Goal: Task Accomplishment & Management: Complete application form

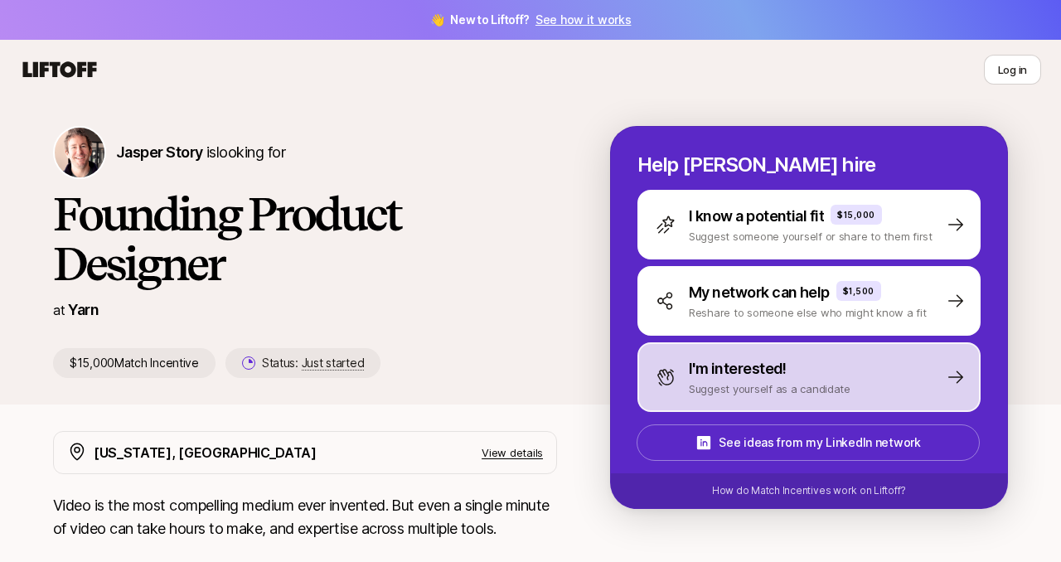
click at [791, 373] on div "I'm interested!" at bounding box center [770, 368] width 162 height 23
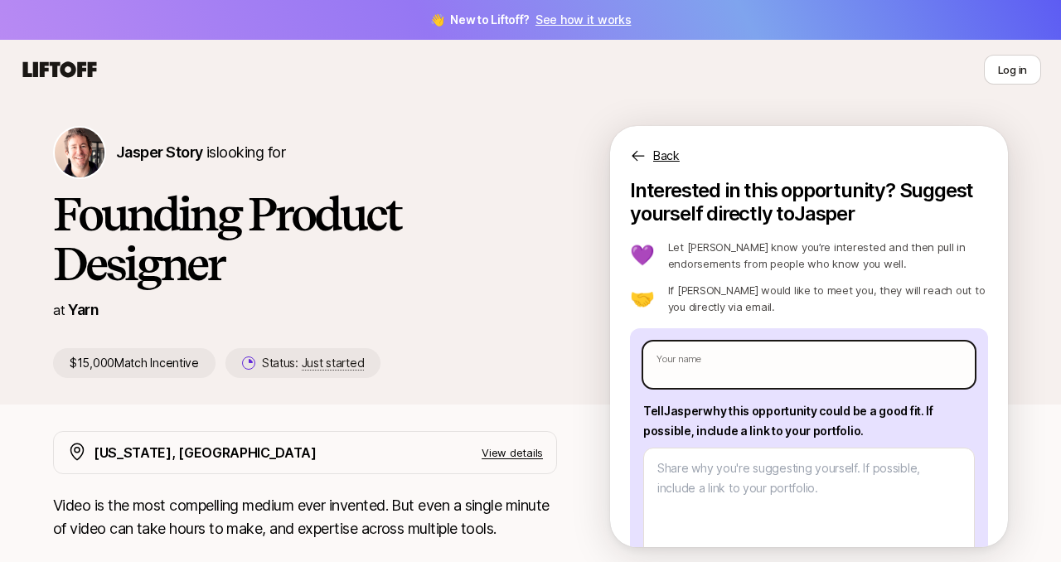
click at [790, 372] on input "text" at bounding box center [808, 364] width 331 height 46
type textarea "x"
type input "S"
type textarea "x"
type input "Sa"
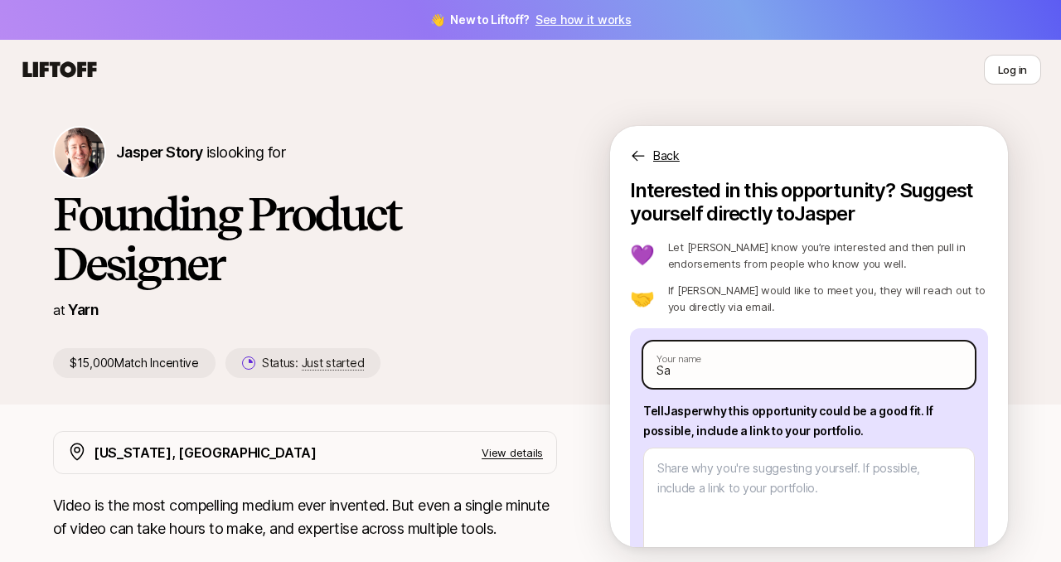
type textarea "x"
type input "Sak"
type textarea "x"
type input "Saks"
type textarea "x"
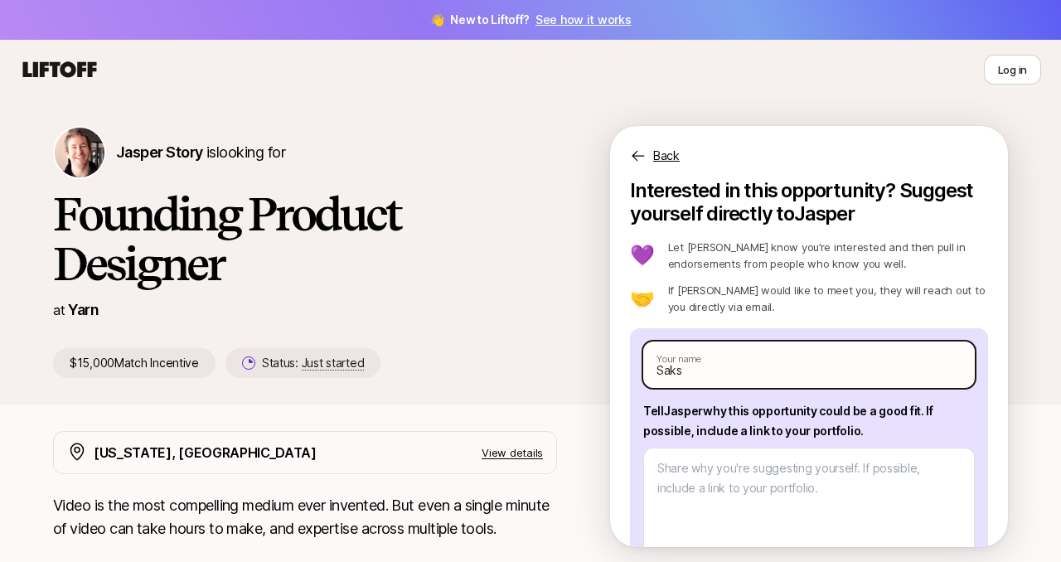
type input "Saksh"
type textarea "x"
type input "[PERSON_NAME]"
type textarea "x"
type input "[PERSON_NAME]"
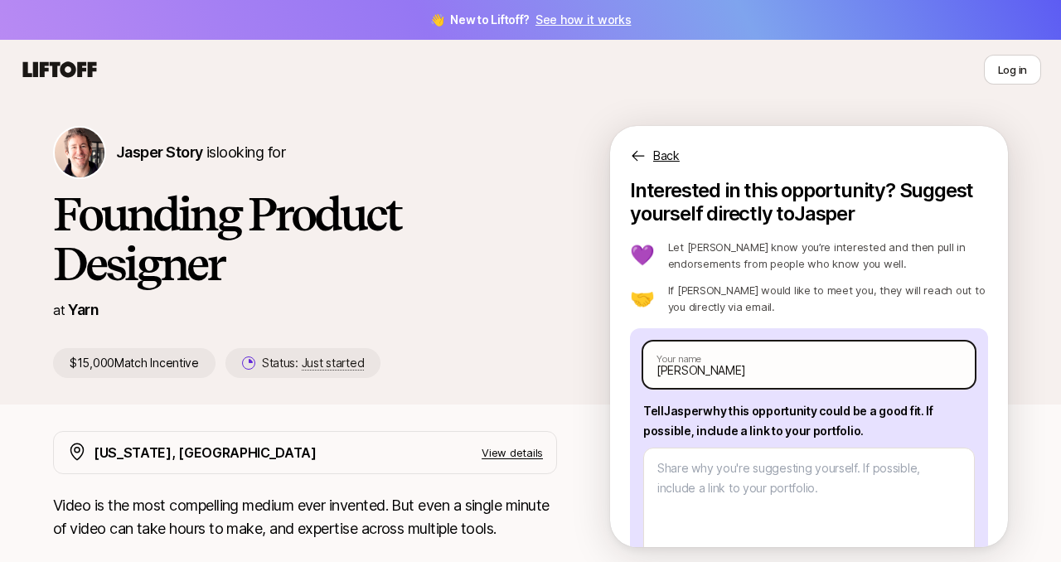
type textarea "x"
type input "[PERSON_NAME]"
type textarea "x"
type input "[PERSON_NAME]"
type textarea "x"
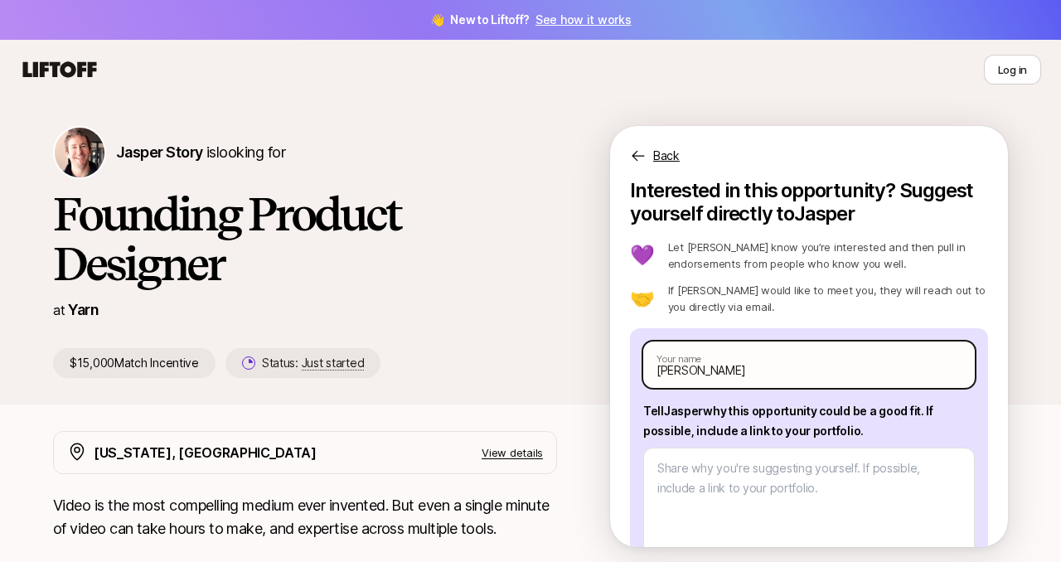
type input "[PERSON_NAME]"
type textarea "x"
type input "[PERSON_NAME]"
type textarea "x"
type input "[PERSON_NAME]"
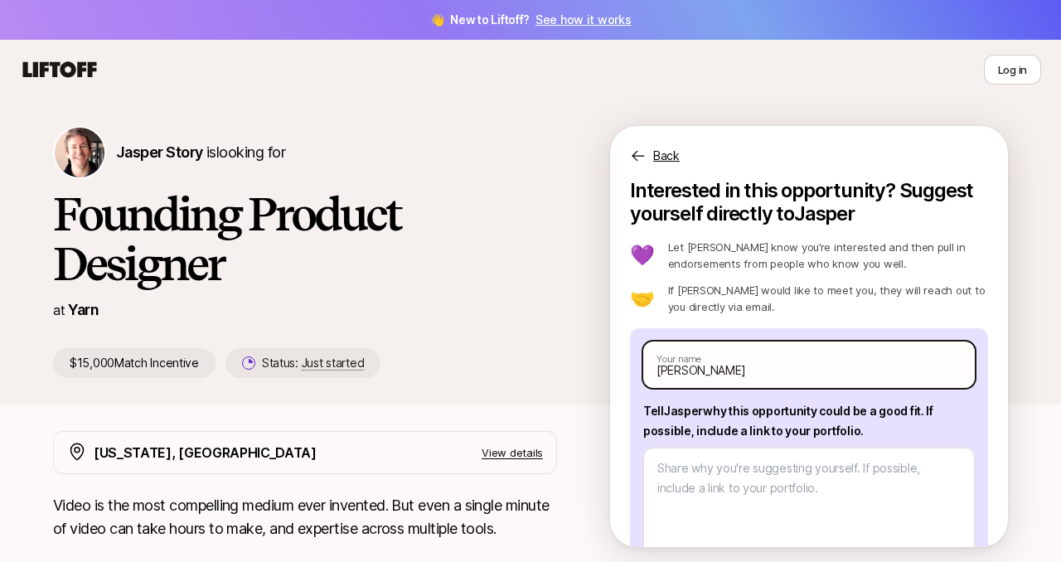
type textarea "x"
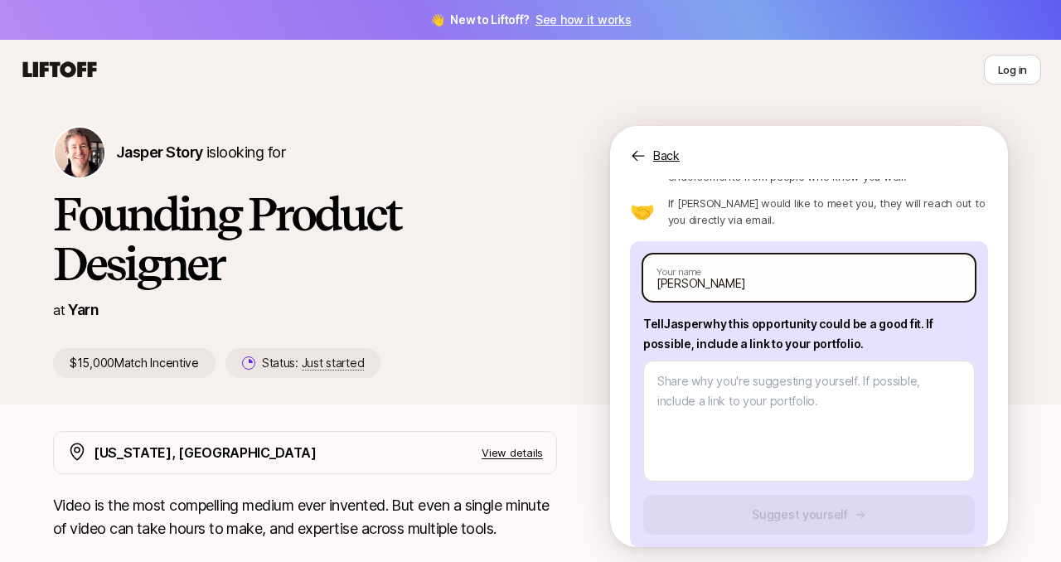
scroll to position [108, 0]
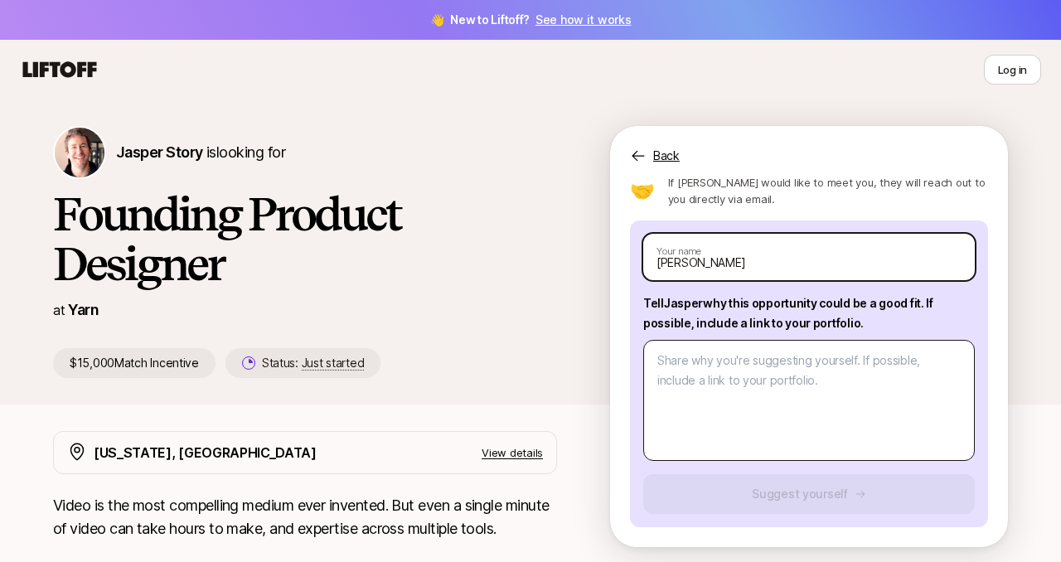
type input "[PERSON_NAME]"
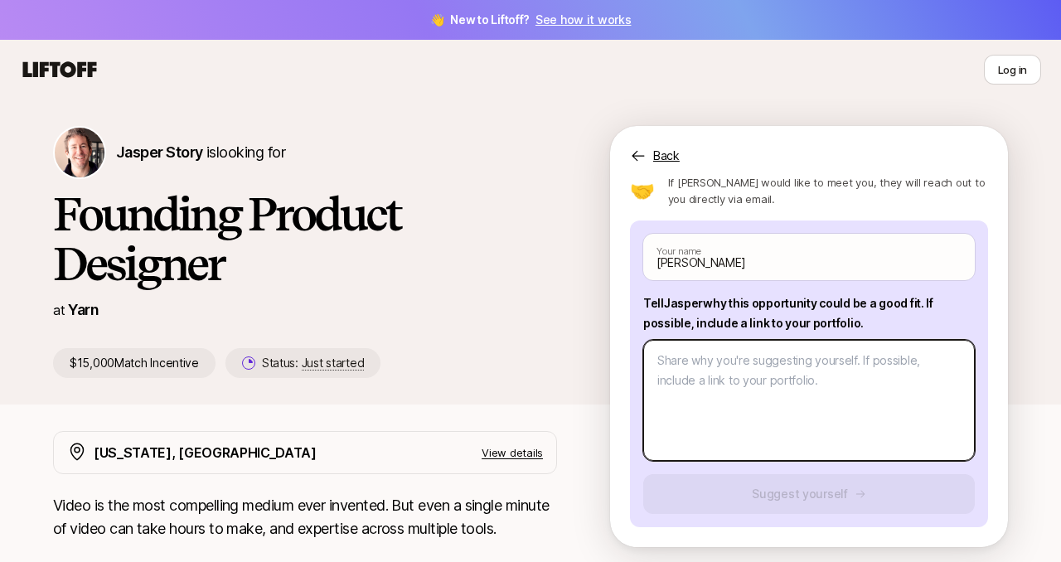
click at [784, 421] on textarea at bounding box center [808, 400] width 331 height 121
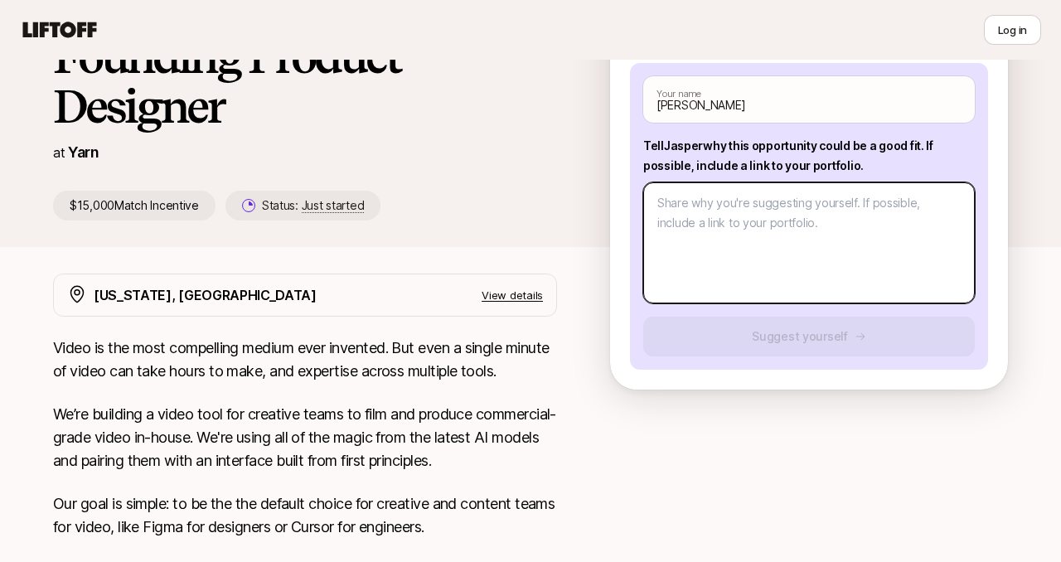
scroll to position [131, 0]
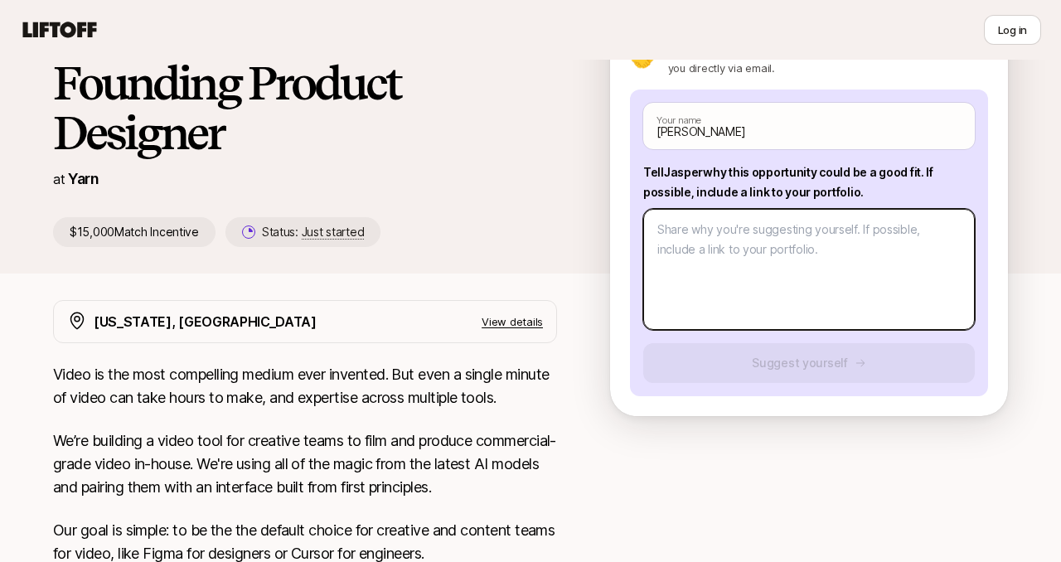
click at [760, 220] on textarea at bounding box center [808, 269] width 331 height 121
paste textarea "I’m a multidisciplinary designer and developer with 6+ years building web and m…"
type textarea "x"
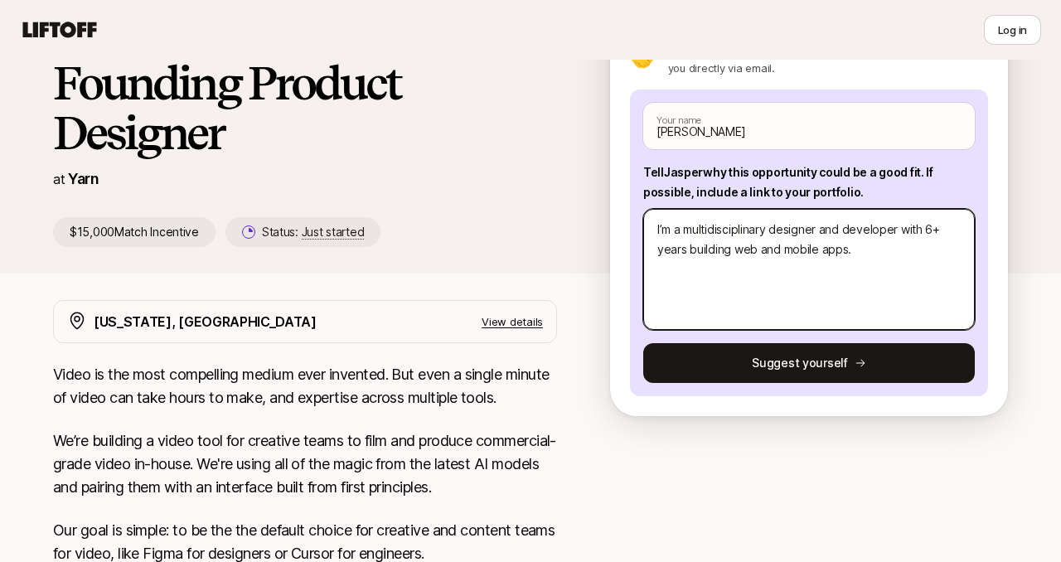
type textarea "I’m a multidisciplinary designer and developer with 6+ years building web and m…"
type textarea "x"
type textarea "I’m a multidisciplinary designer and developer with 6+ years building web and m…"
paste textarea "As a founding designer at a naval startup, I created the design system from scr…"
type textarea "x"
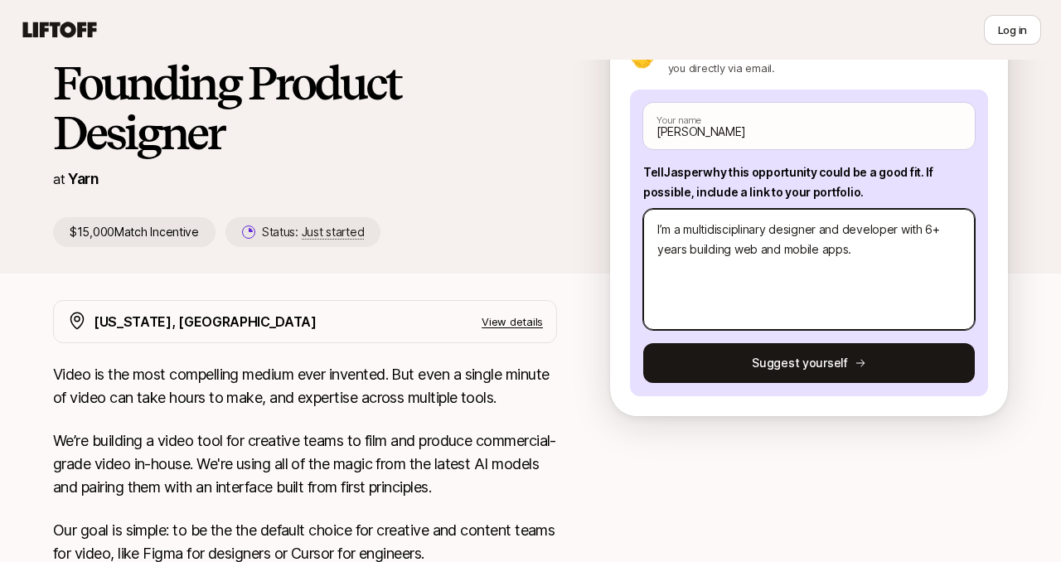
type textarea "I’m a multidisciplinary designer and developer with 6+ years building web and m…"
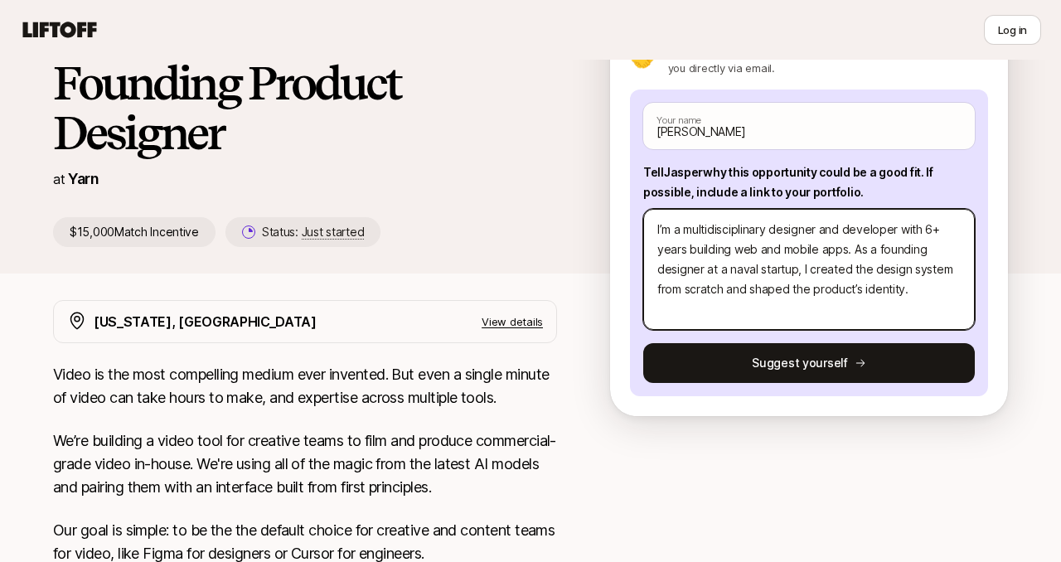
click at [859, 253] on textarea "I’m a multidisciplinary designer and developer with 6+ years building web and m…" at bounding box center [808, 269] width 331 height 121
type textarea "x"
type textarea "I’m a multidisciplinary designer and developer with 6+ years building web and m…"
type textarea "x"
type textarea "I’m a multidisciplinary designer and developer with 6+ years building web and m…"
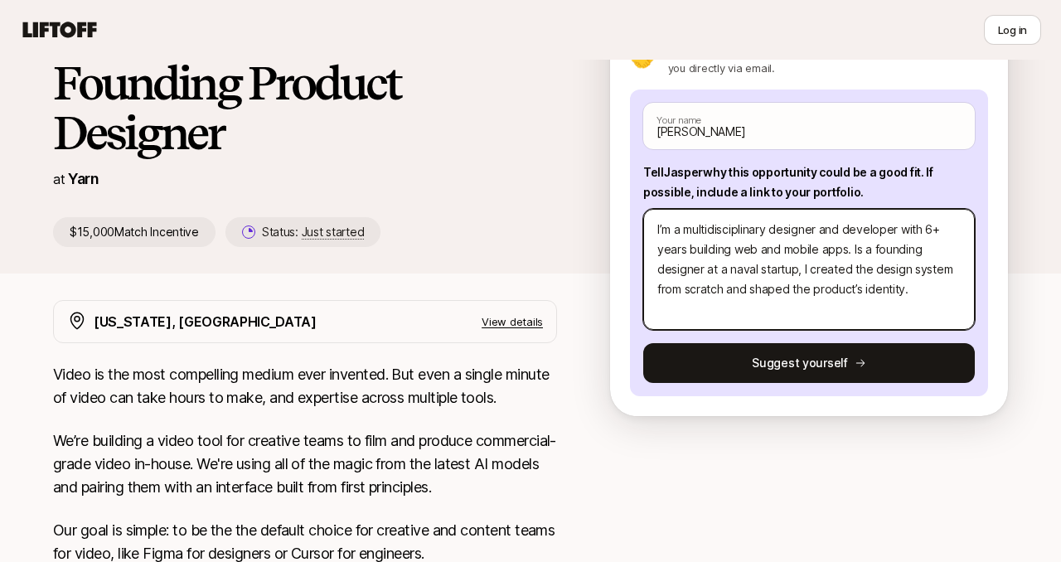
type textarea "x"
type textarea "I’m a multidisciplinary designer and developer with 6+ years building web and m…"
type textarea "x"
type textarea "I’m a multidisciplinary designer and developer with 6+ years building web and m…"
type textarea "x"
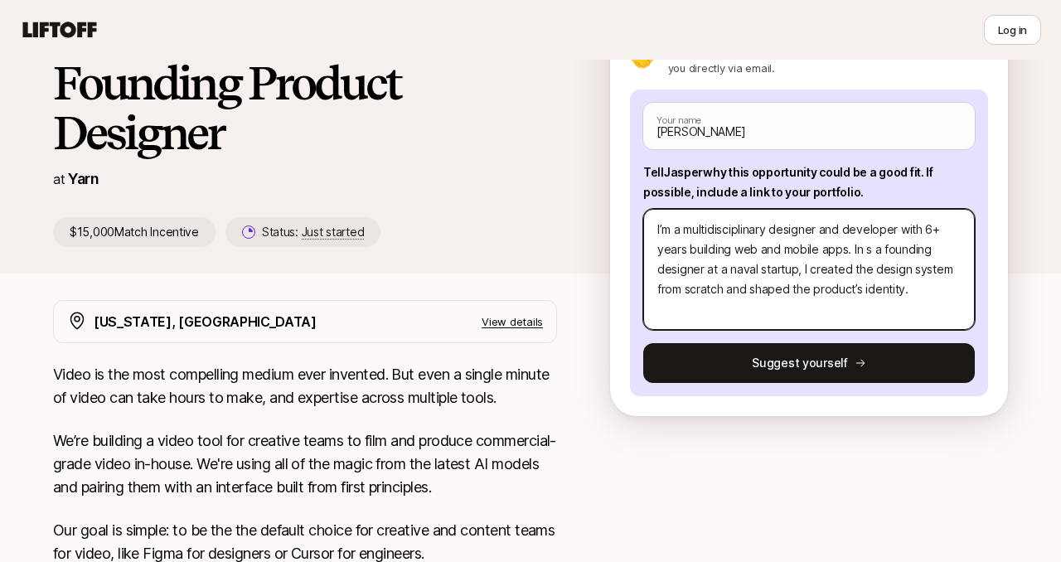
type textarea "I’m a multidisciplinary designer and developer with 6+ years building web and m…"
type textarea "x"
type textarea "I’m a multidisciplinary designer and developer with 6+ years building web and m…"
type textarea "x"
type textarea "I’m a multidisciplinary designer and developer with 6+ years building web and m…"
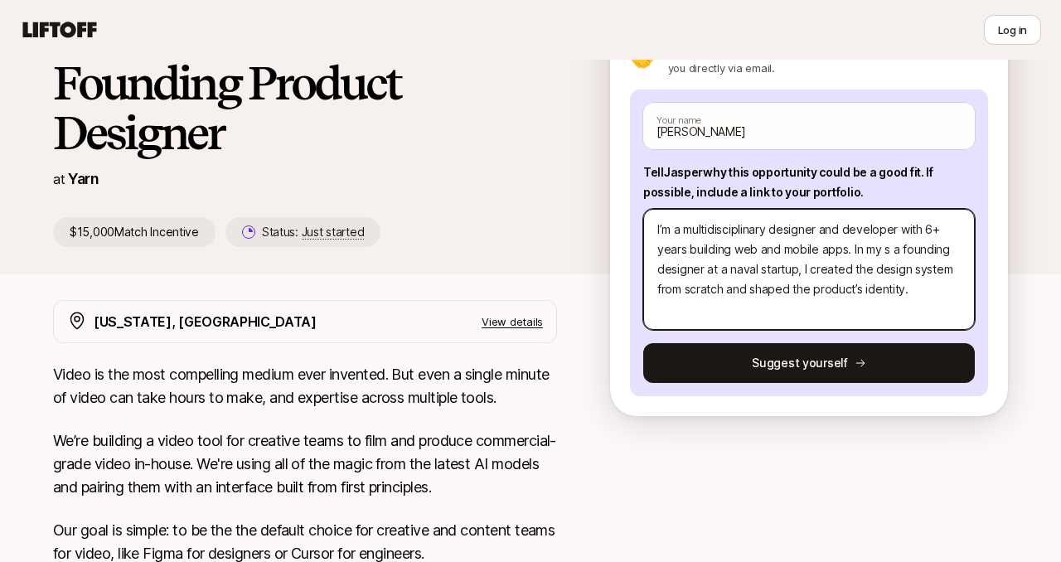
type textarea "x"
type textarea "I’m a multidisciplinary designer and developer with 6+ years building web and m…"
type textarea "x"
type textarea "I’m a multidisciplinary designer and developer with 6+ years building web and m…"
type textarea "x"
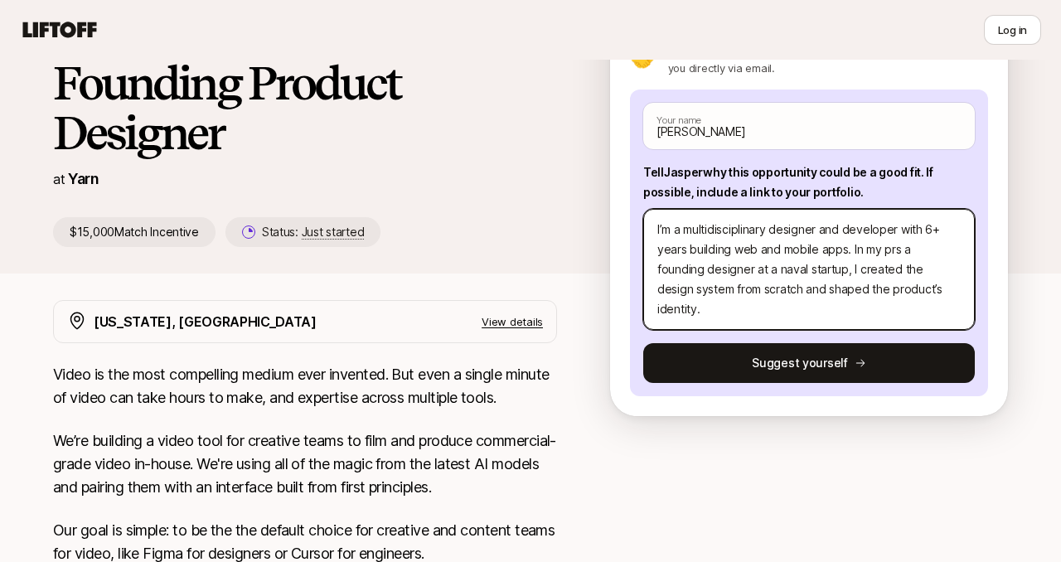
type textarea "I’m a multidisciplinary designer and developer with 6+ years building web and m…"
type textarea "x"
type textarea "I’m a multidisciplinary designer and developer with 6+ years building web and m…"
type textarea "x"
type textarea "I’m a multidisciplinary designer and developer with 6+ years building web and m…"
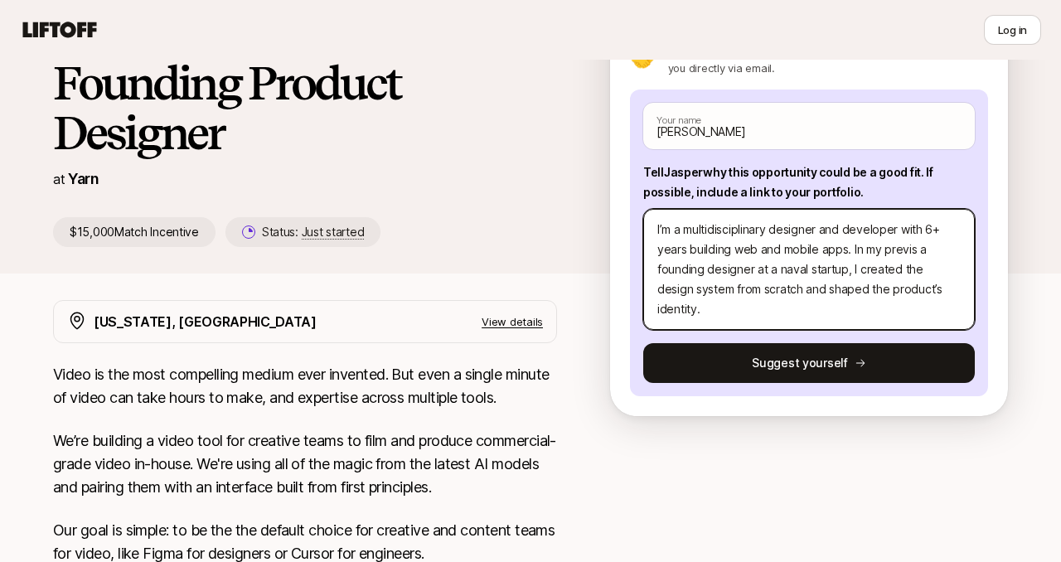
type textarea "x"
type textarea "I’m a multidisciplinary designer and developer with 6+ years building web and m…"
type textarea "x"
type textarea "I’m a multidisciplinary designer and developer with 6+ years building web and m…"
type textarea "x"
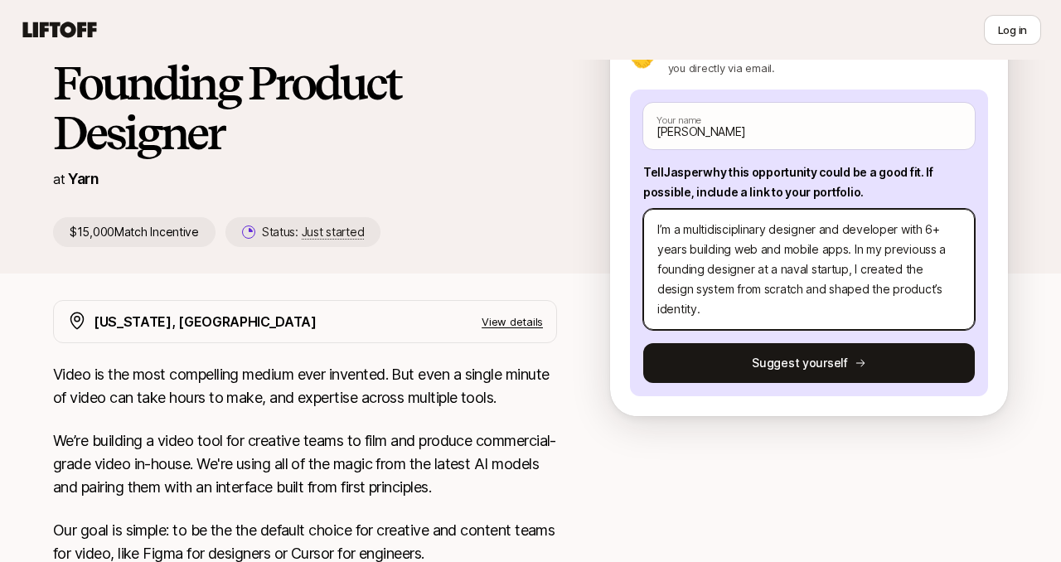
type textarea "I’m a multidisciplinary designer and developer with 6+ years building web and m…"
type textarea "x"
type textarea "I’m a multidisciplinary designer and developer with 6+ years building web and m…"
type textarea "x"
type textarea "I’m a multidisciplinary designer and developer with 6+ years building web and m…"
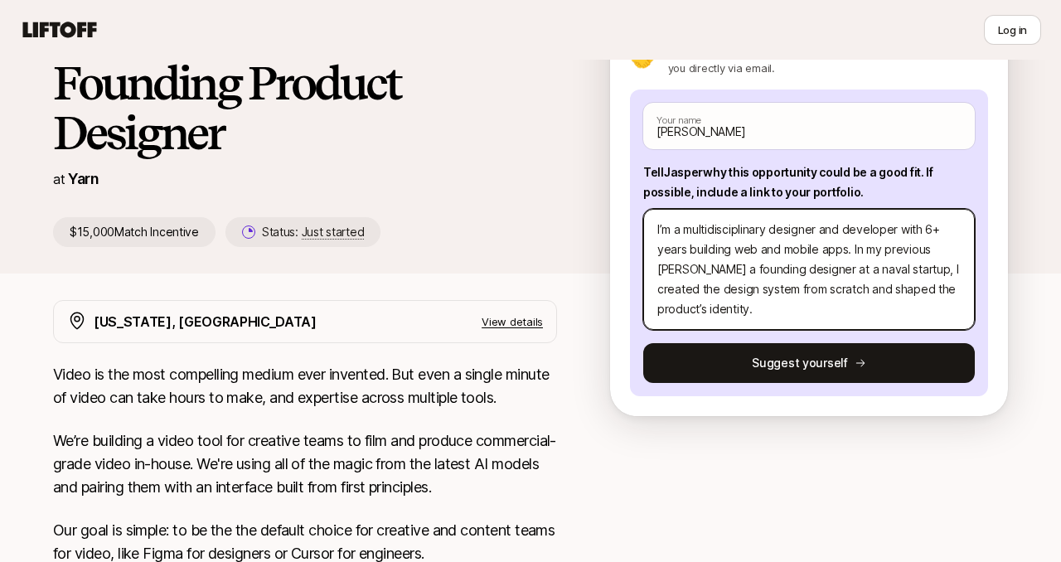
type textarea "x"
type textarea "I’m a multidisciplinary designer and developer with 6+ years building web and m…"
type textarea "x"
type textarea "I’m a multidisciplinary designer and developer with 6+ years building web and m…"
type textarea "x"
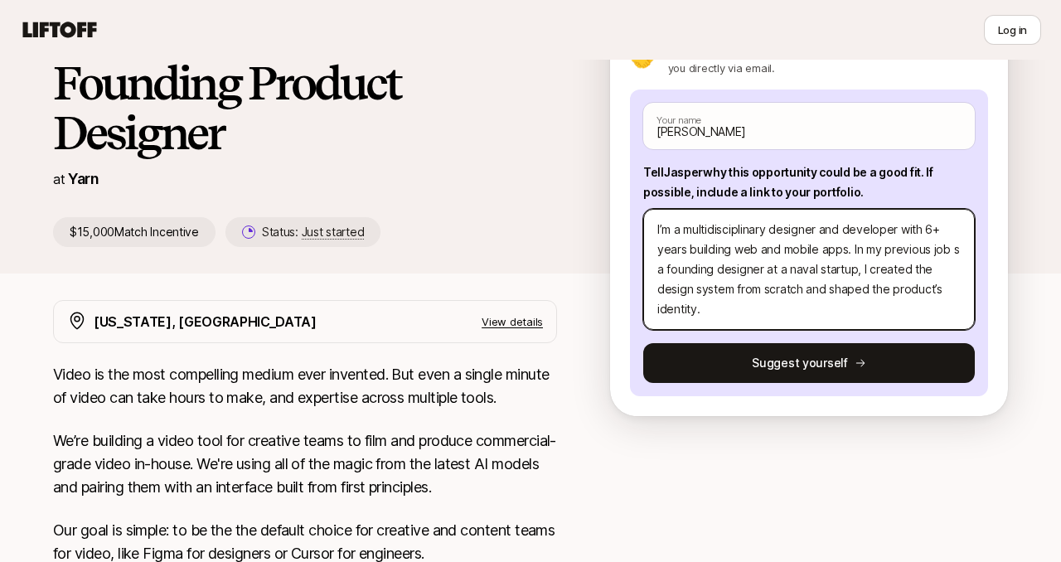
type textarea "I’m a multidisciplinary designer and developer with 6+ years building web and m…"
type textarea "x"
type textarea "I’m a multidisciplinary designer and developer with 6+ years building web and m…"
type textarea "x"
type textarea "I’m a multidisciplinary designer and developer with 6+ years building web and m…"
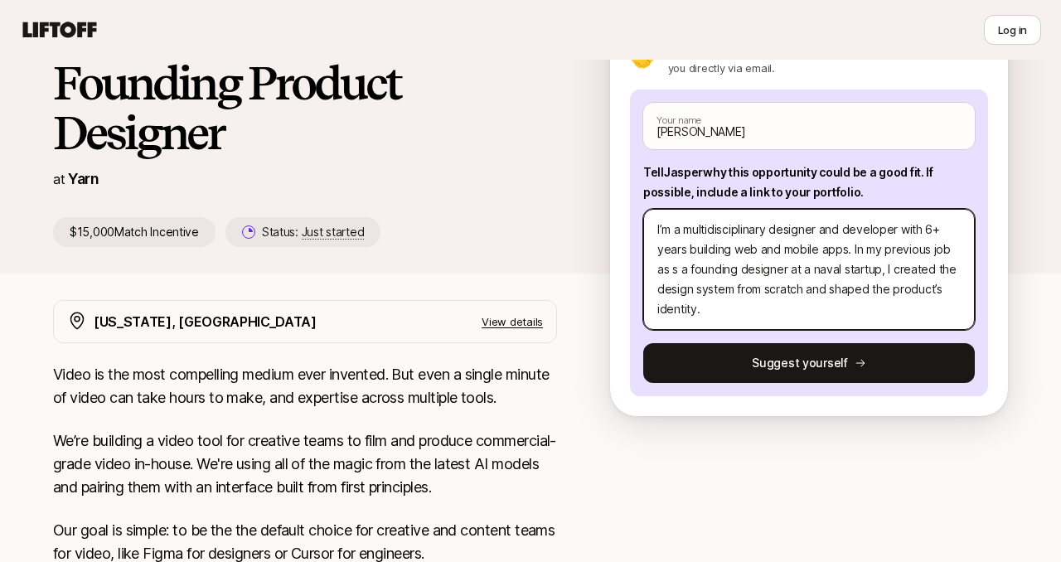
type textarea "x"
type textarea "I’m a multidisciplinary designer and developer with 6+ years building web and m…"
type textarea "x"
click at [837, 314] on textarea "I’m a multidisciplinary designer and developer with 6+ years building web and m…" at bounding box center [808, 269] width 331 height 121
type textarea "I’m a multidisciplinary designer and developer with 6+ years building web and m…"
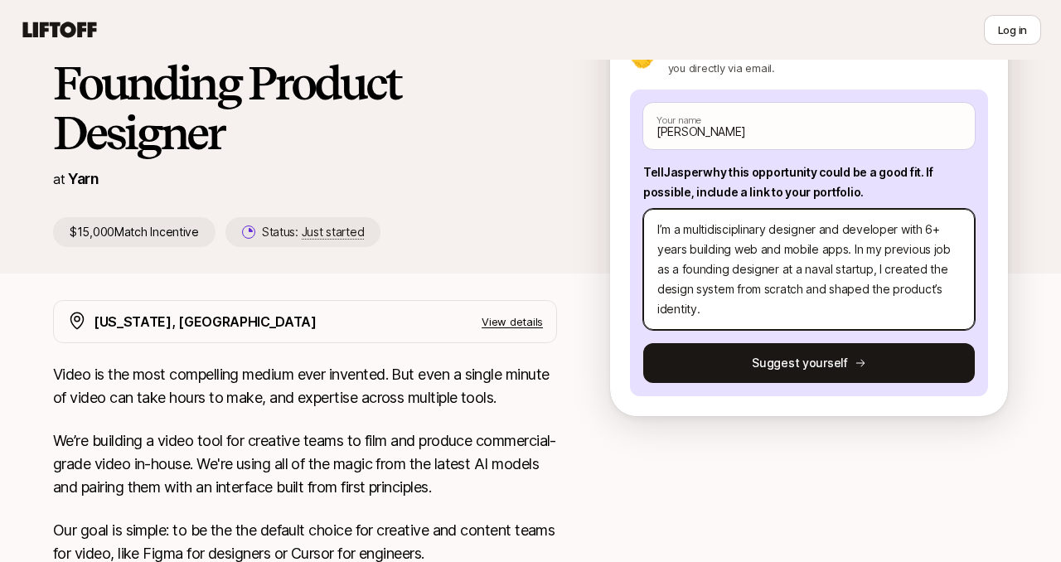
type textarea "x"
type textarea "I’m a multidisciplinary designer and developer with 6+ years building web and m…"
paste textarea "I combine UI/UX, illustration, motion, graphic design, and vibe coding to rapid…"
type textarea "x"
type textarea "I’m a multidisciplinary designer and developer with 6+ years building web and m…"
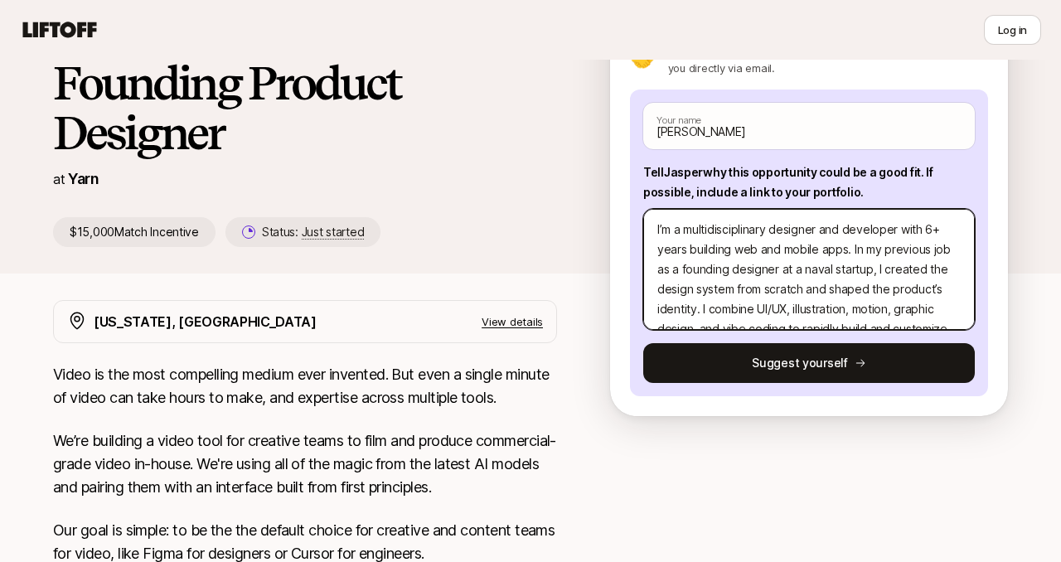
scroll to position [40, 0]
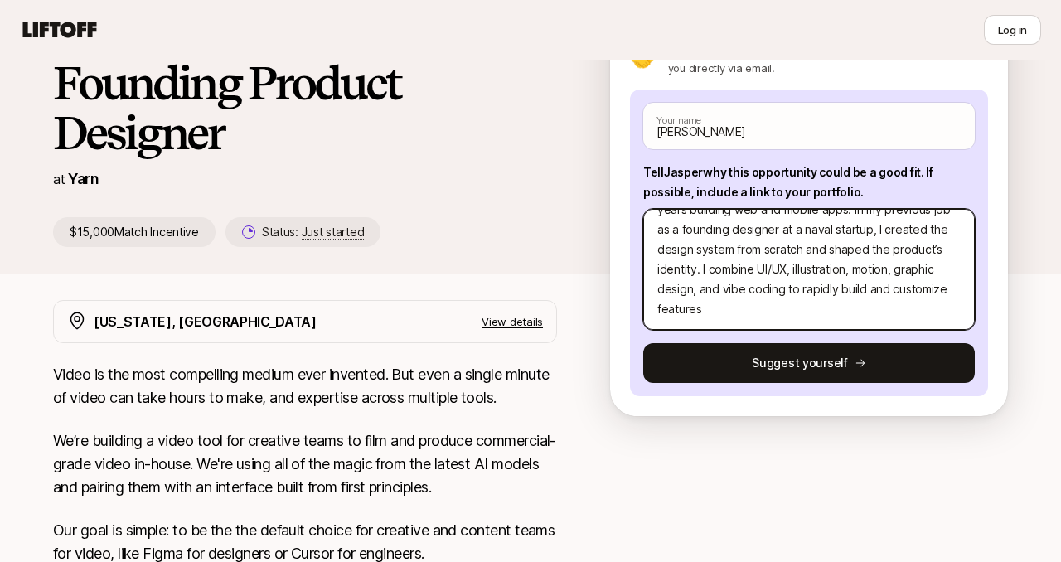
click at [747, 290] on textarea "I’m a multidisciplinary designer and developer with 6+ years building web and m…" at bounding box center [808, 269] width 331 height 121
type textarea "x"
type textarea "I’m a multidisciplinary designer and developer with 6+ years building web and m…"
type textarea "x"
click at [827, 292] on textarea "I’m a multidisciplinary designer and developer with 6+ years building web and m…" at bounding box center [808, 269] width 331 height 121
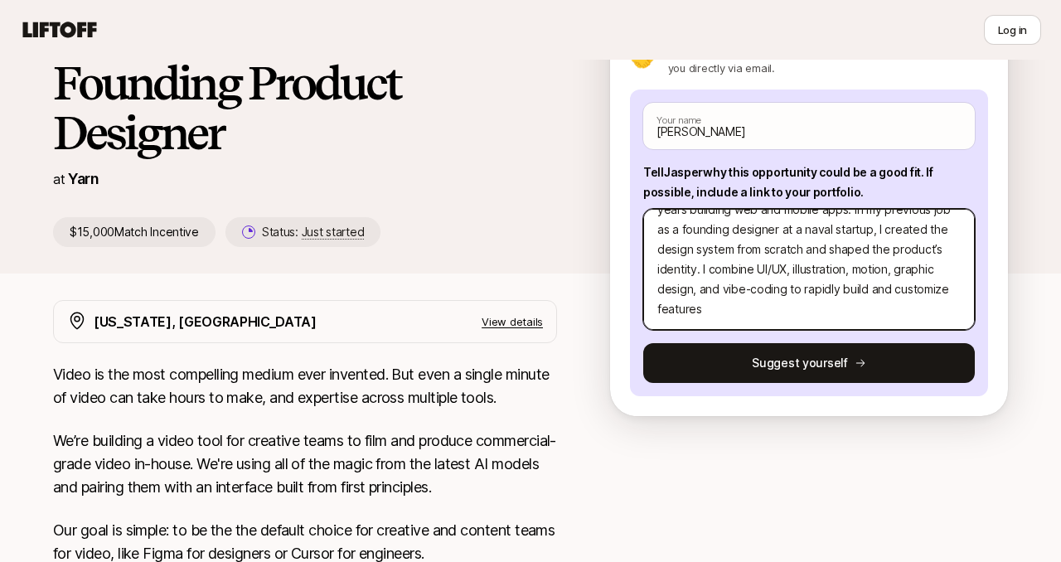
click at [827, 292] on textarea "I’m a multidisciplinary designer and developer with 6+ years building web and m…" at bounding box center [808, 269] width 331 height 121
type textarea "I’m a multidisciplinary designer and developer with 6+ years building web and m…"
type textarea "x"
type textarea "I’m a multidisciplinary designer and developer with 6+ years building web and m…"
type textarea "x"
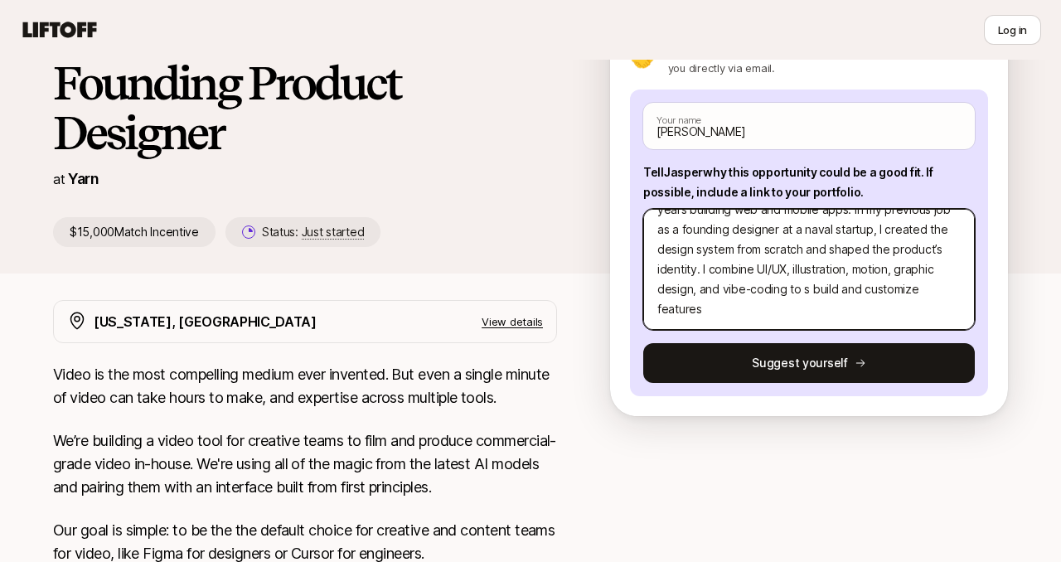
type textarea "I’m a multidisciplinary designer and developer with 6+ years building web and m…"
type textarea "x"
type textarea "I’m a multidisciplinary designer and developer with 6+ years building web and m…"
type textarea "x"
type textarea "I’m a multidisciplinary designer and developer with 6+ years building web and m…"
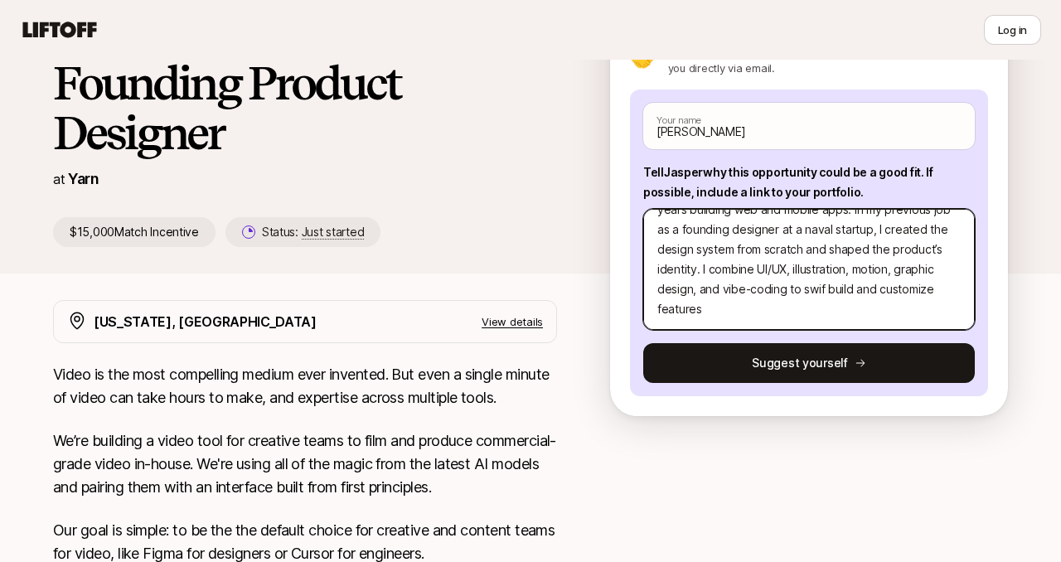
type textarea "x"
type textarea "I’m a multidisciplinary designer and developer with 6+ years building web and m…"
type textarea "x"
type textarea "I’m a multidisciplinary designer and developer with 6+ years building web and m…"
click at [878, 288] on textarea "I’m a multidisciplinary designer and developer with 6+ years building web and m…" at bounding box center [808, 269] width 331 height 121
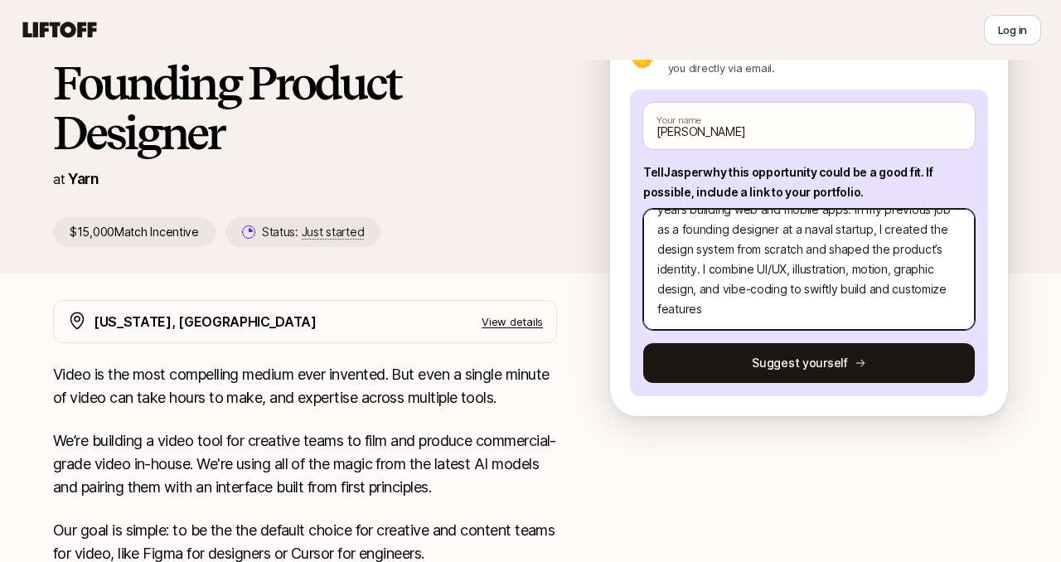
click at [878, 288] on textarea "I’m a multidisciplinary designer and developer with 6+ years building web and m…" at bounding box center [808, 269] width 331 height 121
type textarea "x"
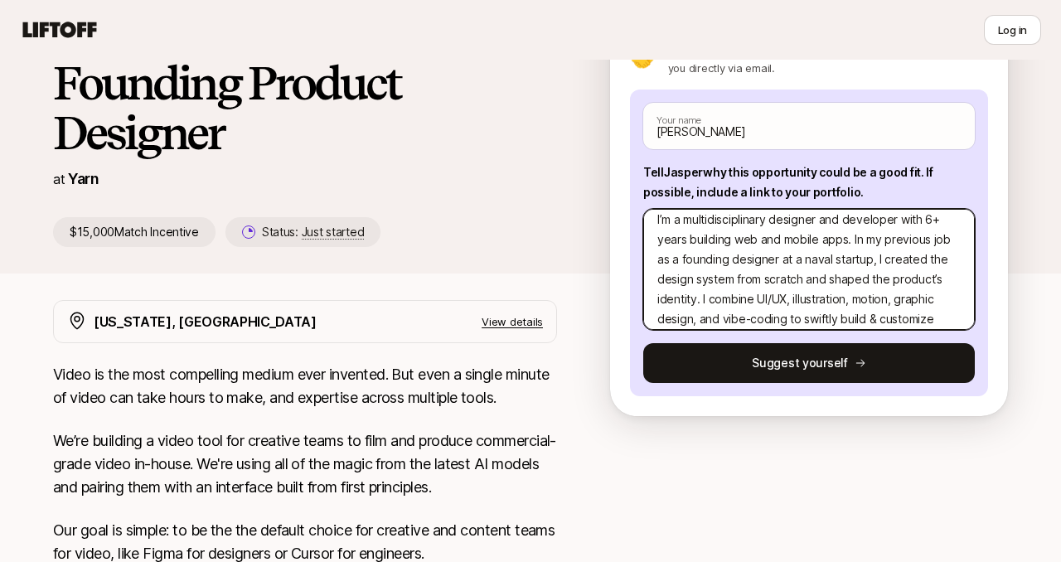
scroll to position [2, 0]
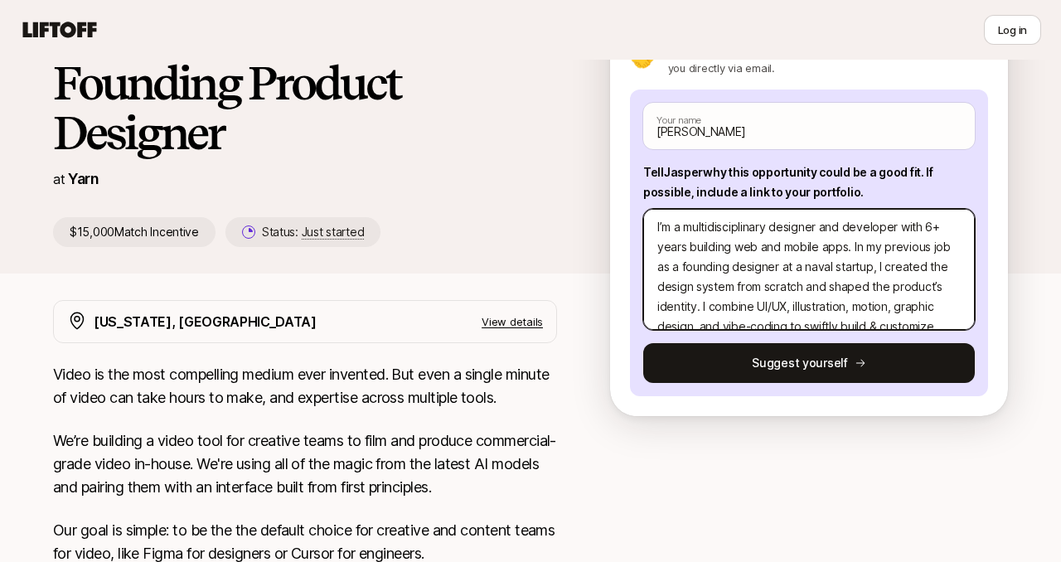
click at [834, 230] on textarea "I’m a multidisciplinary designer and developer with 6+ years building web and m…" at bounding box center [808, 269] width 331 height 121
type textarea "I’m a multidisciplinary designer U& developer with 6+ years building web and mo…"
type textarea "x"
type textarea "I’m a multidisciplinary designer U developer with 6+ years building web and mob…"
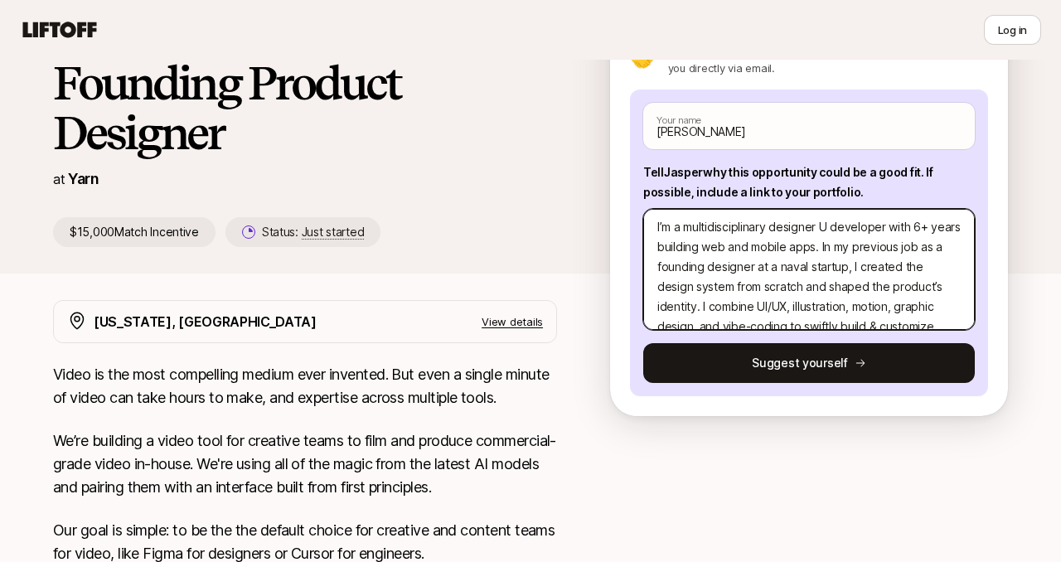
type textarea "x"
type textarea "I’m a multidisciplinary designer developer with 6+ years building web and mobil…"
type textarea "x"
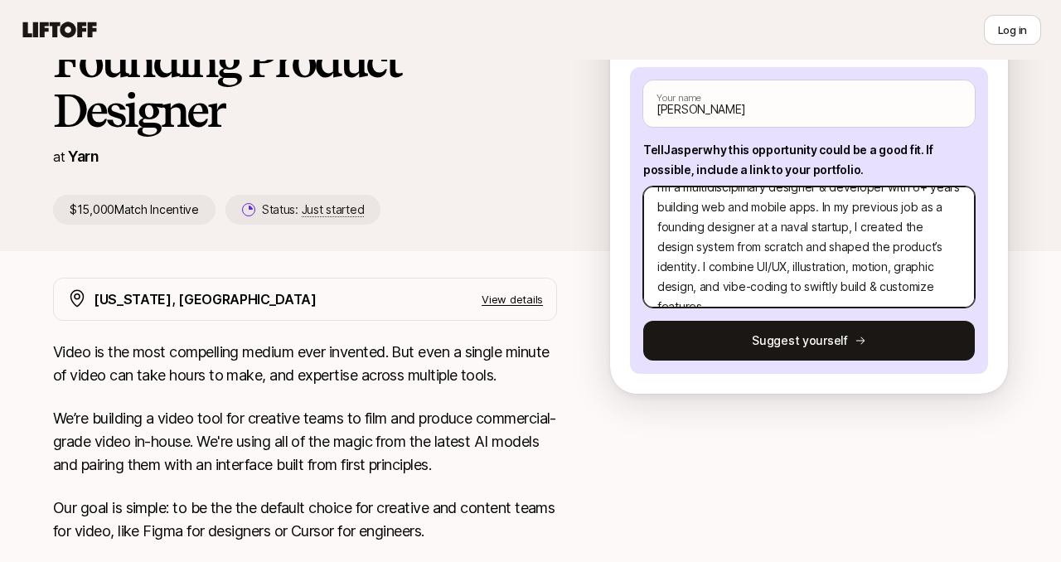
scroll to position [155, 0]
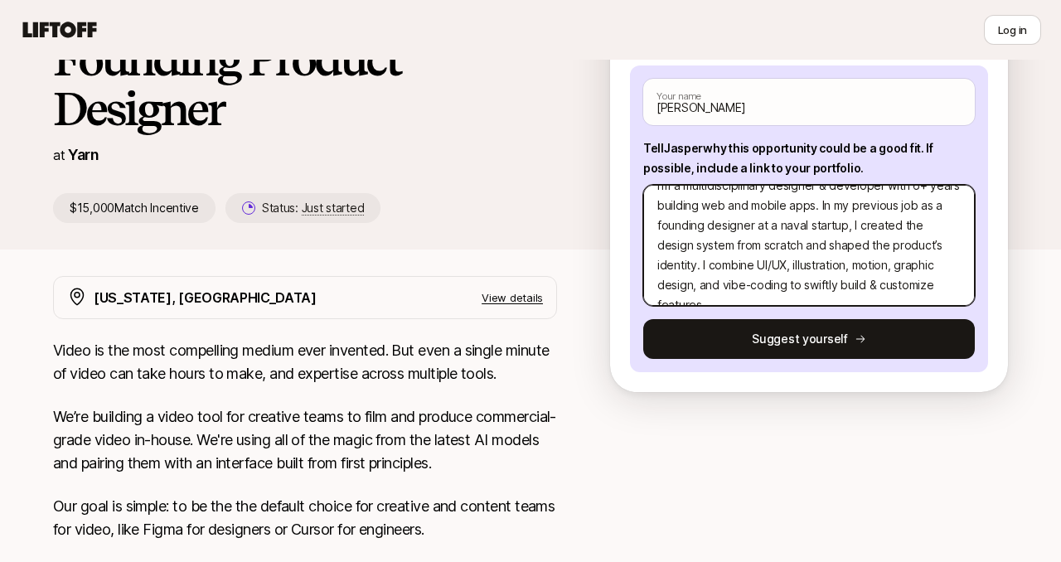
click at [937, 288] on textarea "I’m a multidisciplinary designer & developer with 6+ years building web and mob…" at bounding box center [808, 245] width 331 height 121
type textarea "I’m a multidisciplinary designer & developer with 6+ years building web and mob…"
type textarea "x"
type textarea "I’m a multidisciplinary designer & developer with 6+ years building web and mob…"
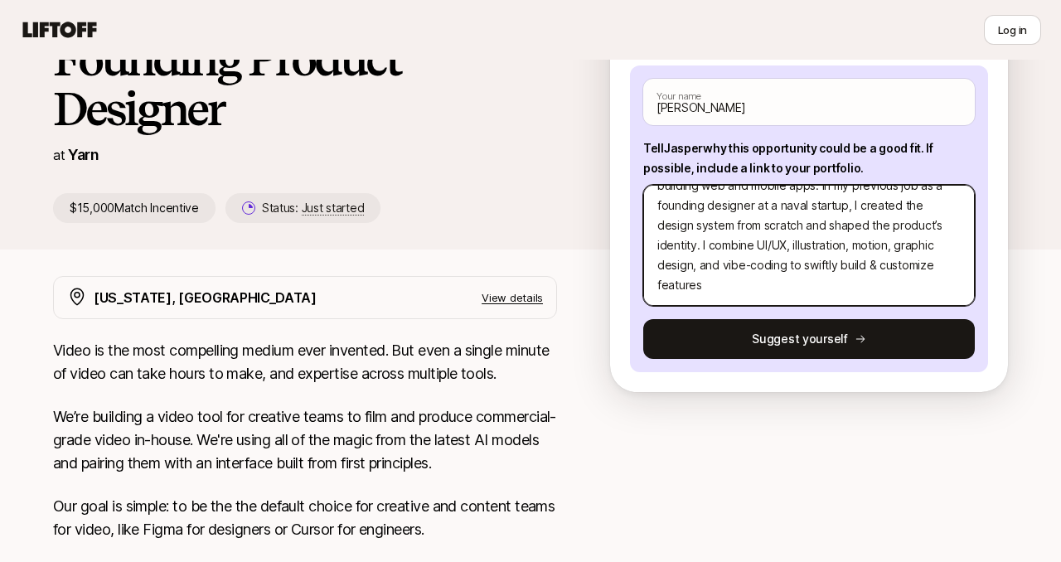
type textarea "x"
type textarea "I’m a multidisciplinary designer & developer with 6+ years building web and mob…"
type textarea "x"
type textarea "I’m a multidisciplinary designer & developer with 6+ years building web and mob…"
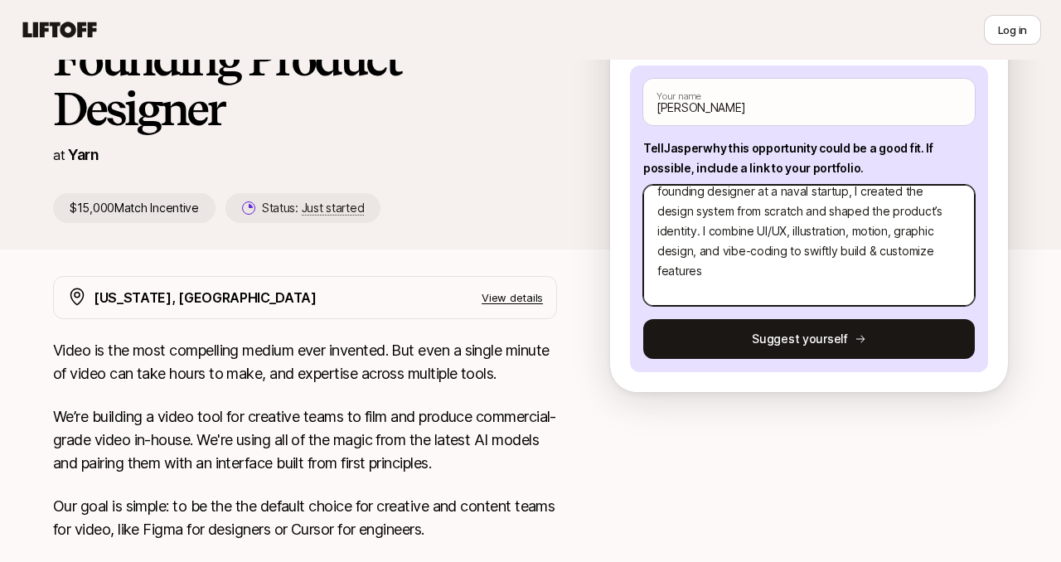
scroll to position [60, 0]
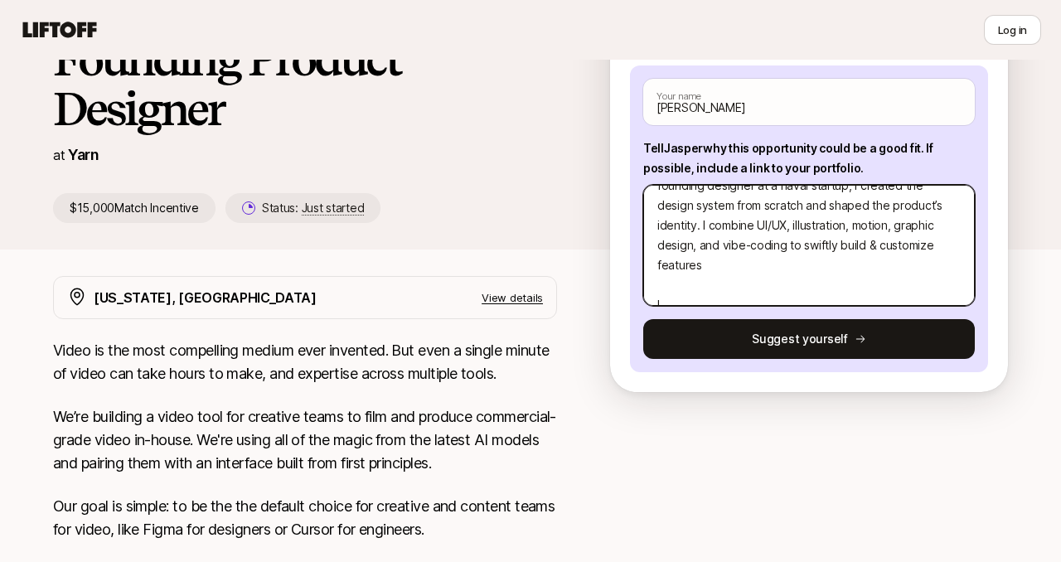
type textarea "x"
type textarea "I’m a multidisciplinary designer & developer with 6+ years building web and mob…"
type textarea "x"
type textarea "I’m a multidisciplinary designer & developer with 6+ years building web and mob…"
type textarea "x"
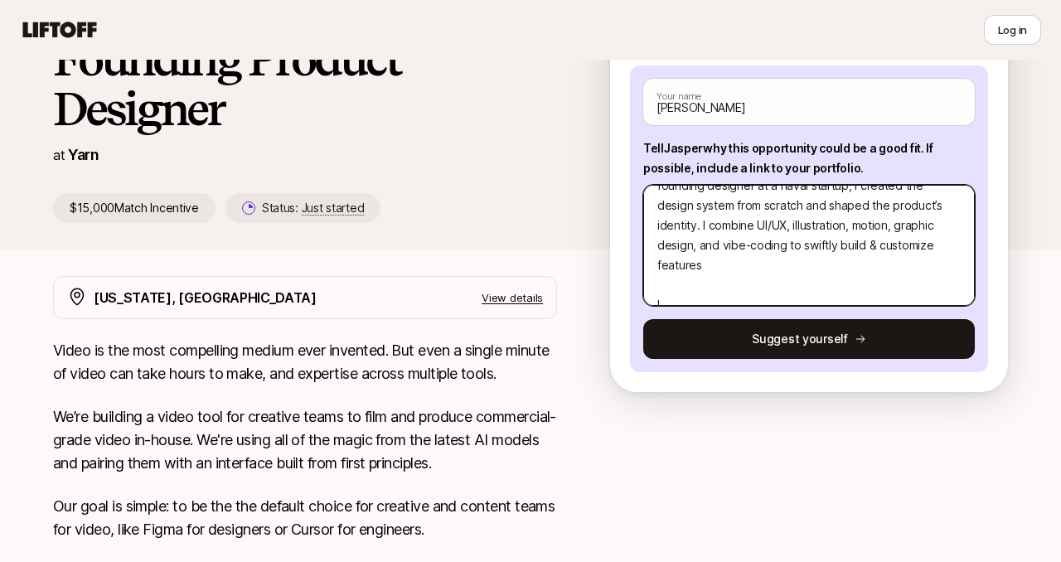
type textarea "I’m a multidisciplinary designer & developer with 6+ years building web and mob…"
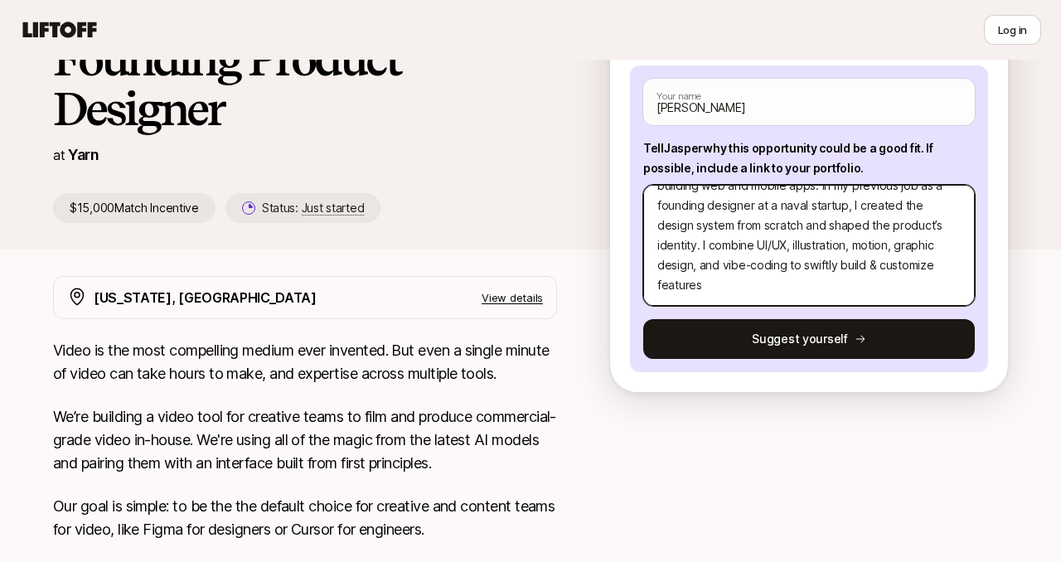
type textarea "x"
type textarea "I’m a multidisciplinary designer & developer with 6+ years building web and mob…"
type textarea "x"
type textarea "I’m a multidisciplinary designer & developer with 6+ years building web and mob…"
type textarea "x"
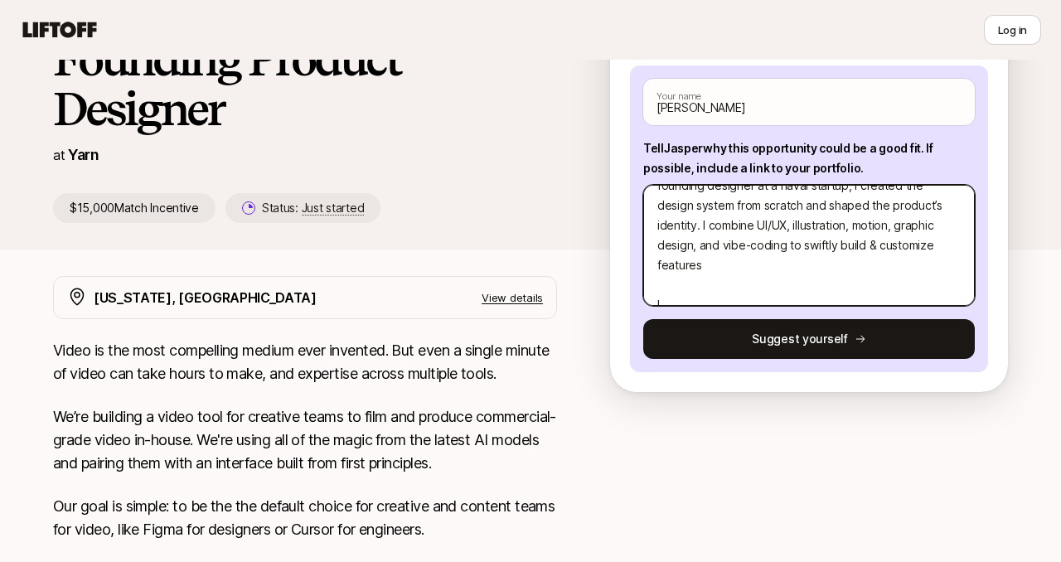
type textarea "I’m a multidisciplinary designer & developer with 6+ years building web and mob…"
type textarea "x"
type textarea "I’m a multidisciplinary designer & developer with 6+ years building web and mob…"
type textarea "x"
type textarea "I’m a multidisciplinary designer & developer with 6+ years building web and mob…"
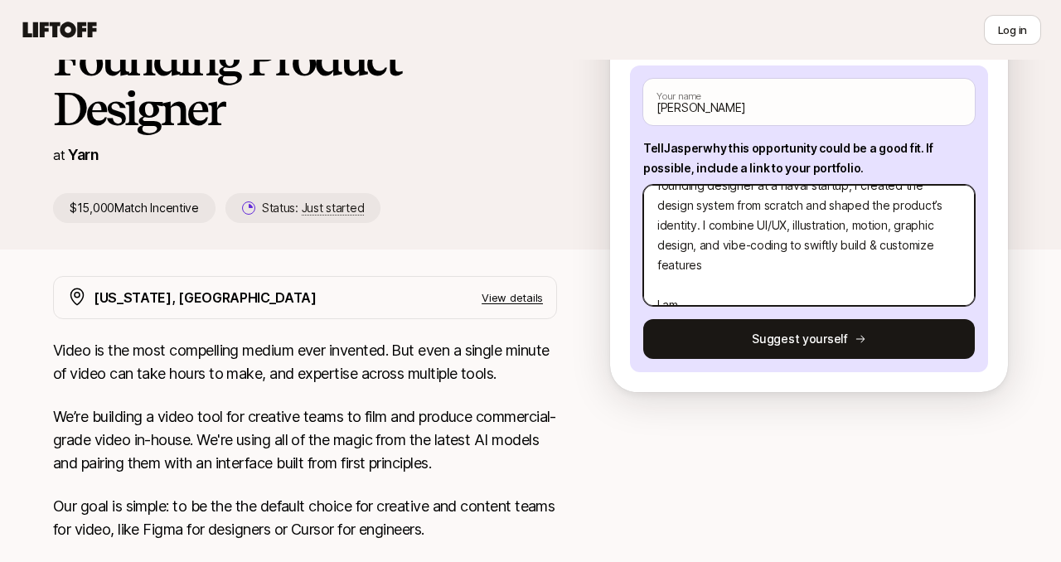
type textarea "x"
type textarea "I’m a multidisciplinary designer & developer with 6+ years building web and mob…"
type textarea "x"
type textarea "I’m a multidisciplinary designer & developer with 6+ years building web and mob…"
type textarea "x"
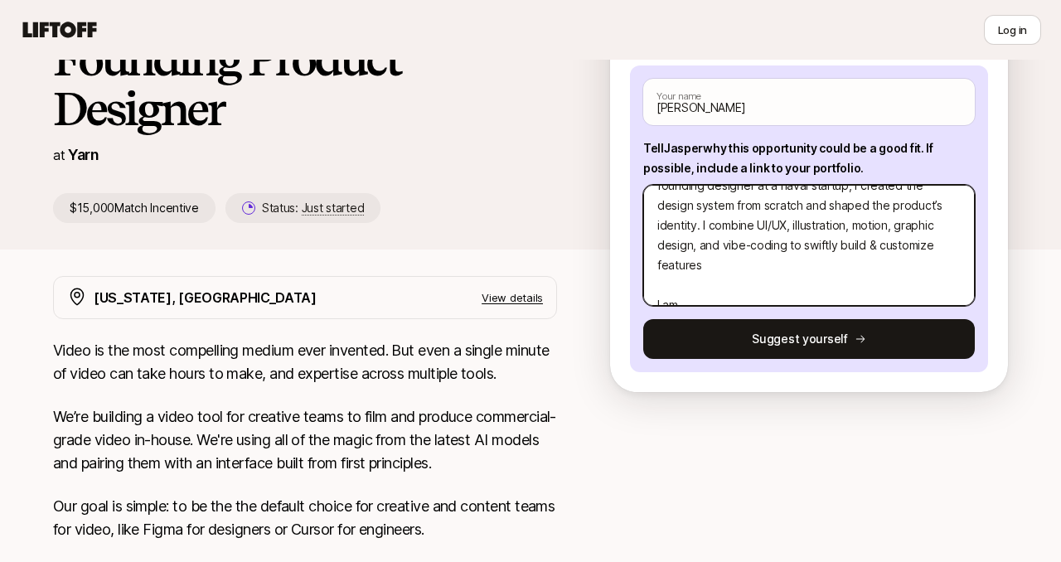
type textarea "I’m a multidisciplinary designer & developer with 6+ years building web and mob…"
type textarea "x"
type textarea "I’m a multidisciplinary designer & developer with 6+ years building web and mob…"
type textarea "x"
type textarea "I’m a multidisciplinary designer & developer with 6+ years building web and mob…"
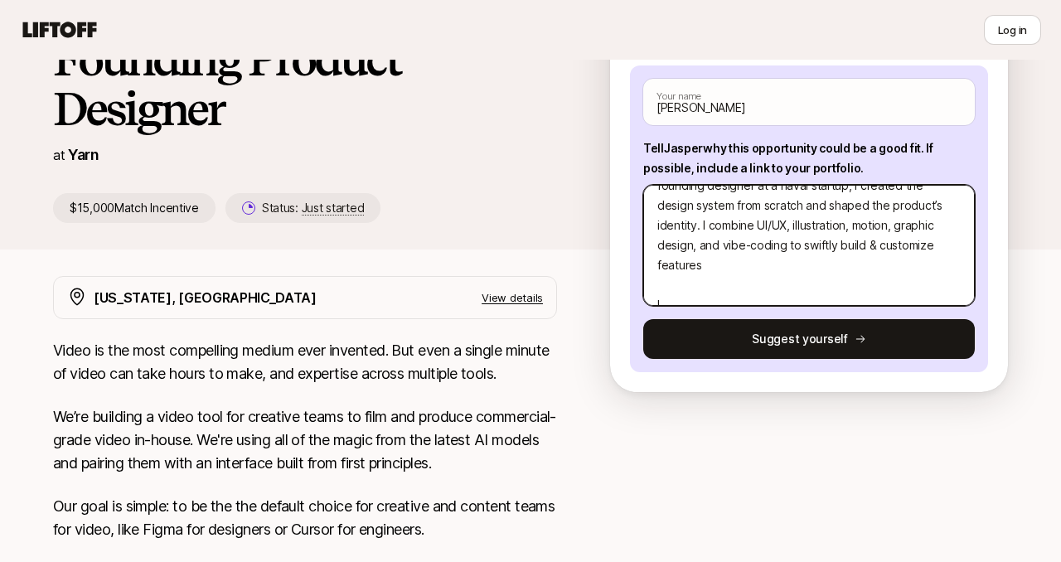
type textarea "x"
type textarea "I’m a multidisciplinary designer & developer with 6+ years building web and mob…"
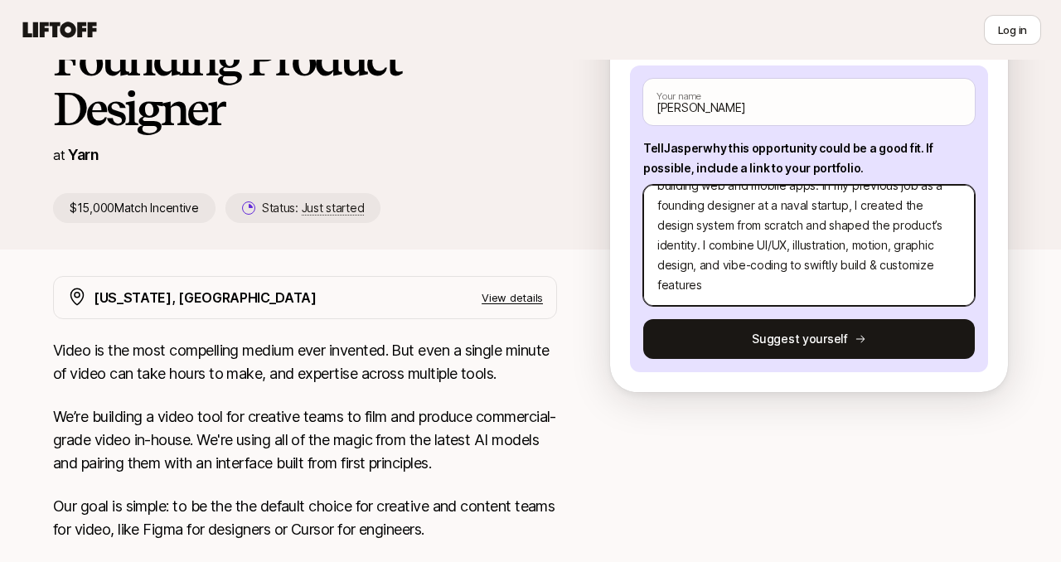
type textarea "x"
type textarea "I’m a multidisciplinary designer & developer with 6+ years building web and mob…"
type textarea "x"
type textarea "I’m a multidisciplinary designer & developer with 6+ years building web and mob…"
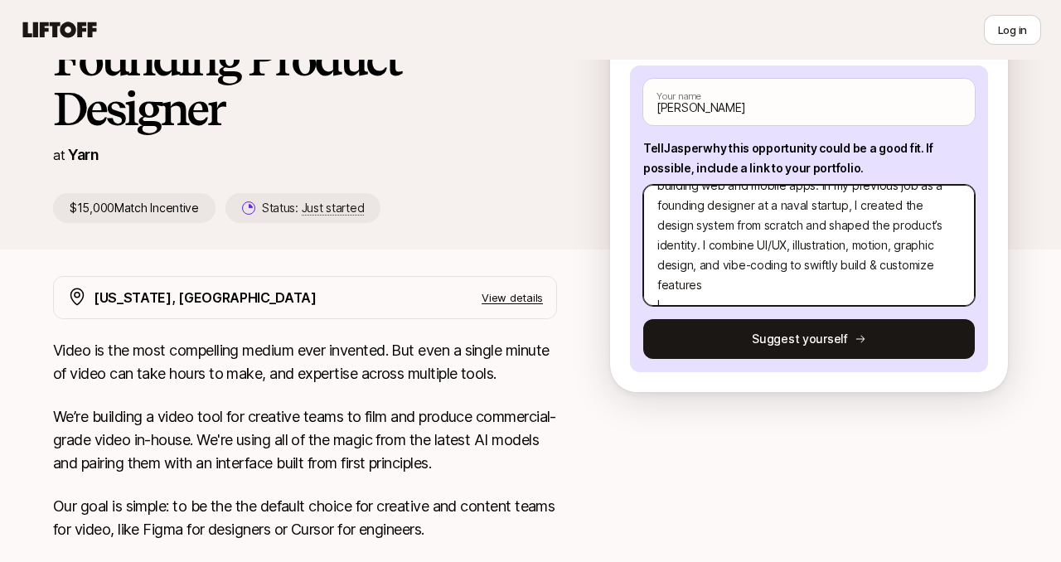
type textarea "x"
type textarea "I’m a multidisciplinary designer & developer with 6+ years building web and mob…"
type textarea "x"
type textarea "I’m a multidisciplinary designer & developer with 6+ years building web and mob…"
type textarea "x"
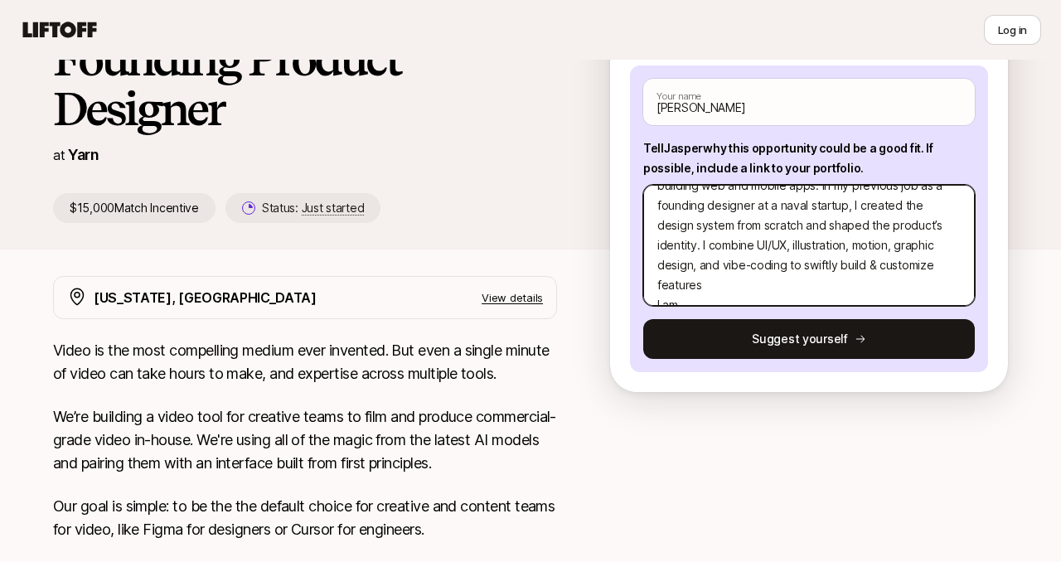
type textarea "I’m a multidisciplinary designer & developer with 6+ years building web and mob…"
type textarea "x"
type textarea "I’m a multidisciplinary designer & developer with 6+ years building web and mob…"
type textarea "x"
type textarea "I’m a multidisciplinary designer & developer with 6+ years building web and mob…"
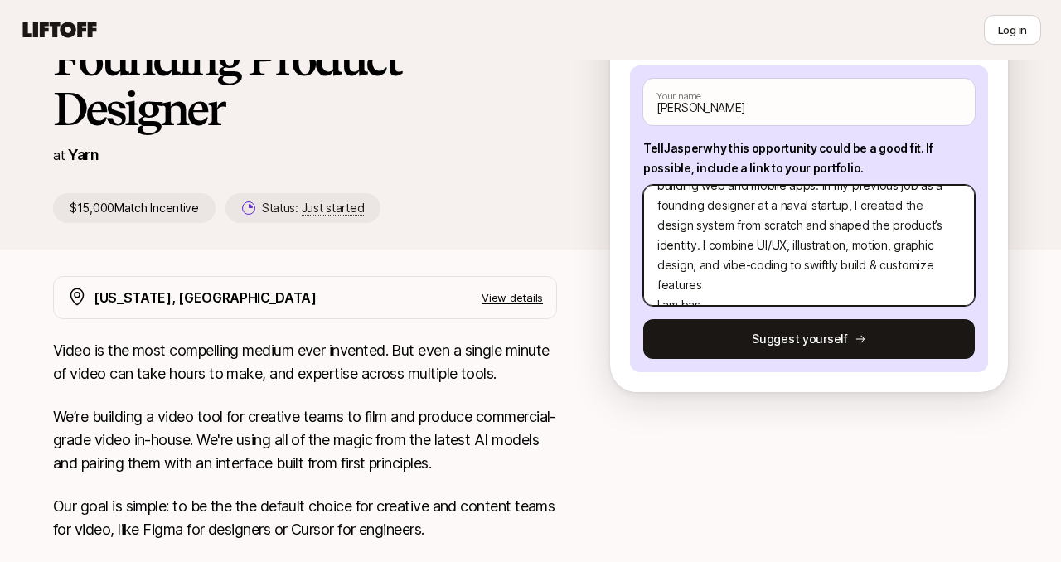
type textarea "x"
type textarea "I’m a multidisciplinary designer & developer with 6+ years building web and mob…"
type textarea "x"
type textarea "I’m a multidisciplinary designer & developer with 6+ years building web and mob…"
type textarea "x"
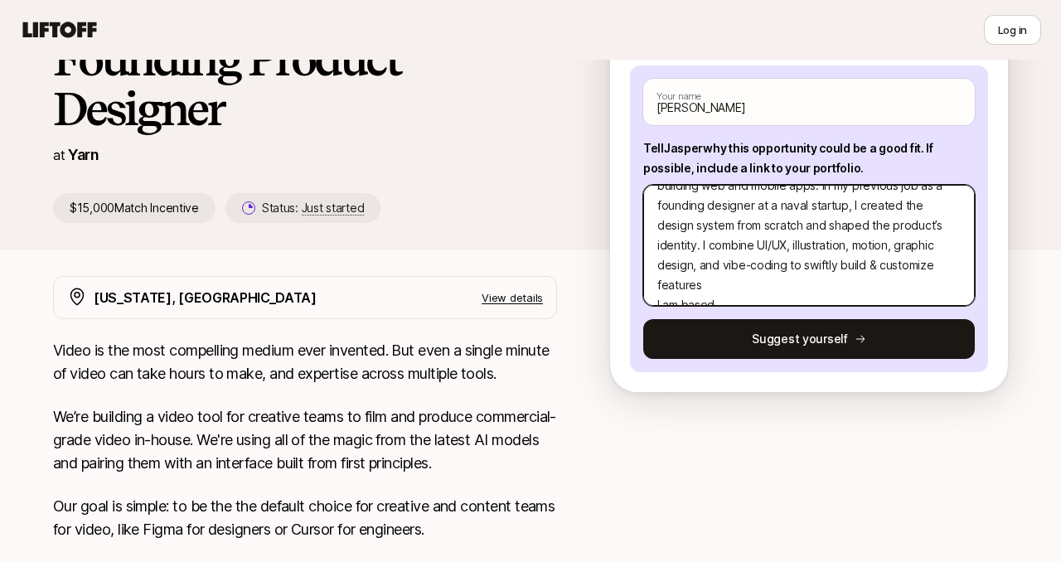
type textarea "I’m a multidisciplinary designer & developer with 6+ years building web and mob…"
type textarea "x"
type textarea "I’m a multidisciplinary designer & developer with 6+ years building web and mob…"
type textarea "x"
type textarea "I’m a multidisciplinary designer & developer with 6+ years building web and mob…"
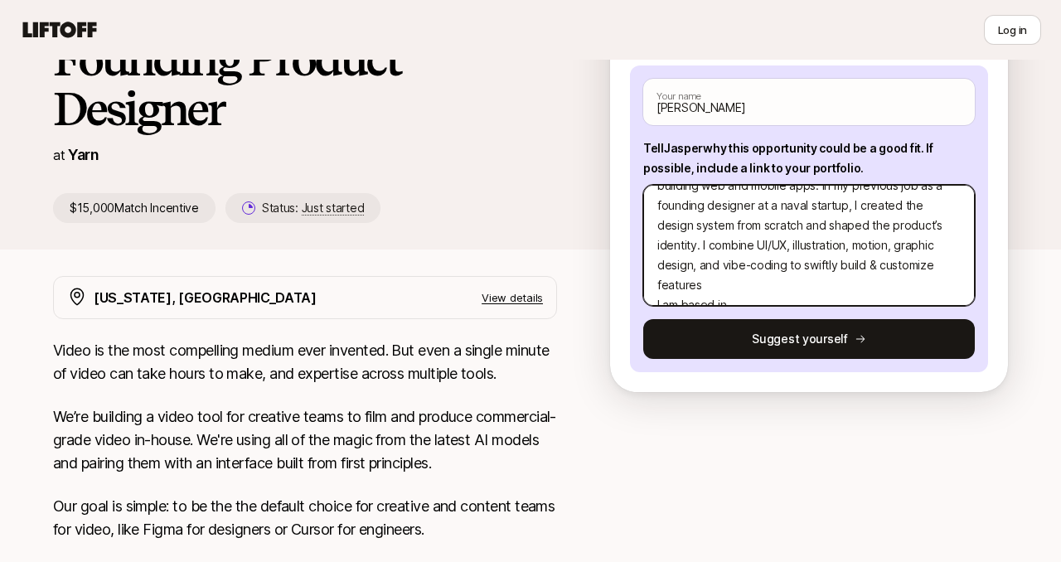
type textarea "x"
type textarea "I’m a multidisciplinary designer & developer with 6+ years building web and mob…"
type textarea "x"
type textarea "I’m a multidisciplinary designer & developer with 6+ years building web and mob…"
type textarea "x"
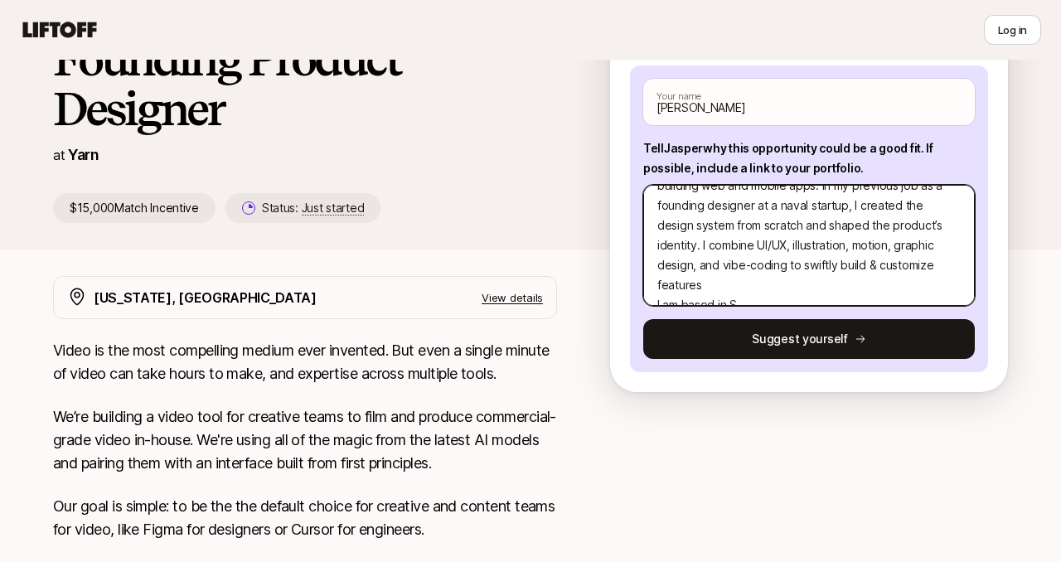
type textarea "I’m a multidisciplinary designer & developer with 6+ years building web and mob…"
type textarea "x"
type textarea "I’m a multidisciplinary designer & developer with 6+ years building web and mob…"
type textarea "x"
type textarea "I’m a multidisciplinary designer & developer with 6+ years building web and mob…"
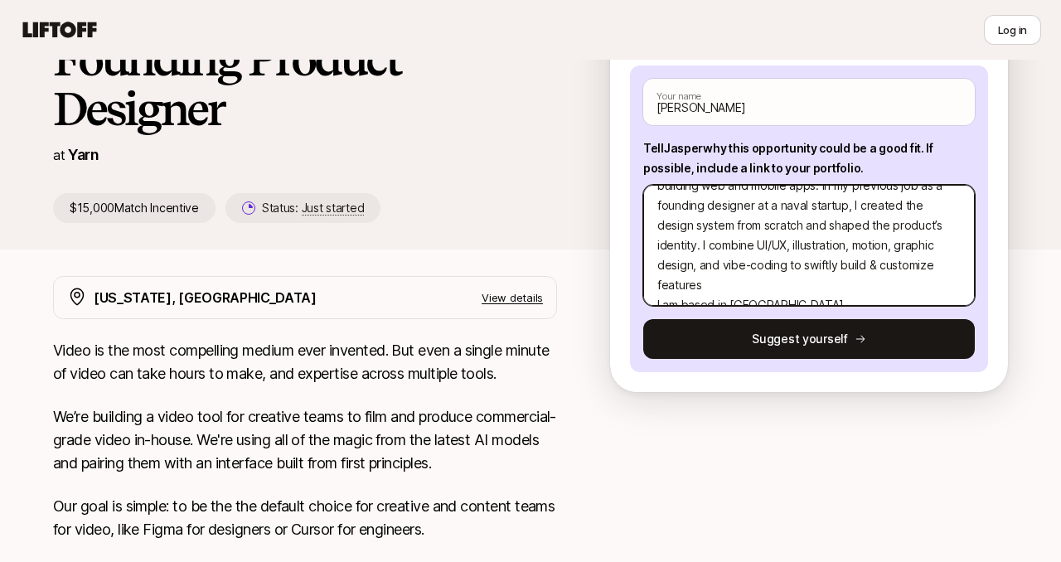
type textarea "x"
type textarea "I’m a multidisciplinary designer & developer with 6+ years building web and mob…"
type textarea "x"
type textarea "I’m a multidisciplinary designer & developer with 6+ years building web and mob…"
type textarea "x"
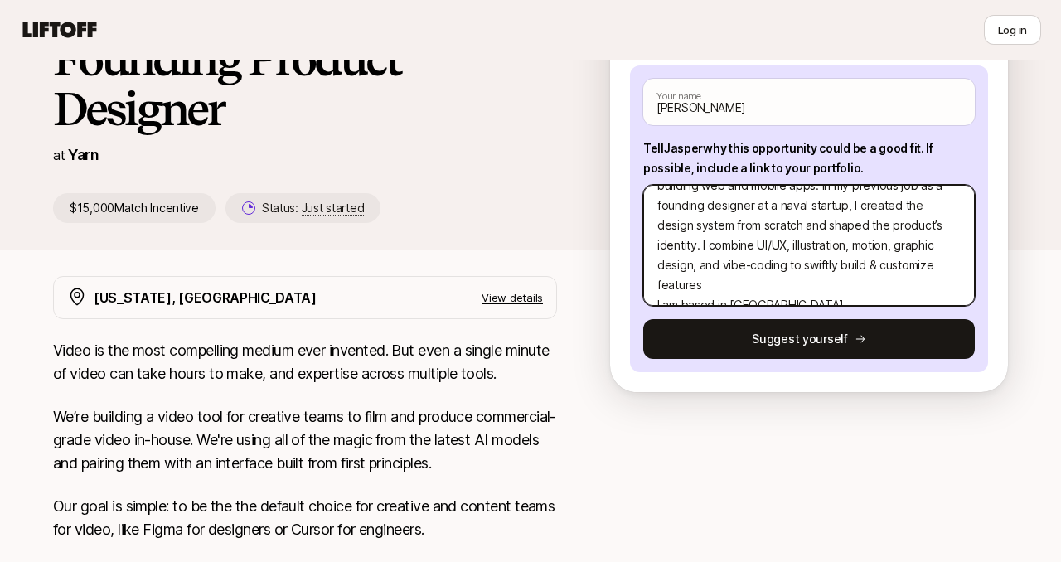
type textarea "I’m a multidisciplinary designer & developer with 6+ years building web and mob…"
type textarea "x"
type textarea "I’m a multidisciplinary designer & developer with 6+ years building web and mob…"
type textarea "x"
type textarea "I’m a multidisciplinary designer & developer with 6+ years building web and mob…"
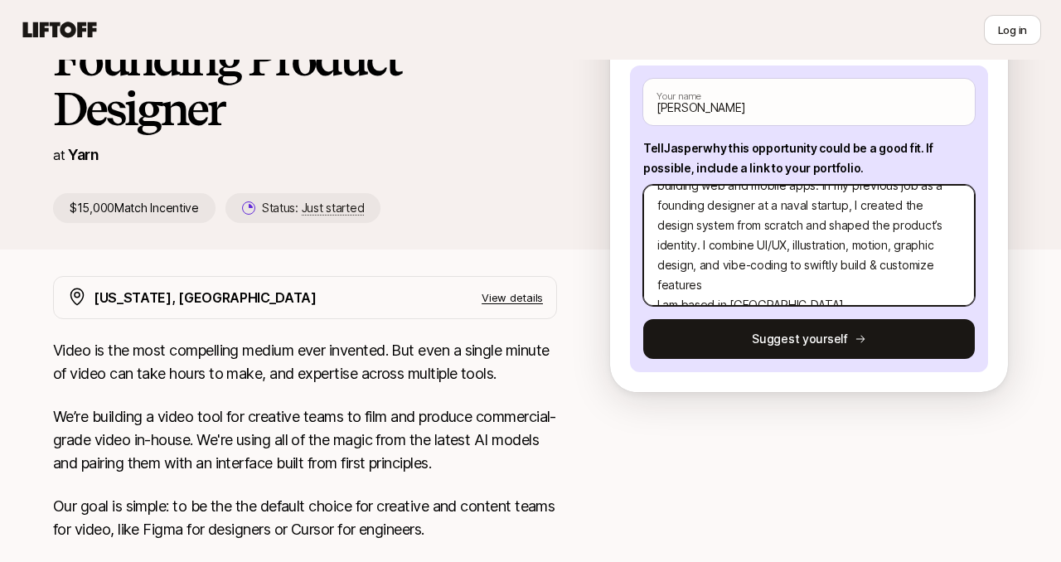
type textarea "x"
type textarea "I’m a multidisciplinary designer & developer with 6+ years building web and mob…"
type textarea "x"
type textarea "I’m a multidisciplinary designer & developer with 6+ years building web and mob…"
type textarea "x"
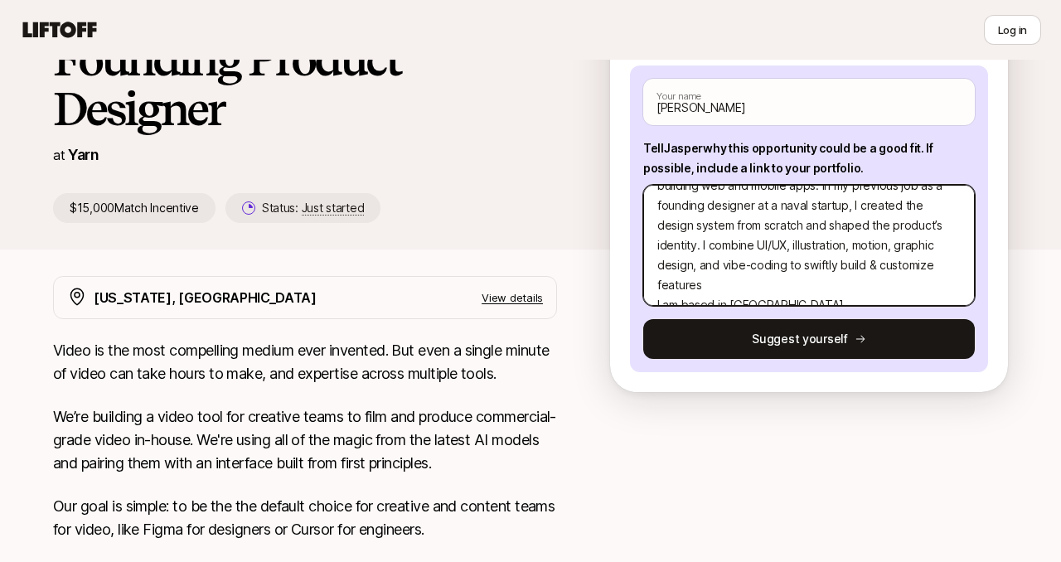
type textarea "I’m a multidisciplinary designer & developer with 6+ years building web and mob…"
type textarea "x"
type textarea "I’m a multidisciplinary designer & developer with 6+ years building web and mob…"
type textarea "x"
type textarea "I’m a multidisciplinary designer & developer with 6+ years building web and mob…"
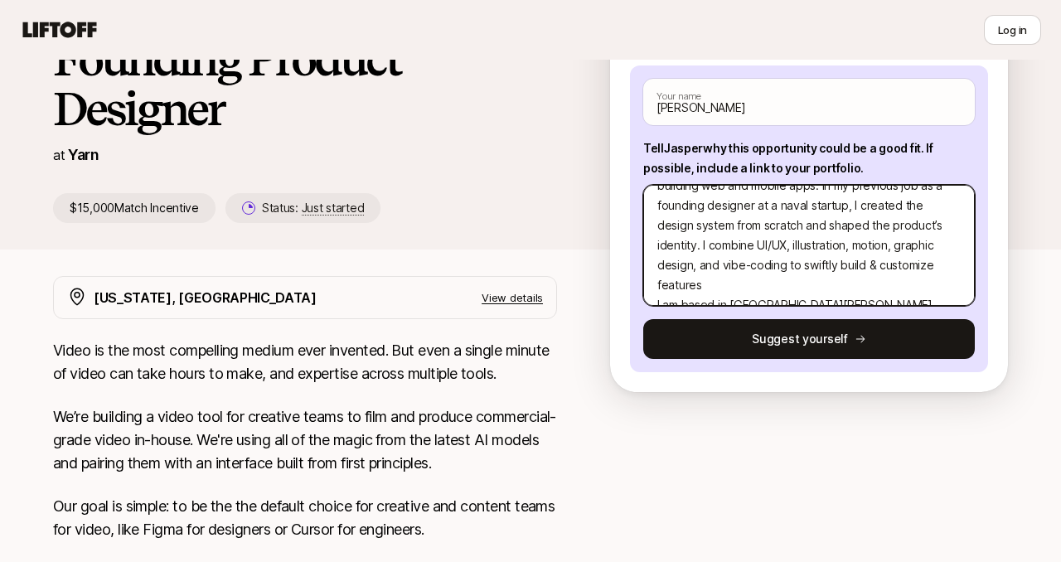
type textarea "x"
type textarea "I’m a multidisciplinary designer & developer with 6+ years building web and mob…"
type textarea "x"
type textarea "I’m a multidisciplinary designer & developer with 6+ years building web and mob…"
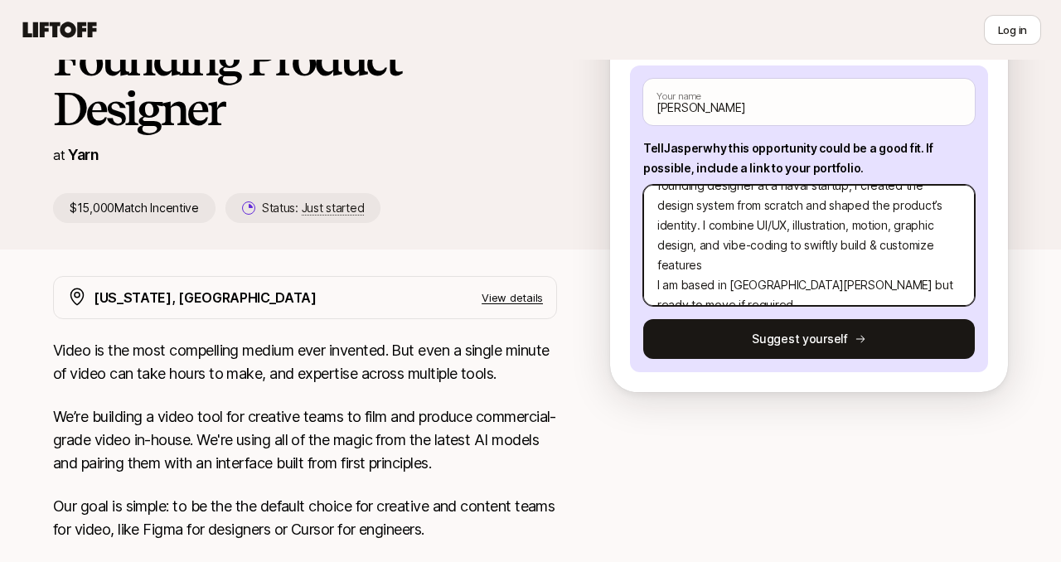
click at [801, 266] on textarea "I’m a multidisciplinary designer & developer with 6+ years building web and mob…" at bounding box center [808, 245] width 331 height 121
drag, startPoint x: 801, startPoint y: 266, endPoint x: 738, endPoint y: 264, distance: 63.0
click at [738, 264] on textarea "I’m a multidisciplinary designer & developer with 6+ years building web and mob…" at bounding box center [808, 245] width 331 height 121
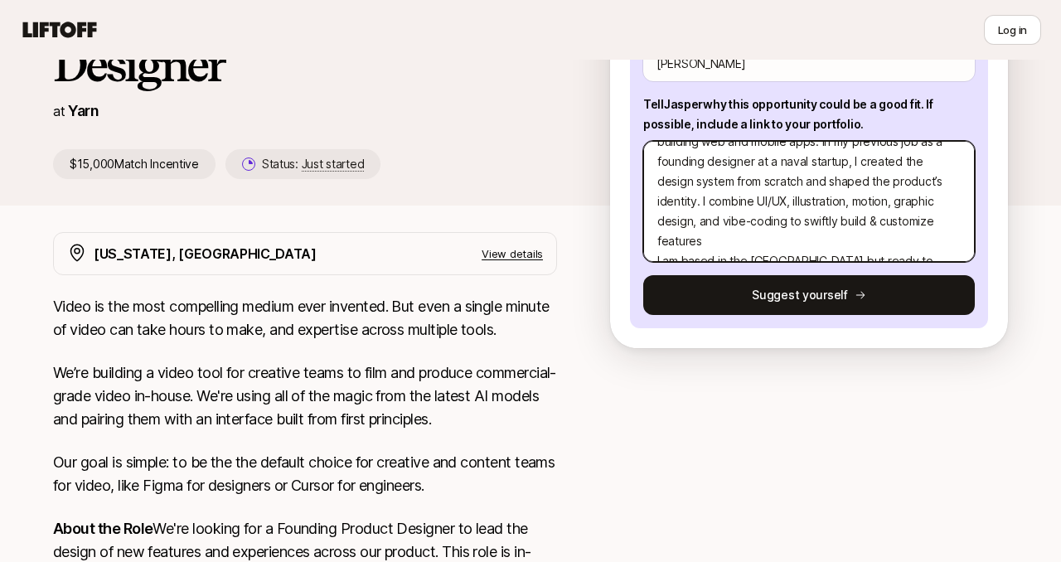
scroll to position [220, 0]
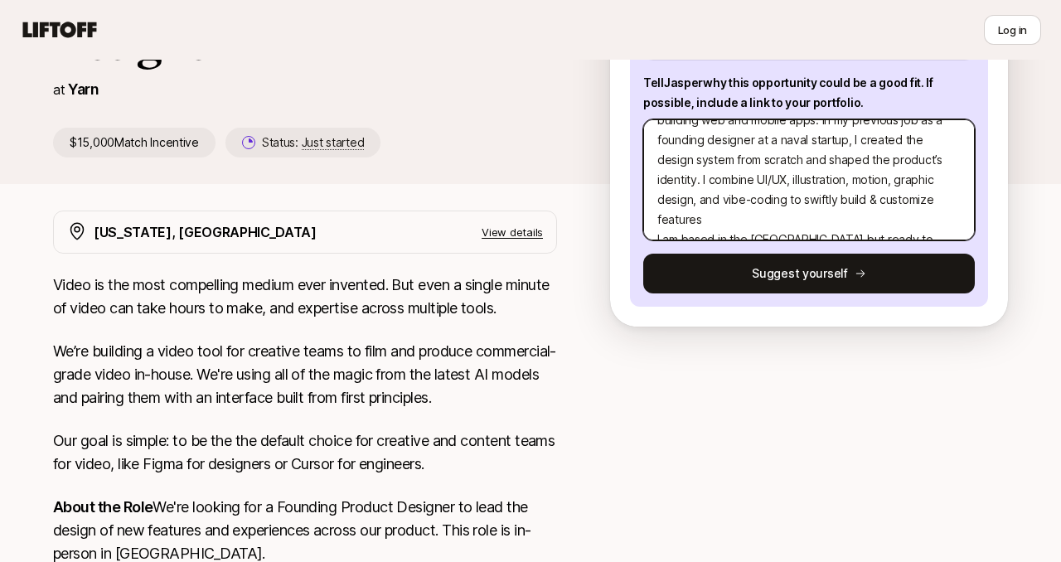
click at [854, 222] on textarea "I’m a multidisciplinary designer & developer with 6+ years building web and mob…" at bounding box center [808, 179] width 331 height 121
click at [944, 179] on textarea "I’m a multidisciplinary designer & developer with 6+ years building web and mob…" at bounding box center [808, 179] width 331 height 121
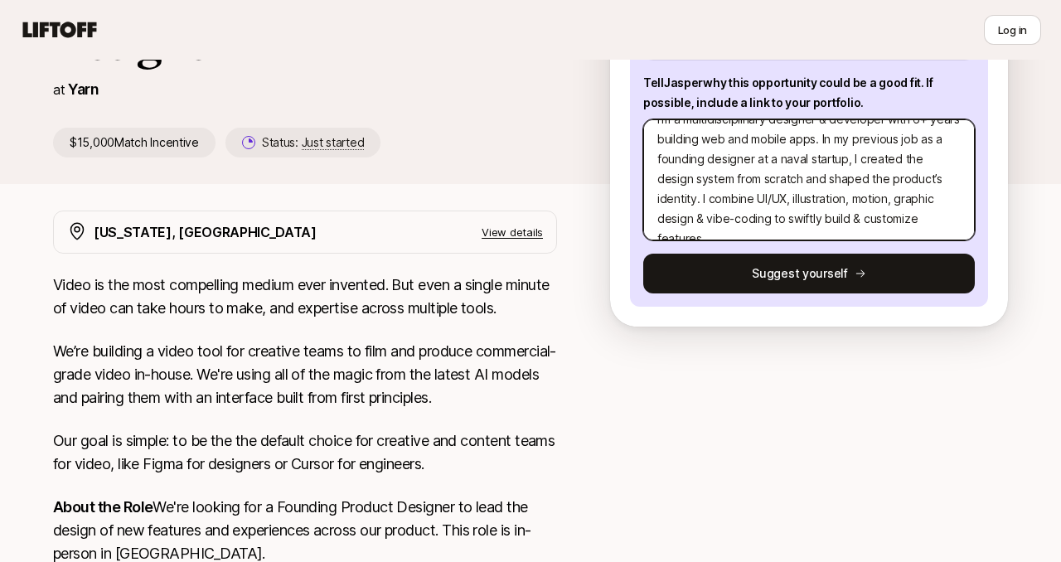
scroll to position [0, 0]
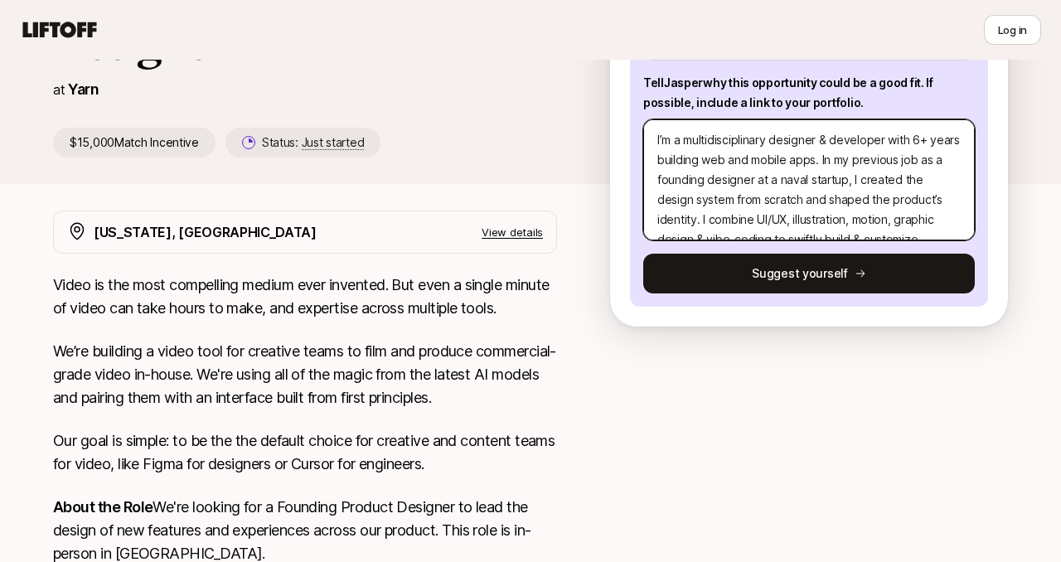
click at [731, 157] on textarea "I’m a multidisciplinary designer & developer with 6+ years building web and mob…" at bounding box center [808, 179] width 331 height 121
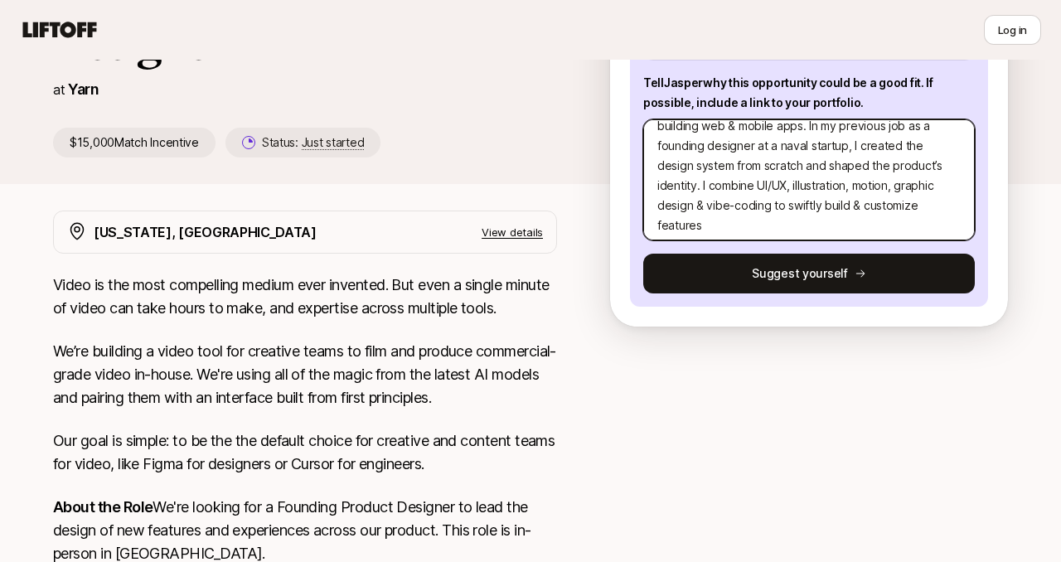
scroll to position [40, 0]
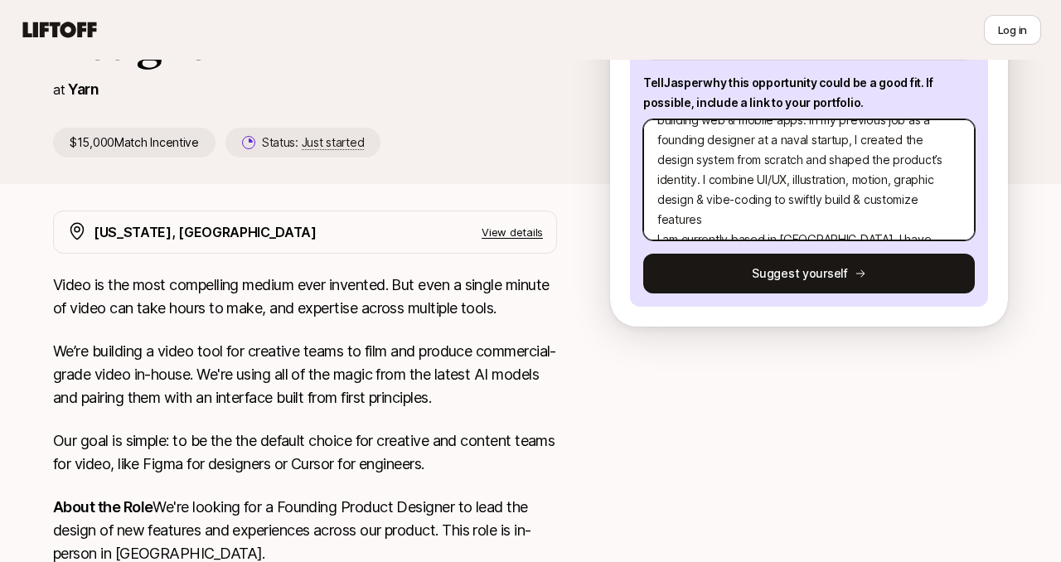
click at [777, 162] on textarea "I’m a multidisciplinary designer & developer with 6+ years building web & mobil…" at bounding box center [808, 179] width 331 height 121
click at [923, 215] on textarea "I’m a multidisciplinary designer & developer with 6+ years building web & mobil…" at bounding box center [808, 179] width 331 height 121
click at [846, 221] on textarea "I’m a multidisciplinary designer & developer with 6+ years building web & mobil…" at bounding box center [808, 179] width 331 height 121
click at [864, 221] on textarea "I’m a multidisciplinary designer & developer with 6+ years building web & mobil…" at bounding box center [808, 179] width 331 height 121
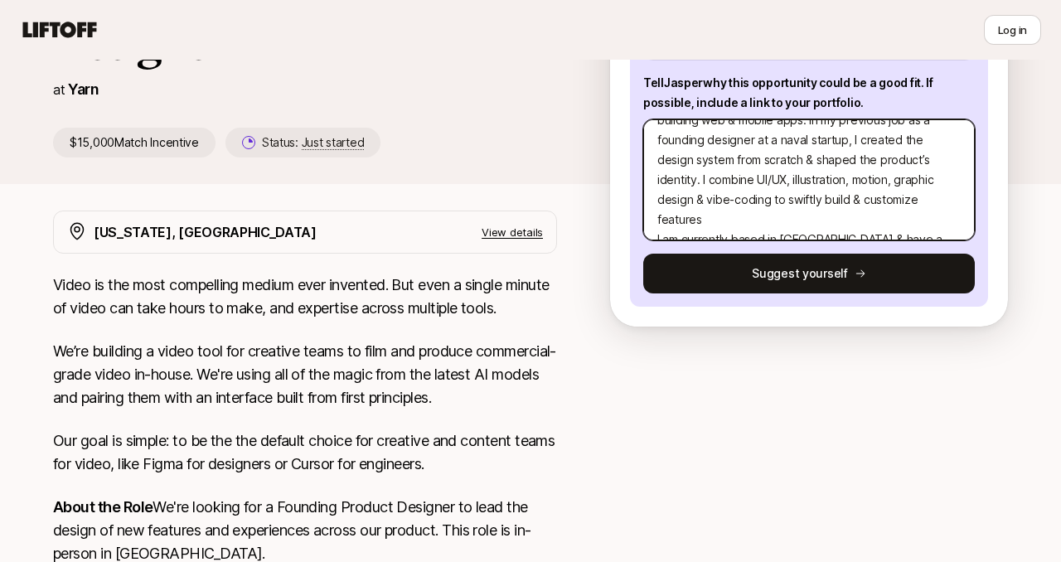
click at [960, 222] on textarea "I’m a multidisciplinary designer & developer with 6+ years building web & mobil…" at bounding box center [808, 179] width 331 height 121
click at [654, 223] on textarea "I’m a multidisciplinary designer & developer with 6+ years building web & mobil…" at bounding box center [808, 179] width 331 height 121
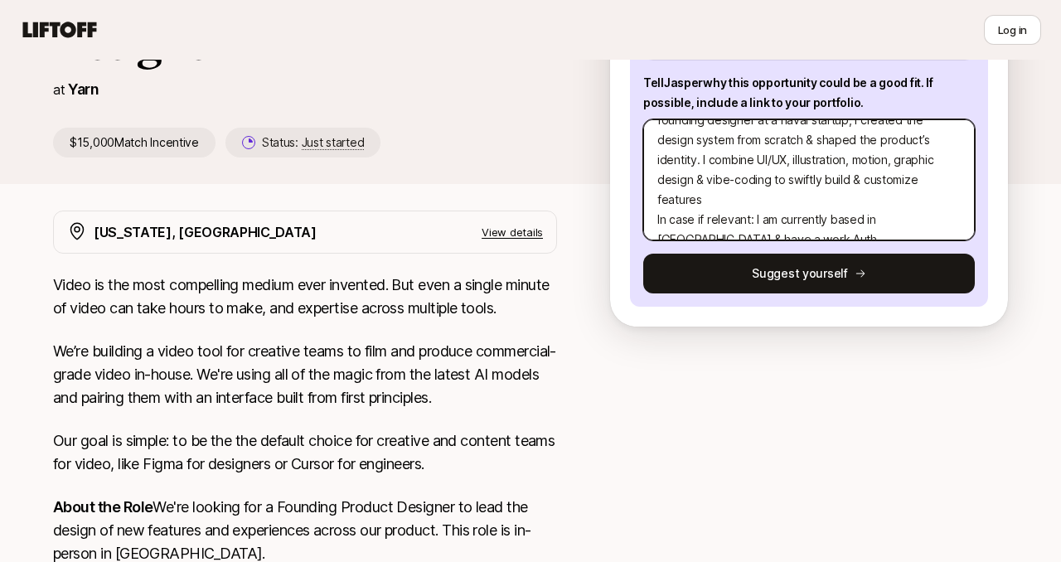
click at [947, 181] on textarea "I’m a multidisciplinary designer & developer with 6+ years building web & mobil…" at bounding box center [808, 179] width 331 height 121
click at [728, 220] on textarea "I’m a multidisciplinary designer & developer with 6+ years building web & mobil…" at bounding box center [808, 179] width 331 height 121
click at [674, 182] on textarea "I’m a multidisciplinary designer & developer with 6+ years building web & mobil…" at bounding box center [808, 179] width 331 height 121
paste textarea "[URL][DOMAIN_NAME]"
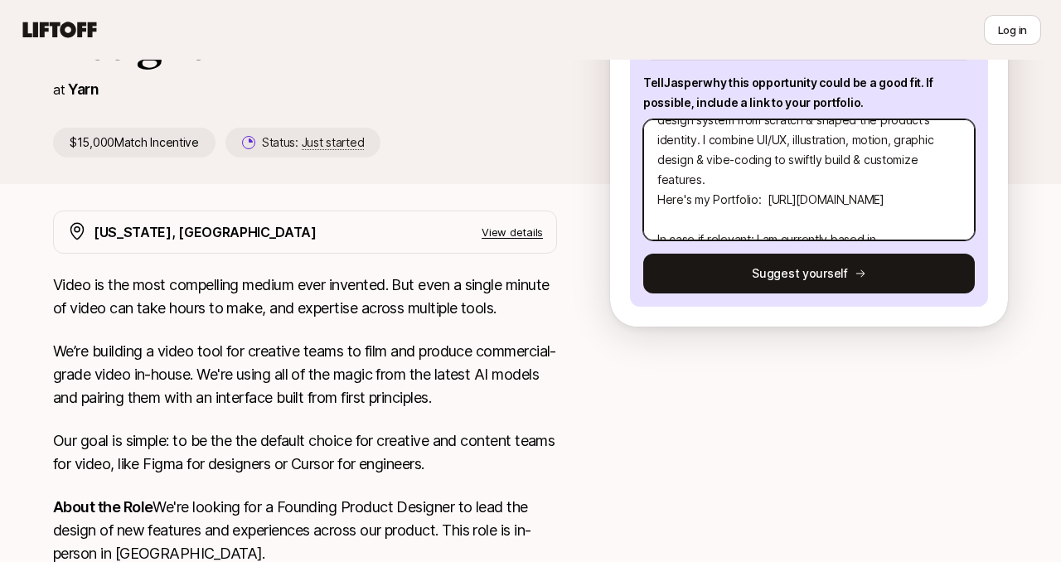
scroll to position [99, 0]
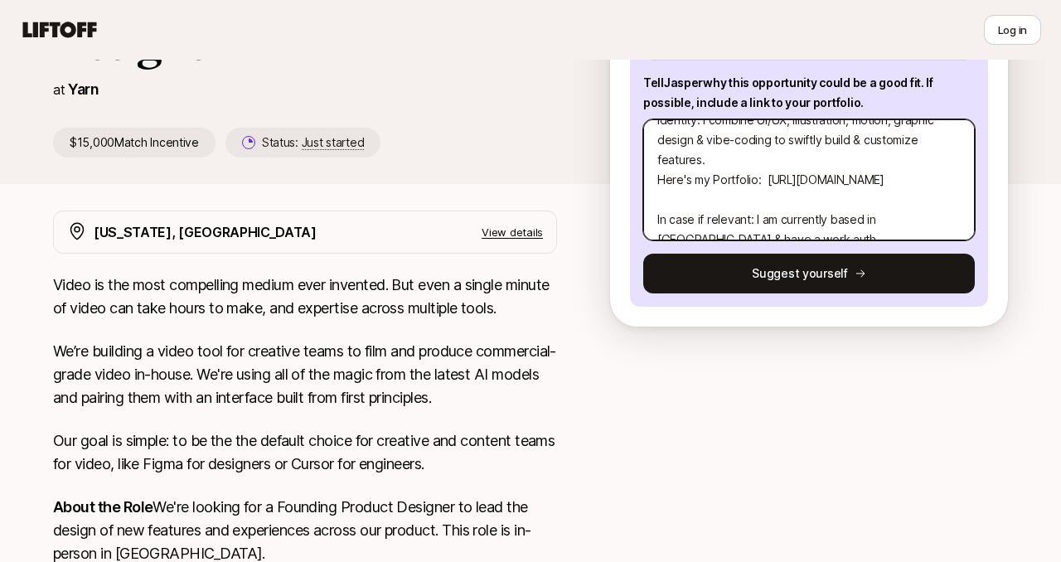
click at [921, 131] on textarea "I’m a multidisciplinary designer & developer with 6+ years building web & mobil…" at bounding box center [808, 179] width 331 height 121
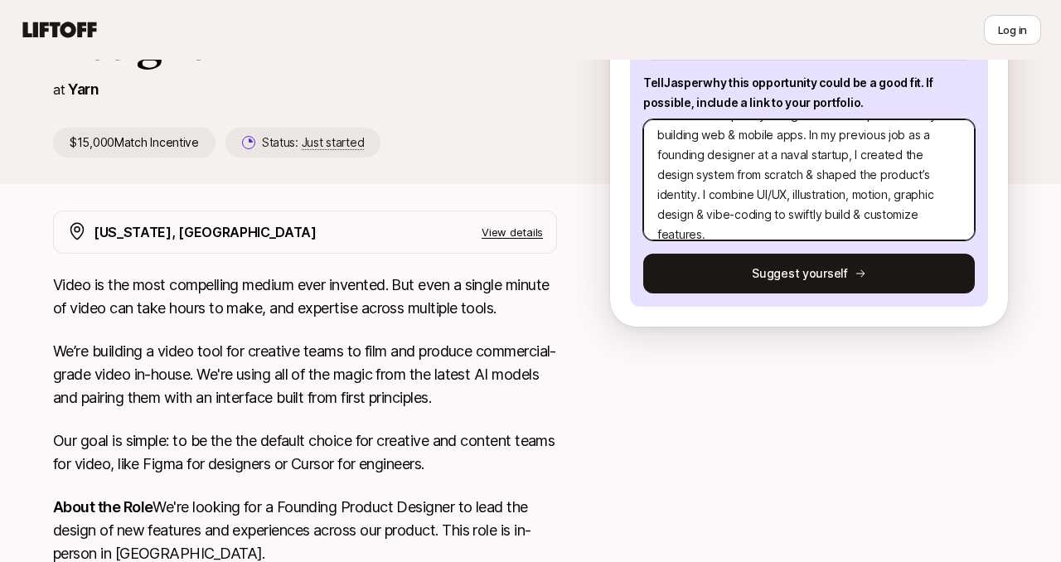
scroll to position [23, 0]
click at [808, 155] on textarea "I’m a multidisciplinary designer & developer with 6+ years building web & mobil…" at bounding box center [808, 179] width 331 height 121
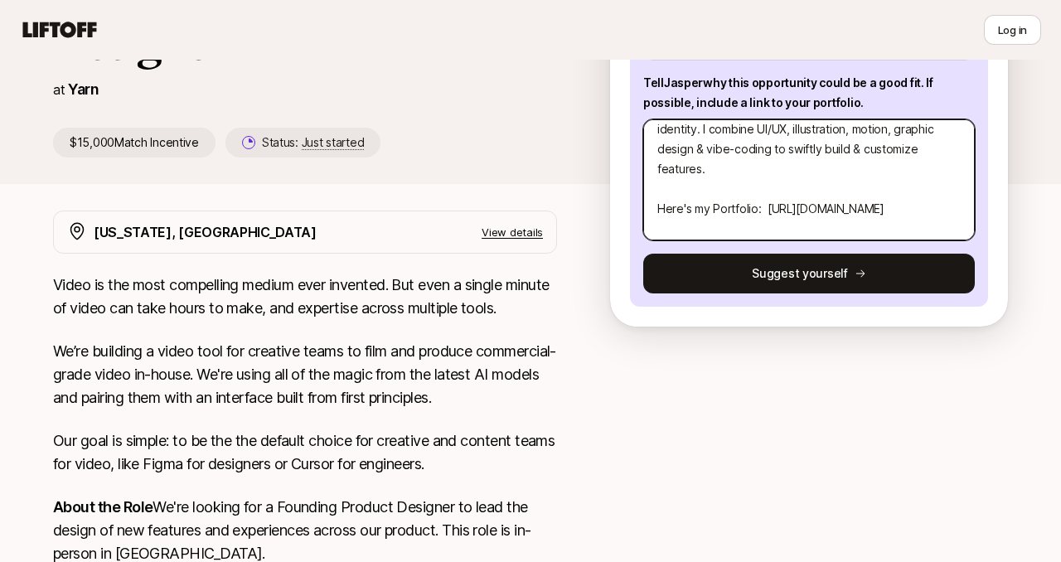
click at [796, 200] on textarea "I’m a multidisciplinary designer & developer with 6+ years building web & mobil…" at bounding box center [808, 179] width 331 height 121
click at [946, 195] on textarea "I’m a multidisciplinary designer & developer with 6+ years building web & mobil…" at bounding box center [808, 179] width 331 height 121
click at [918, 210] on textarea "I’m a multidisciplinary designer & developer with 6+ years building web & mobil…" at bounding box center [808, 179] width 331 height 121
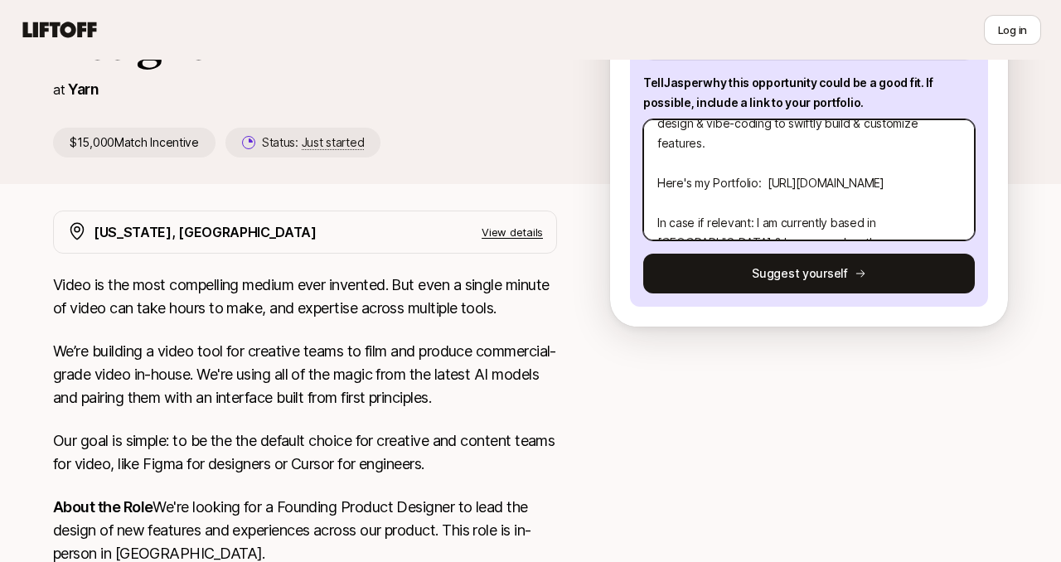
scroll to position [0, 0]
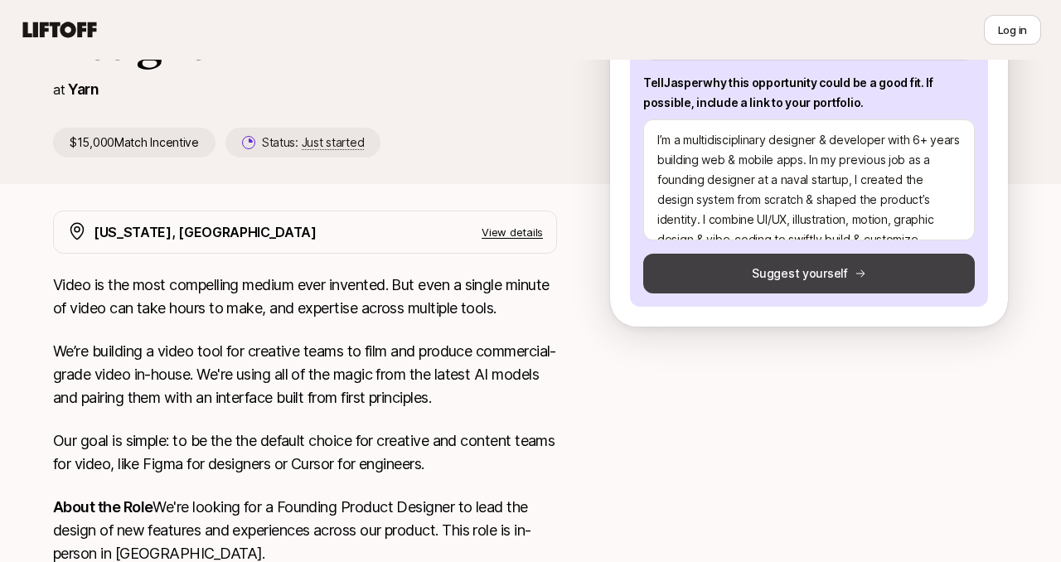
click at [863, 261] on button "Suggest yourself" at bounding box center [808, 274] width 331 height 40
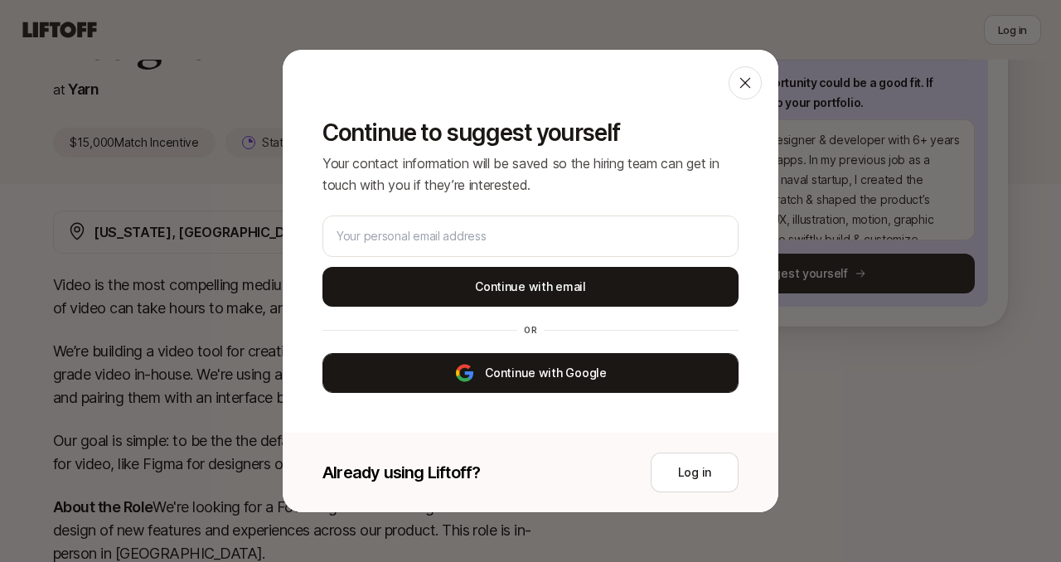
click at [496, 379] on button "Continue with Google" at bounding box center [530, 373] width 416 height 40
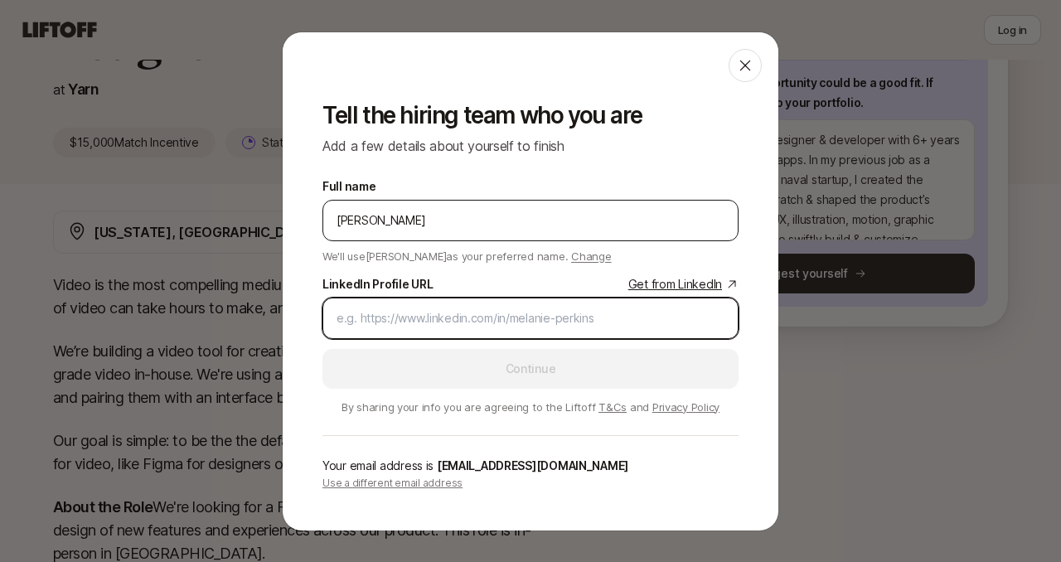
paste input "[URL][DOMAIN_NAME]"
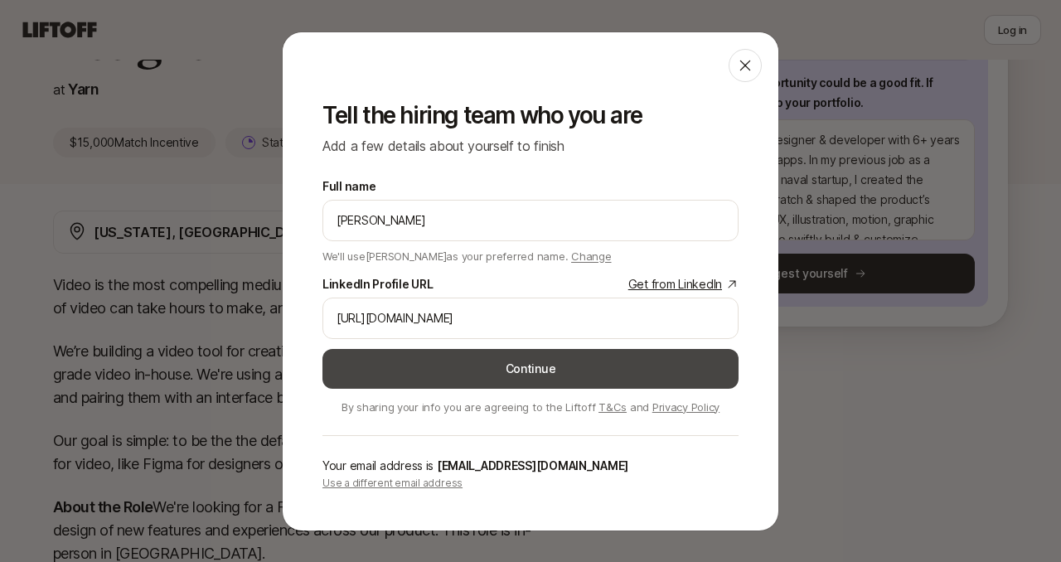
click at [569, 369] on button "Continue" at bounding box center [530, 369] width 416 height 40
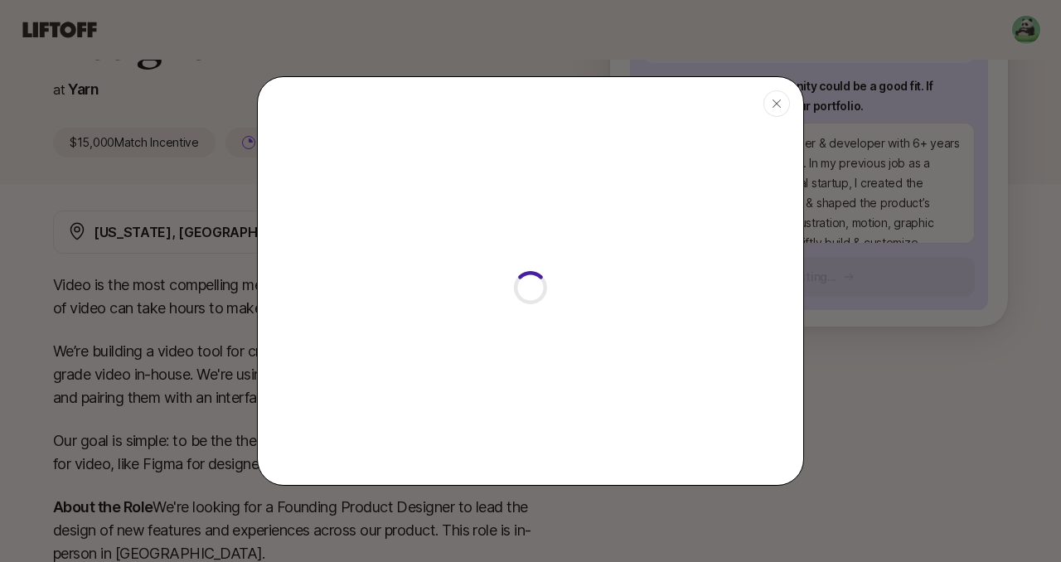
scroll to position [13, 0]
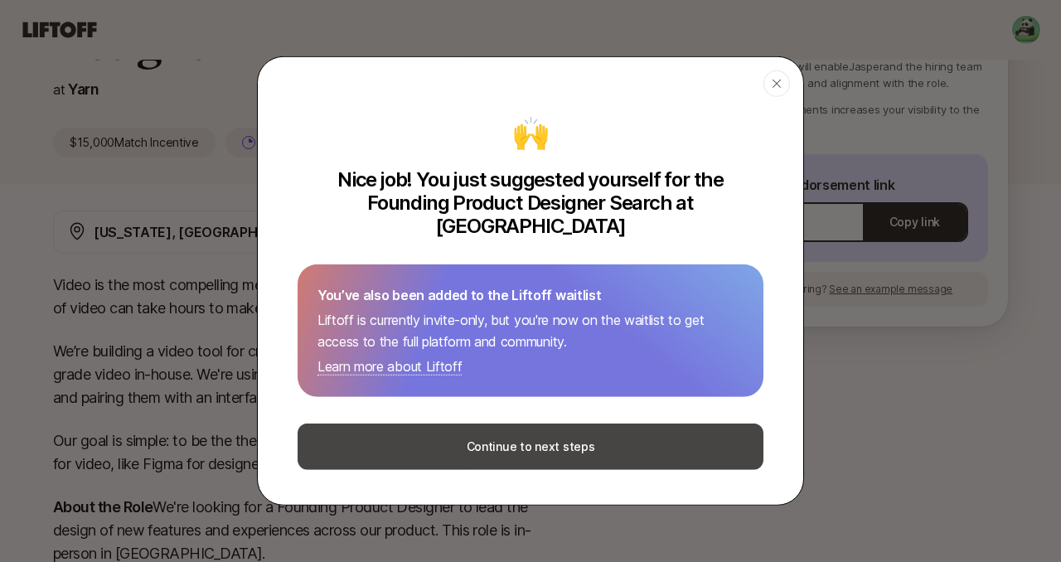
click at [581, 439] on button "Continue to next steps" at bounding box center [530, 446] width 466 height 46
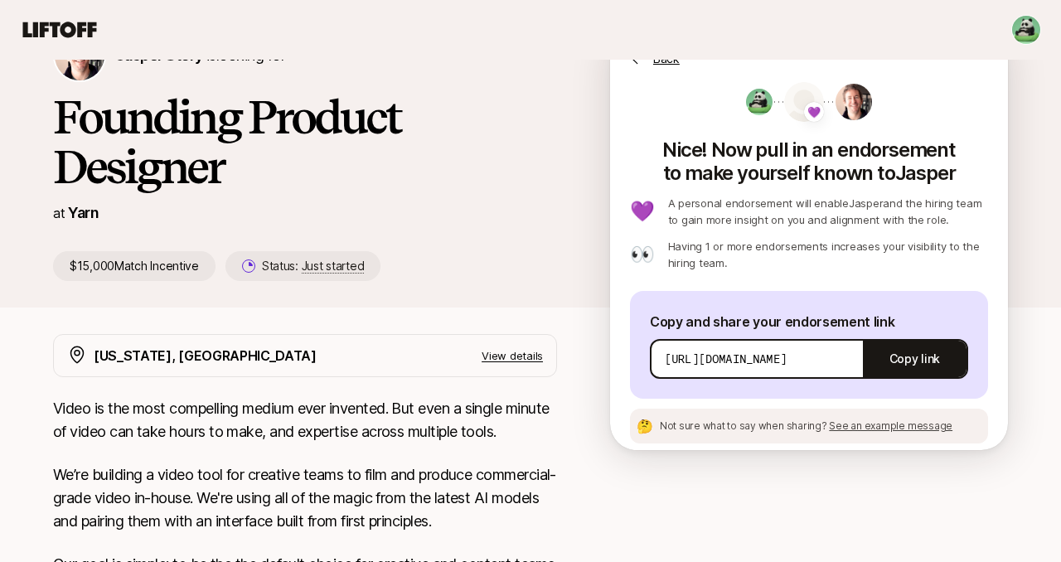
scroll to position [96, 0]
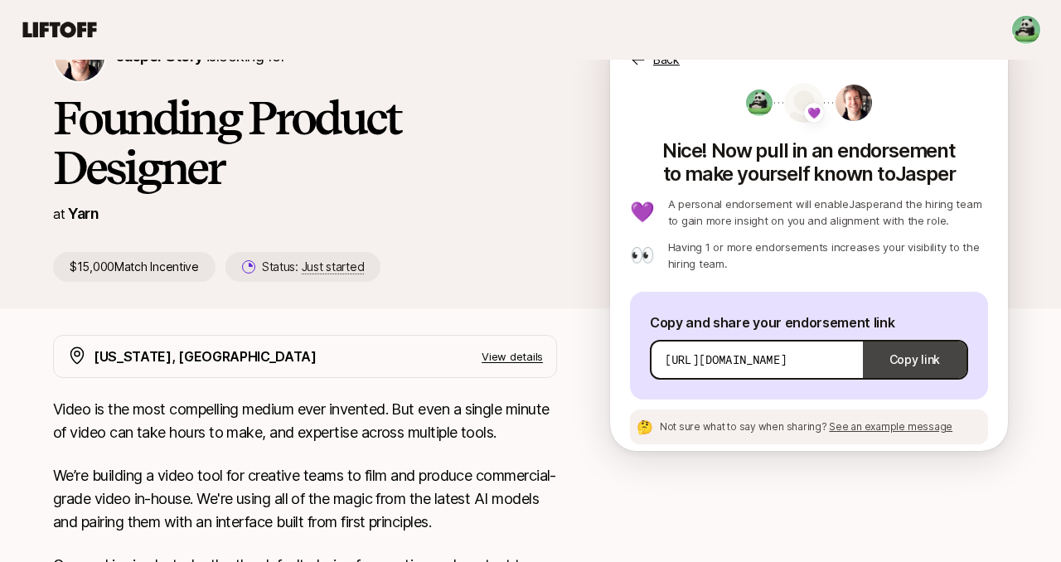
click at [905, 361] on button "Copy link" at bounding box center [915, 359] width 104 height 46
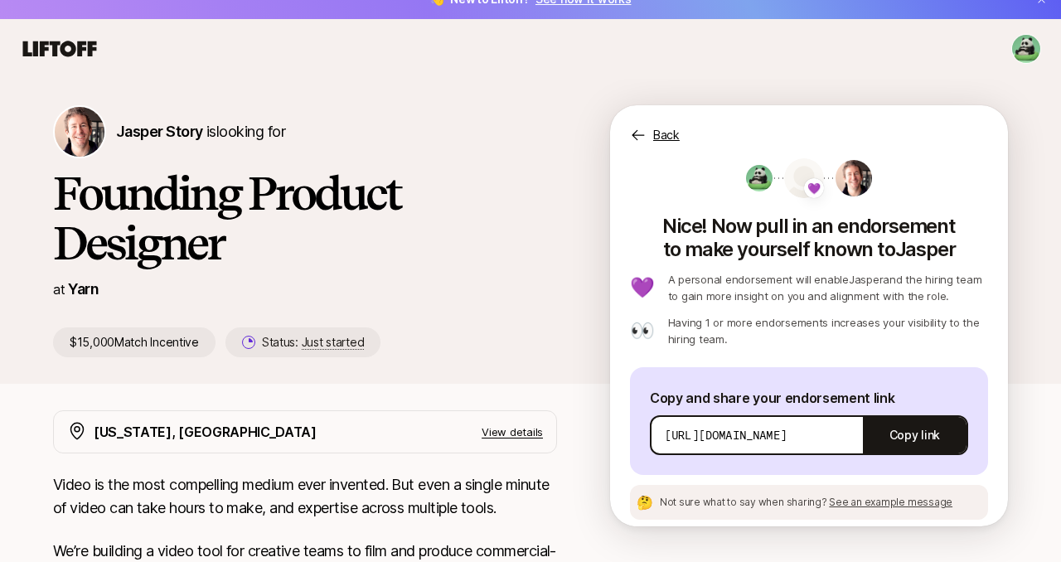
scroll to position [13, 0]
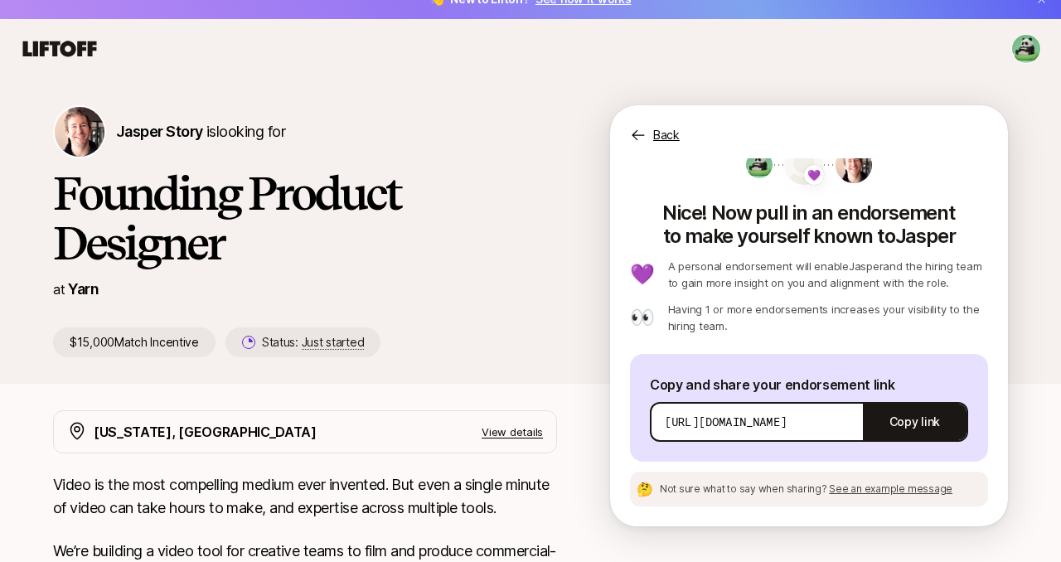
click at [903, 488] on span "See an example message" at bounding box center [890, 488] width 123 height 12
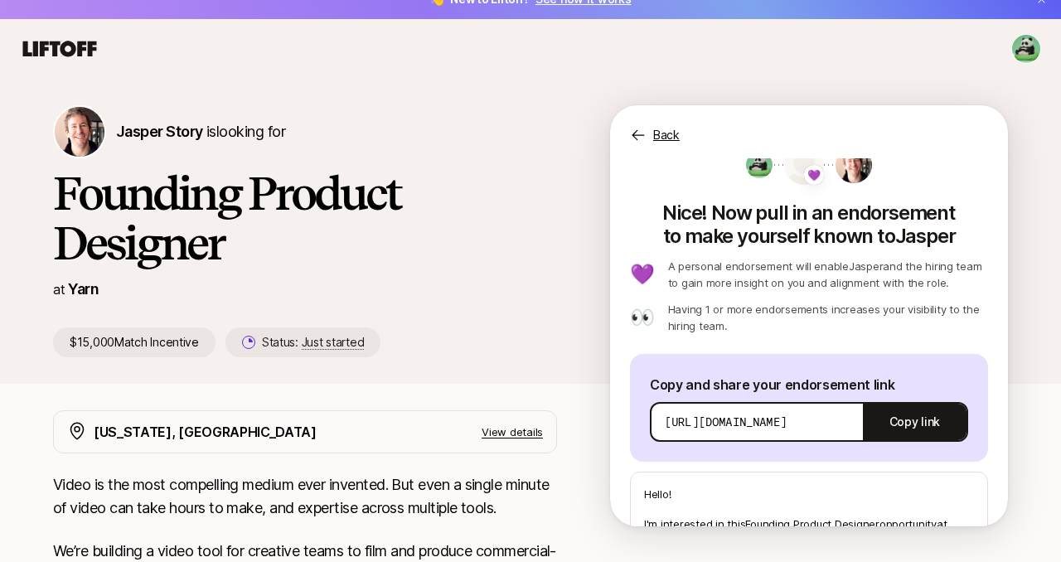
scroll to position [172, 0]
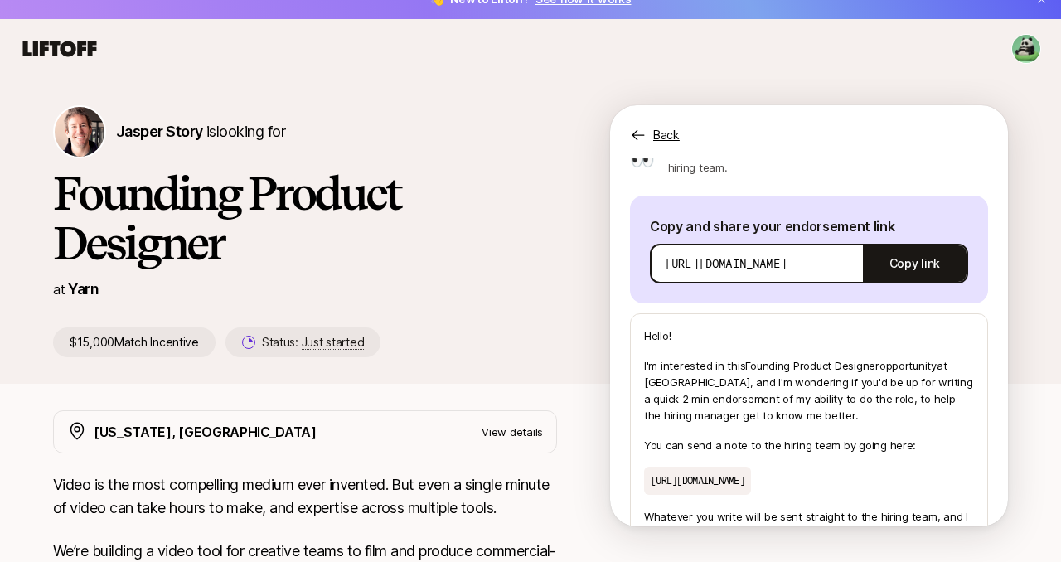
click at [850, 392] on p "I'm interested in this Founding Product Designer opportunity at Yarn , and I'm …" at bounding box center [809, 390] width 330 height 66
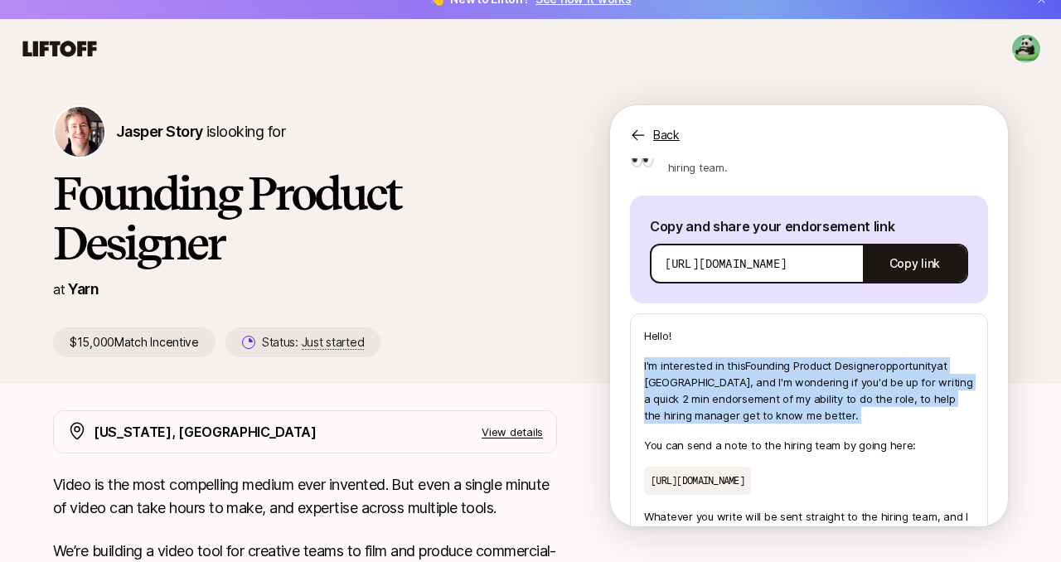
click at [850, 392] on p "I'm interested in this Founding Product Designer opportunity at Yarn , and I'm …" at bounding box center [809, 390] width 330 height 66
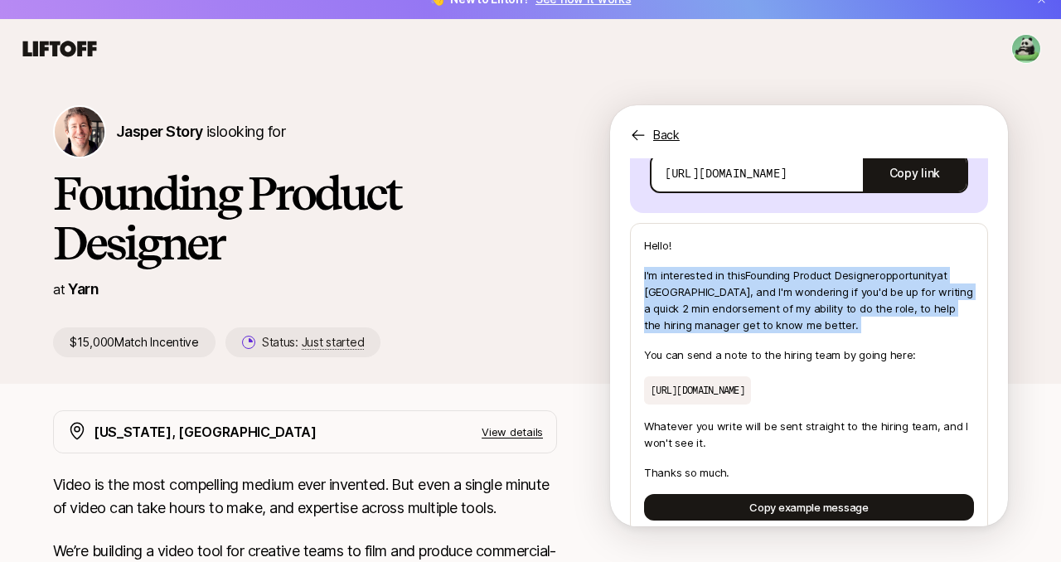
scroll to position [305, 0]
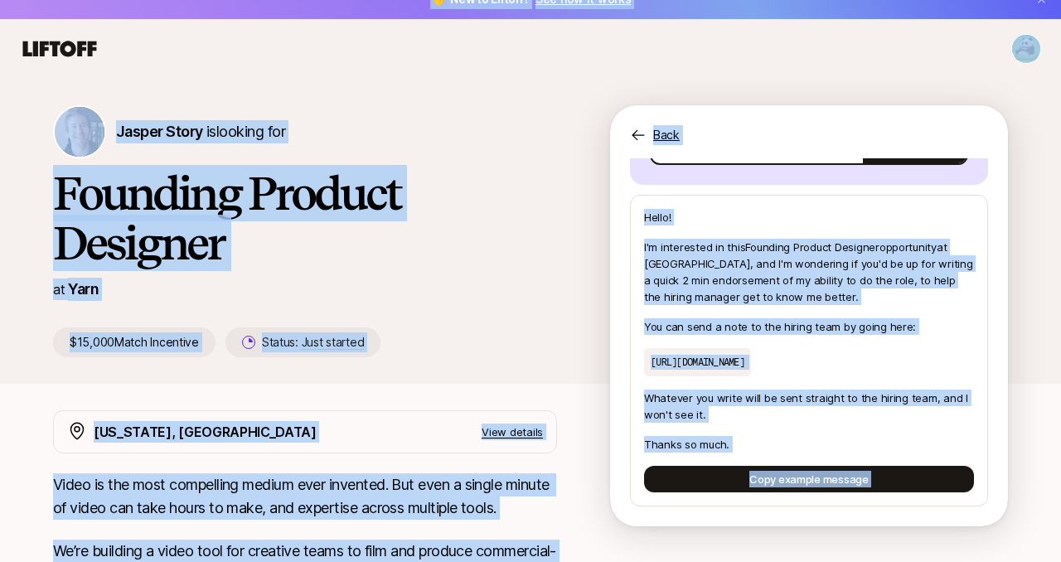
click at [850, 392] on p "Whatever you write will be sent straight to the hiring team, and I won't see it." at bounding box center [809, 405] width 330 height 33
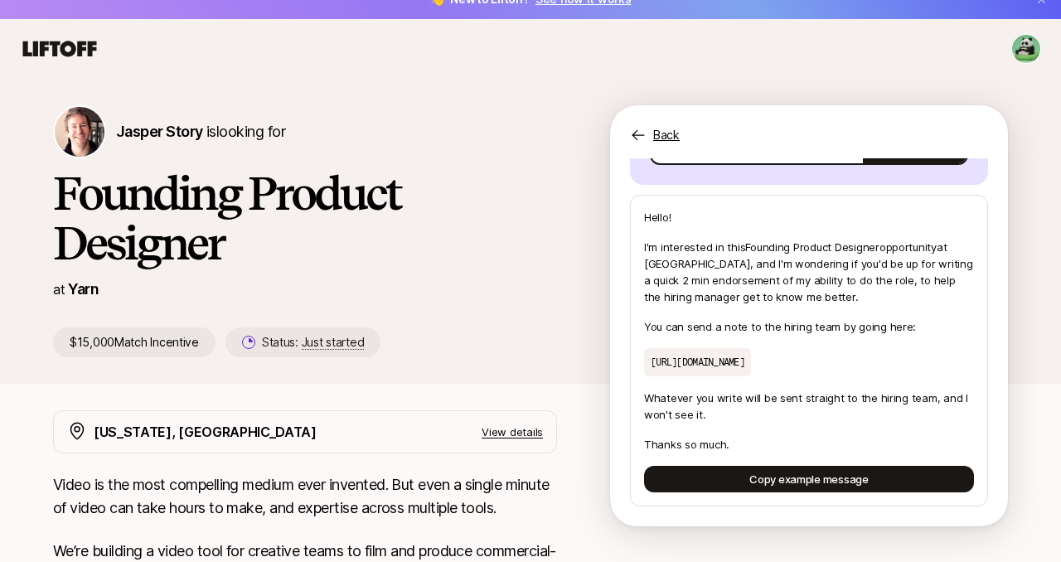
click at [751, 358] on p "[URL][DOMAIN_NAME]" at bounding box center [697, 362] width 107 height 28
copy p "[URL][DOMAIN_NAME]"
click at [849, 244] on p "I'm interested in this Founding Product Designer opportunity at Yarn , and I'm …" at bounding box center [809, 272] width 330 height 66
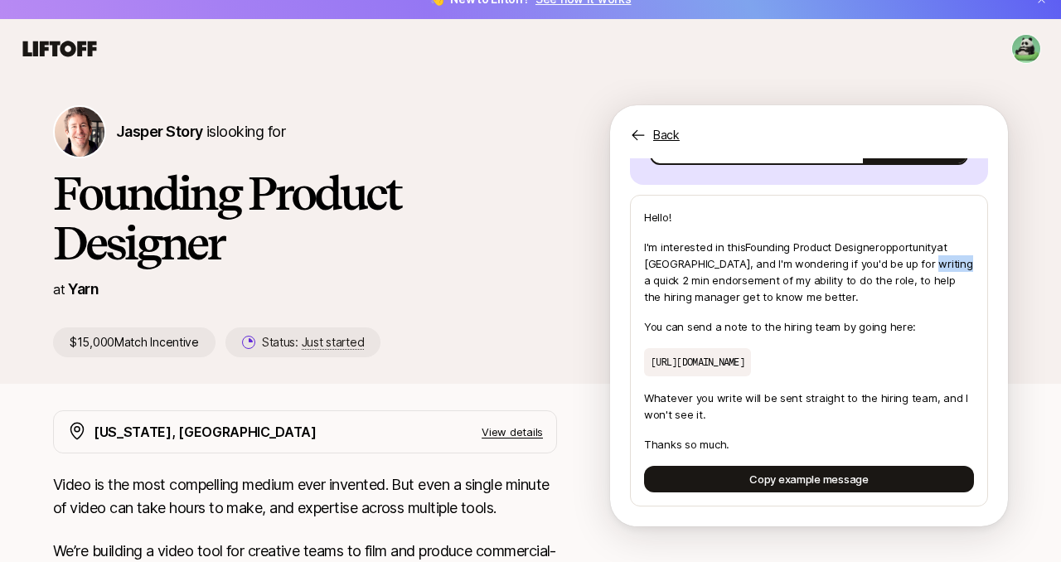
click at [849, 244] on p "I'm interested in this Founding Product Designer opportunity at Yarn , and I'm …" at bounding box center [809, 272] width 330 height 66
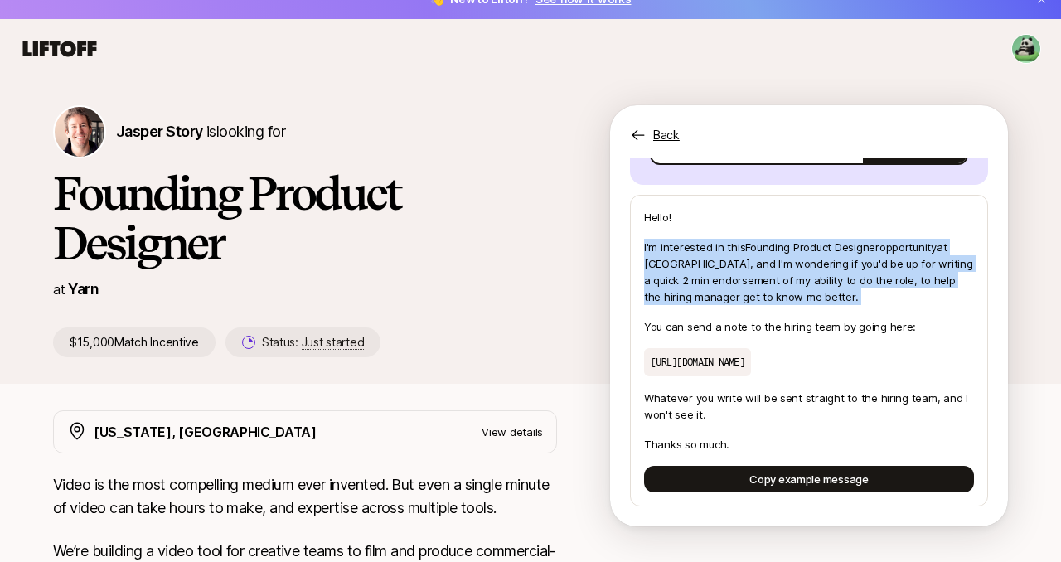
click at [849, 244] on p "I'm interested in this Founding Product Designer opportunity at Yarn , and I'm …" at bounding box center [809, 272] width 330 height 66
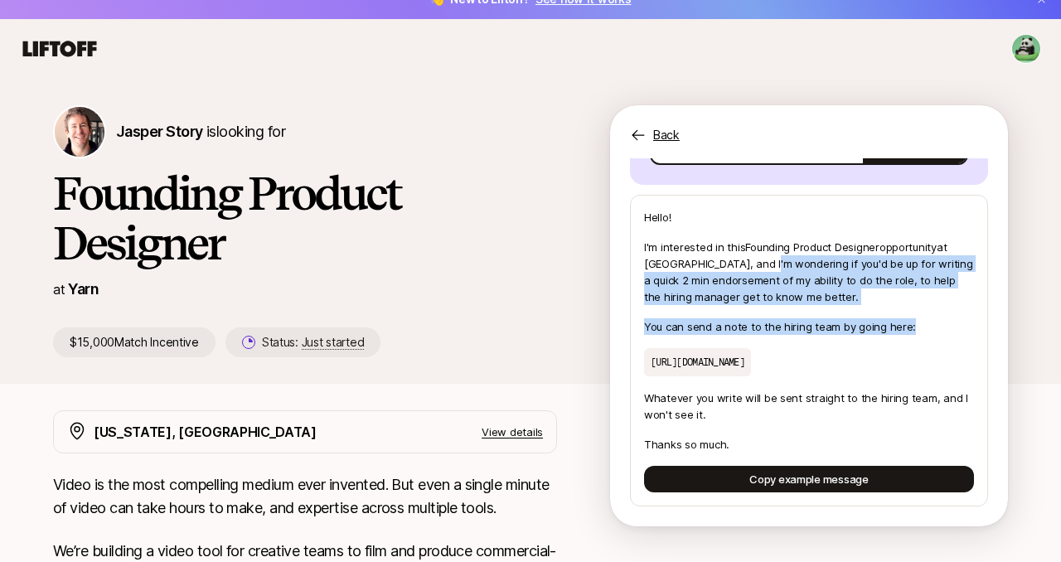
drag, startPoint x: 917, startPoint y: 307, endPoint x: 695, endPoint y: 242, distance: 230.7
click at [695, 242] on div "Hello! I'm interested in this Founding Product Designer opportunity at Yarn , a…" at bounding box center [809, 351] width 358 height 312
click at [695, 242] on p "I'm interested in this Founding Product Designer opportunity at Yarn , and I'm …" at bounding box center [809, 272] width 330 height 66
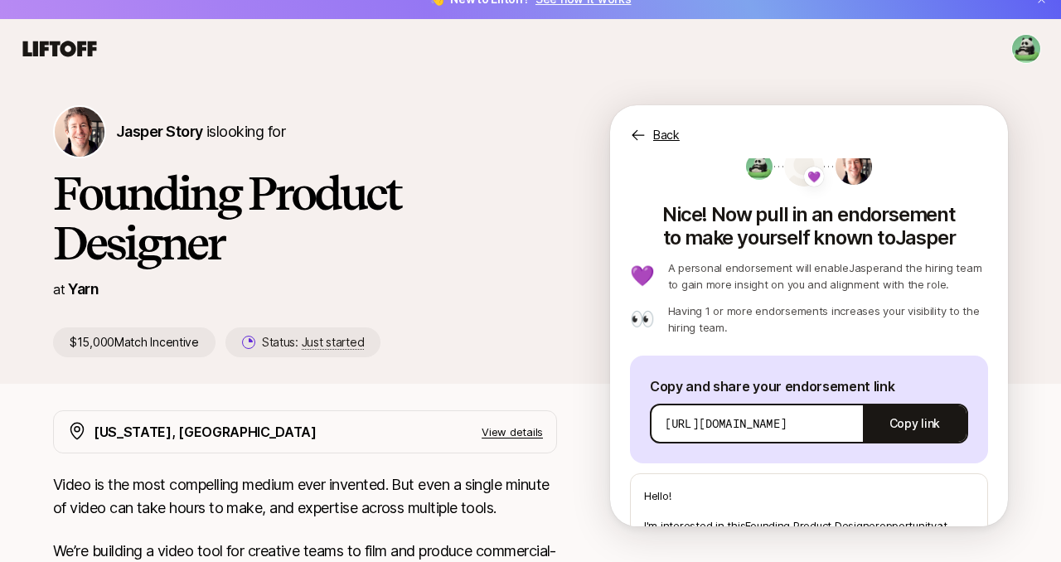
scroll to position [7, 0]
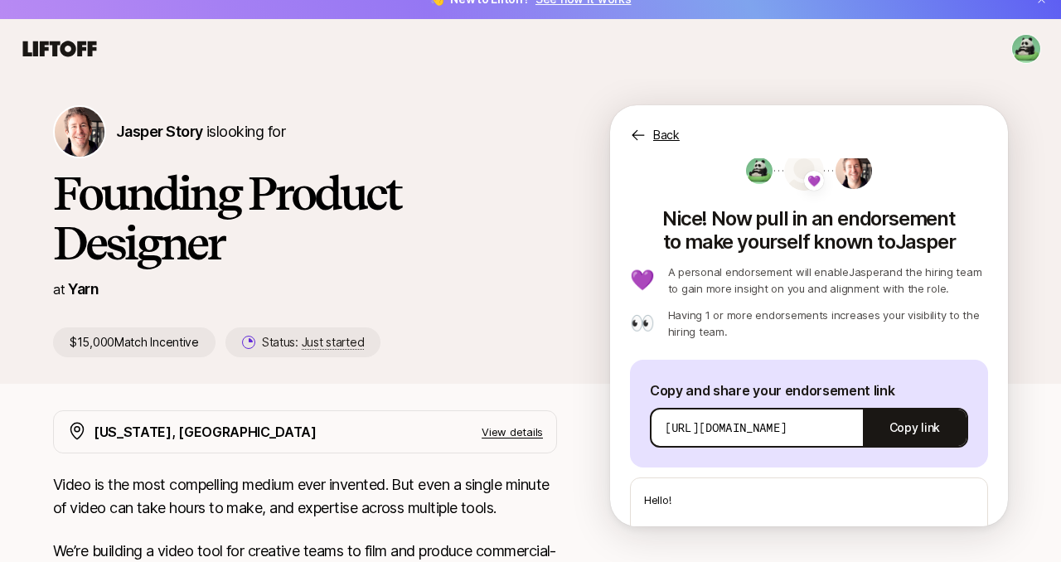
click at [709, 282] on p "A personal endorsement will enable [PERSON_NAME] and the hiring team to gain mo…" at bounding box center [828, 280] width 320 height 33
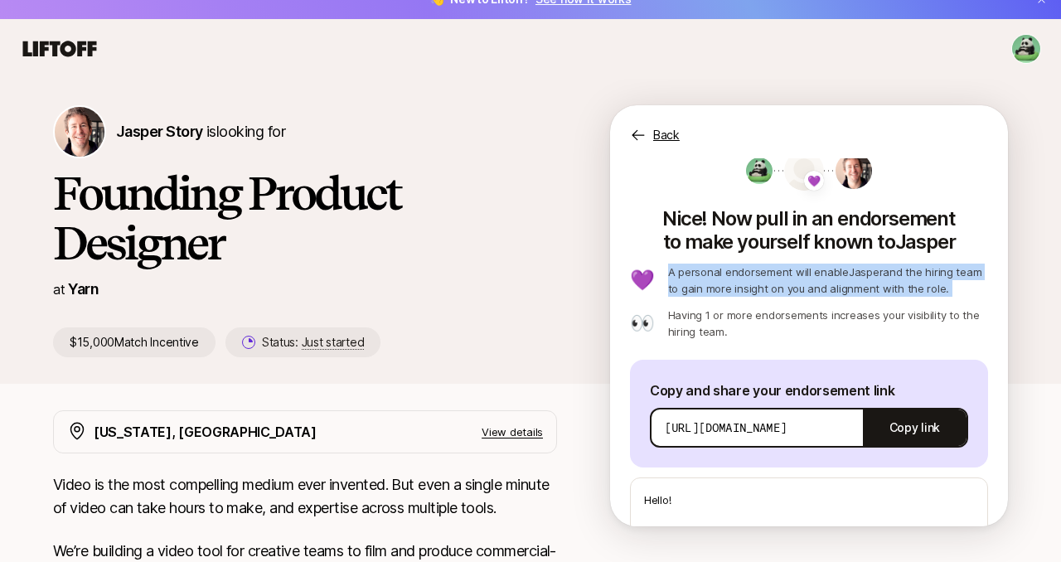
click at [709, 282] on p "A personal endorsement will enable [PERSON_NAME] and the hiring team to gain mo…" at bounding box center [828, 280] width 320 height 33
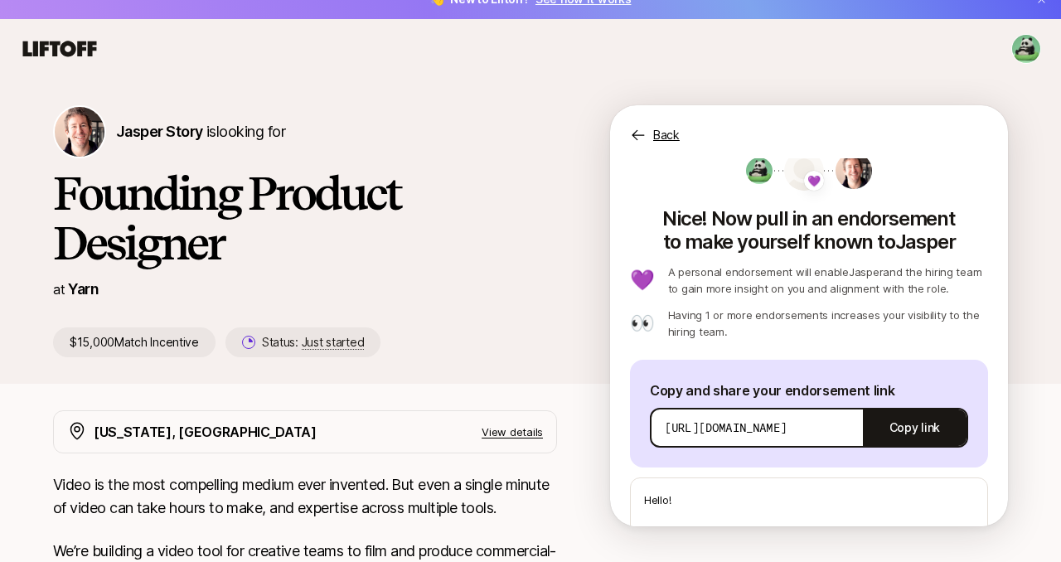
click at [713, 304] on div "💜 A personal endorsement will enable [PERSON_NAME] and the hiring team to gain …" at bounding box center [809, 302] width 358 height 76
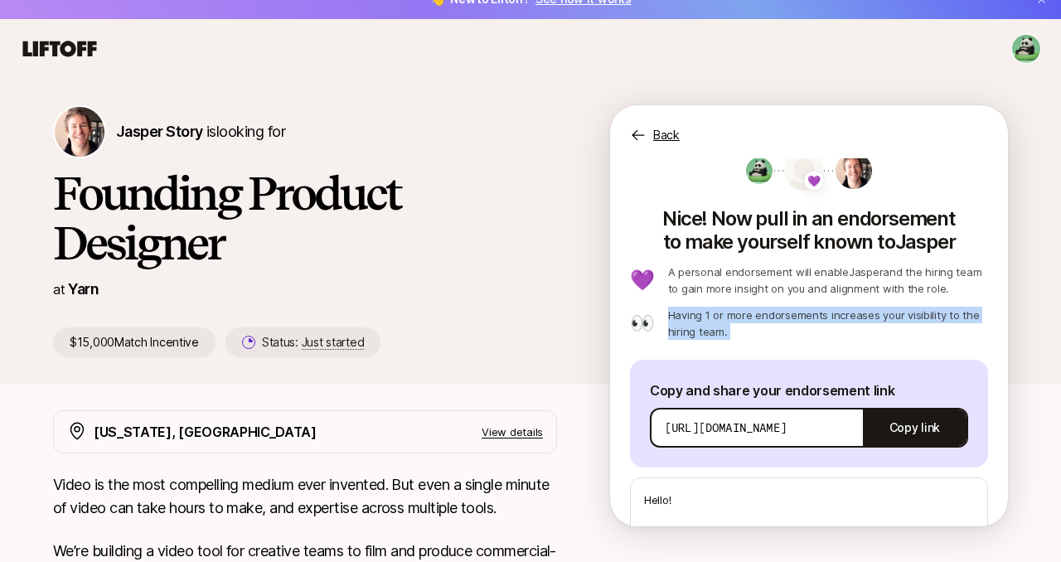
click at [713, 304] on div "💜 A personal endorsement will enable [PERSON_NAME] and the hiring team to gain …" at bounding box center [809, 302] width 358 height 76
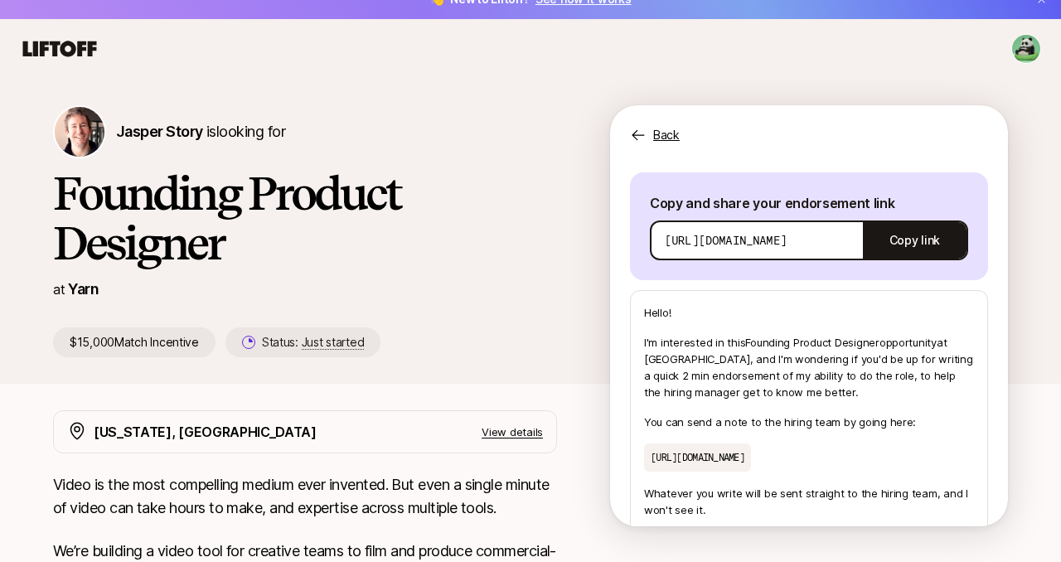
scroll to position [204, 0]
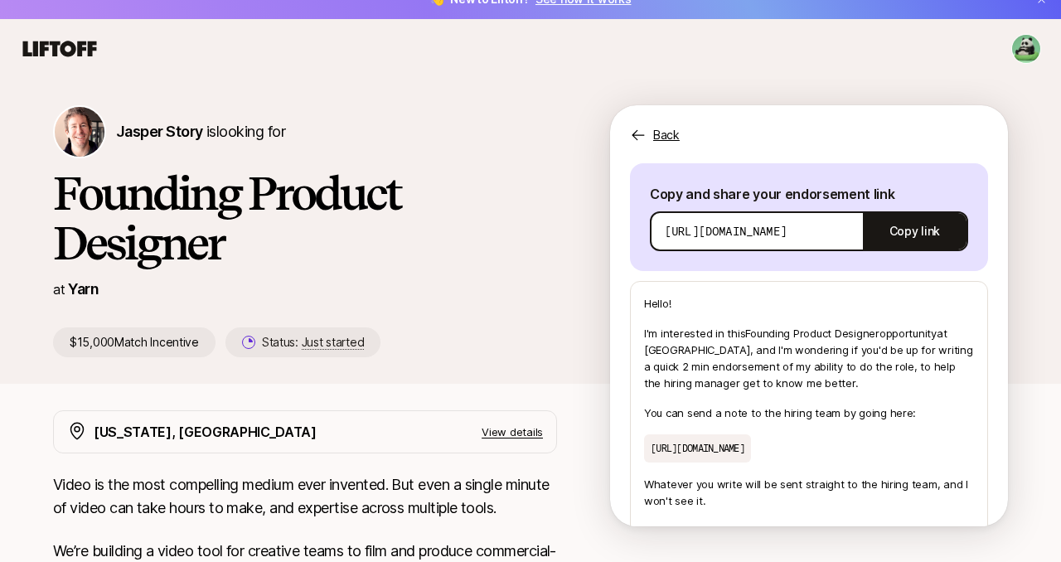
click at [687, 336] on p "I'm interested in this Founding Product Designer opportunity at Yarn , and I'm …" at bounding box center [809, 358] width 330 height 66
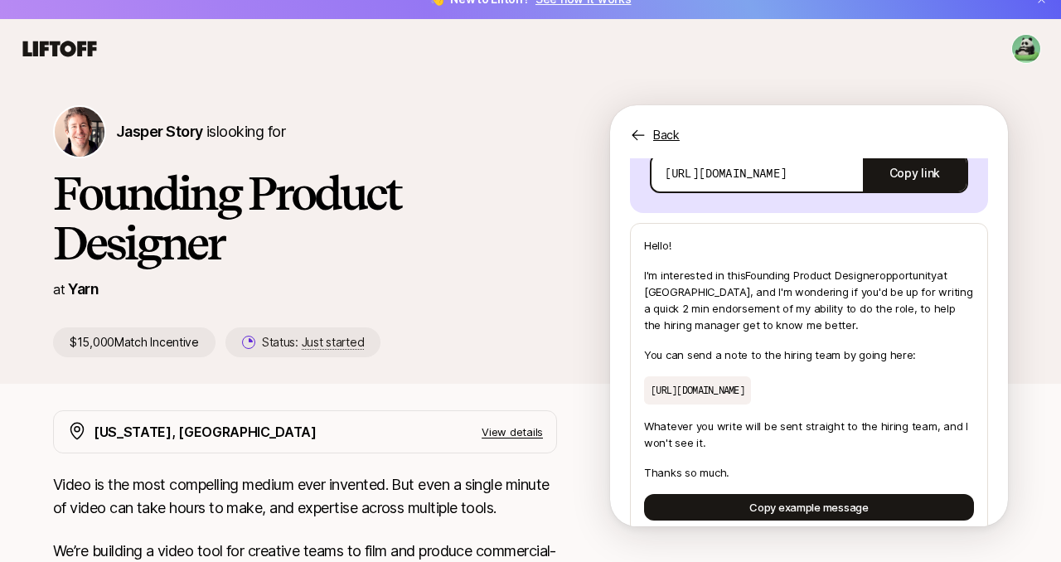
scroll to position [273, 0]
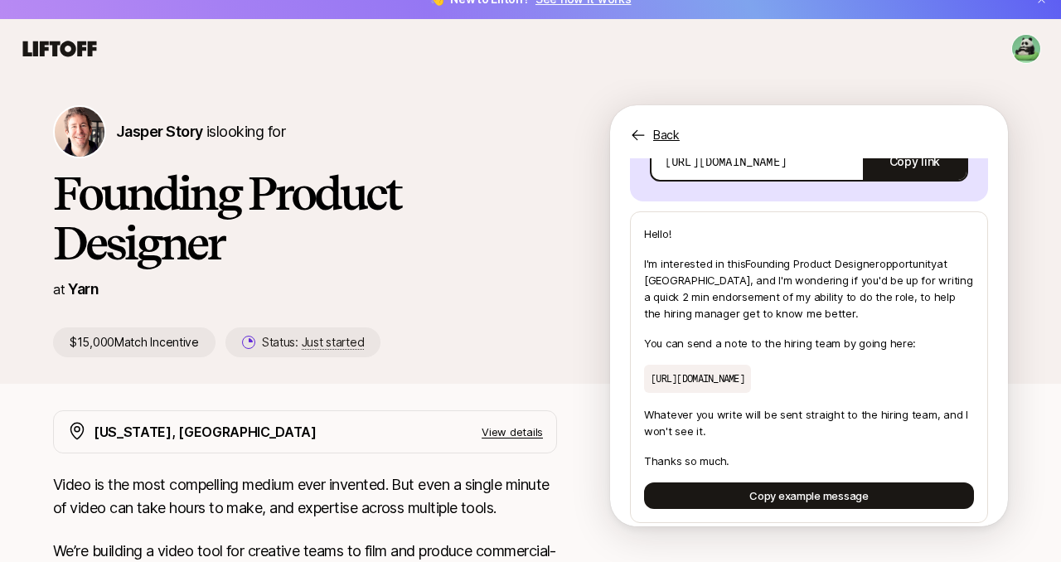
click at [707, 381] on p "[URL][DOMAIN_NAME]" at bounding box center [697, 379] width 107 height 28
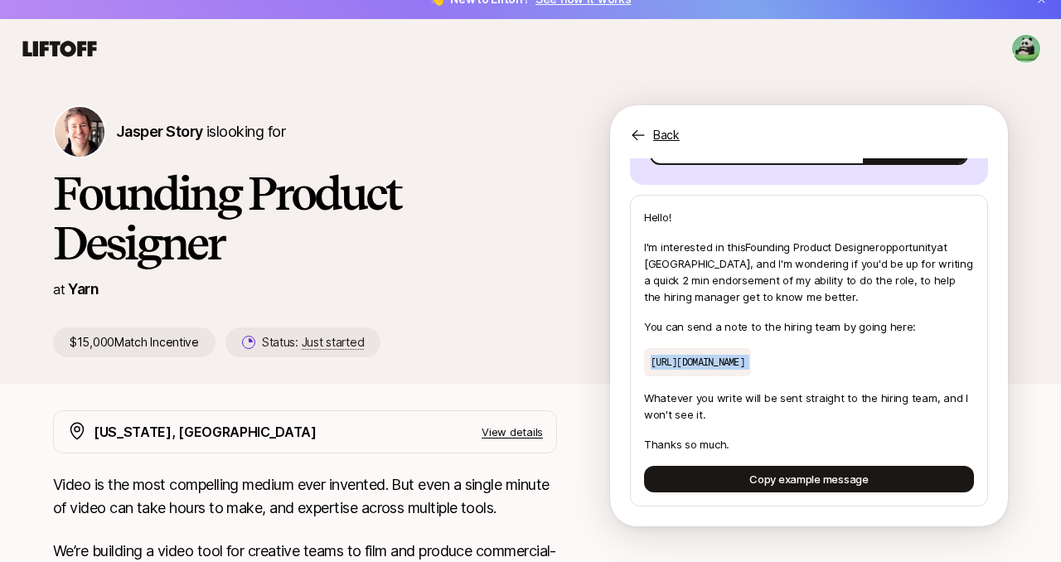
copy p "[URL][DOMAIN_NAME]"
click at [779, 318] on p "You can send a note to the hiring team by going here:" at bounding box center [809, 326] width 330 height 17
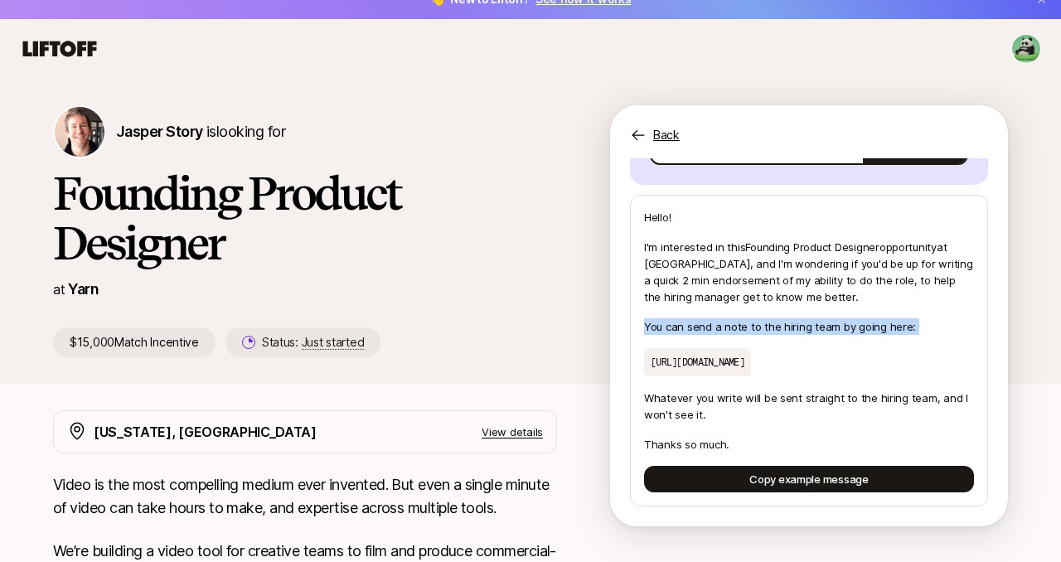
click at [779, 318] on p "You can send a note to the hiring team by going here:" at bounding box center [809, 326] width 330 height 17
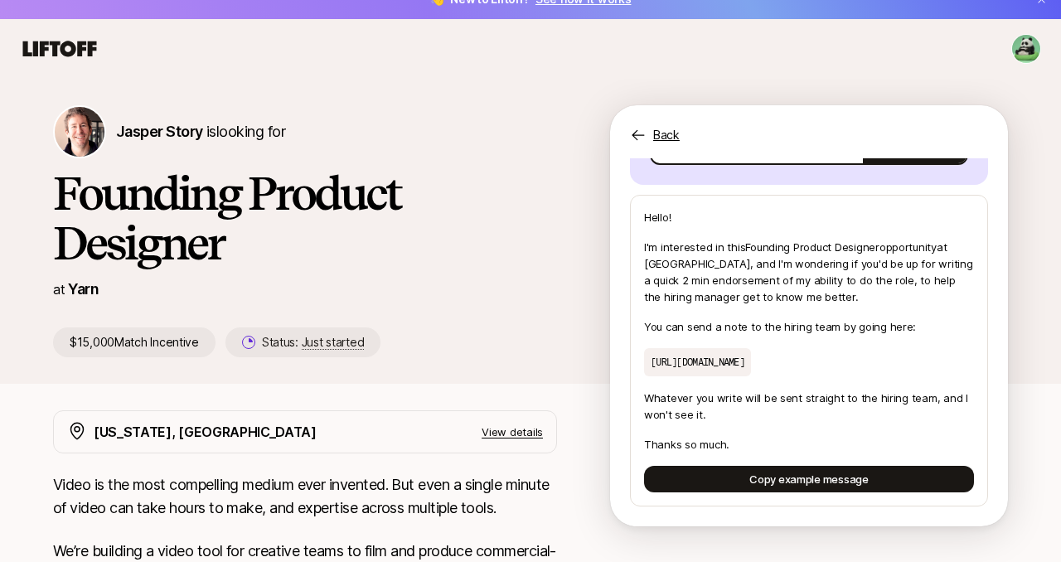
click at [751, 242] on p "I'm interested in this Founding Product Designer opportunity at Yarn , and I'm …" at bounding box center [809, 272] width 330 height 66
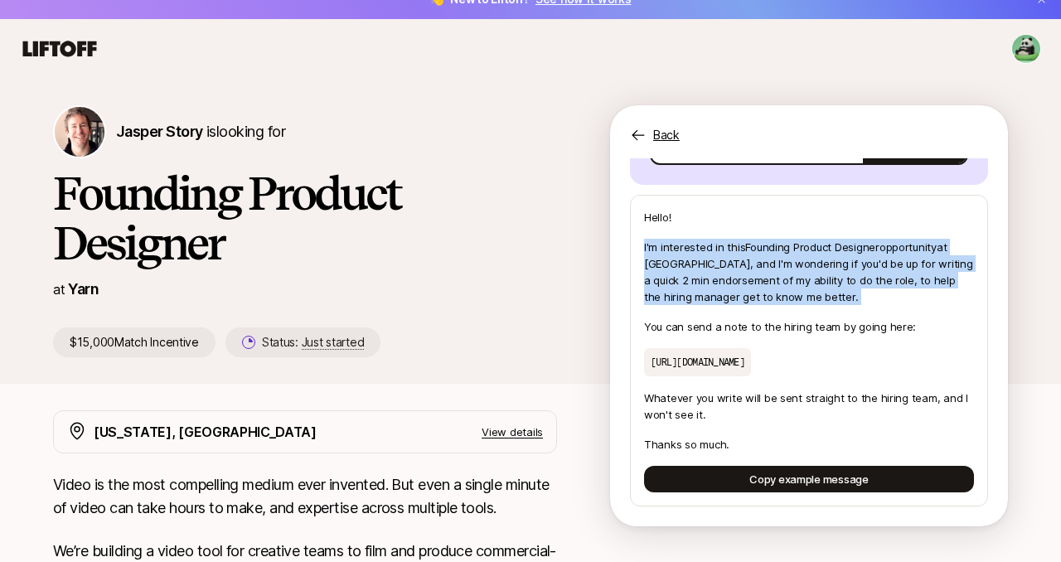
click at [751, 242] on p "I'm interested in this Founding Product Designer opportunity at Yarn , and I'm …" at bounding box center [809, 272] width 330 height 66
click at [805, 294] on div "Hello! I'm interested in this Founding Product Designer opportunity at Yarn , a…" at bounding box center [809, 351] width 358 height 312
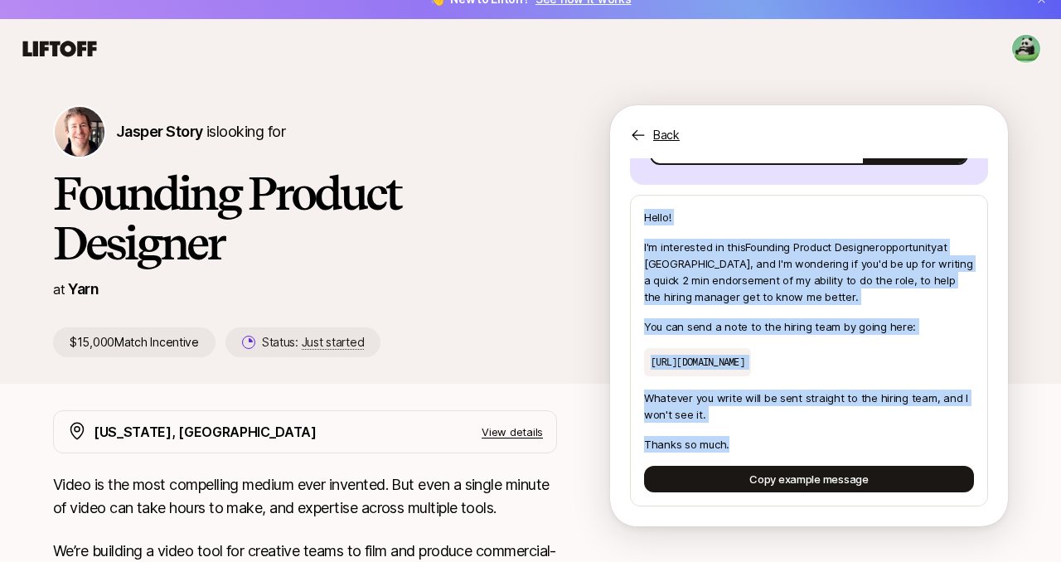
drag, startPoint x: 644, startPoint y: 199, endPoint x: 856, endPoint y: 443, distance: 323.7
click at [856, 443] on div "Hello! I'm interested in this Founding Product Designer opportunity at Yarn , a…" at bounding box center [809, 351] width 358 height 312
click at [856, 443] on p "Thanks so much." at bounding box center [809, 444] width 330 height 17
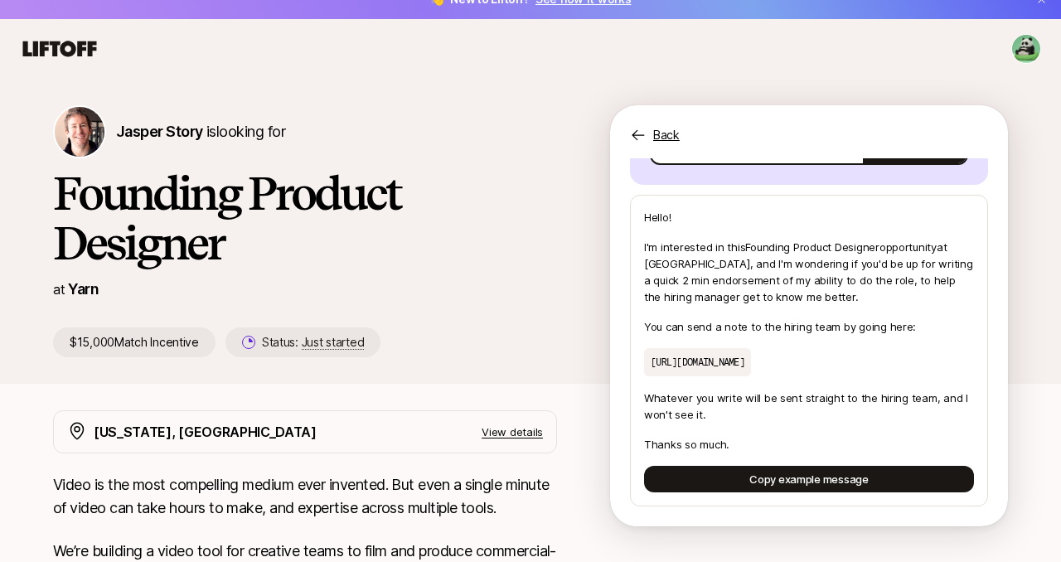
scroll to position [0, 0]
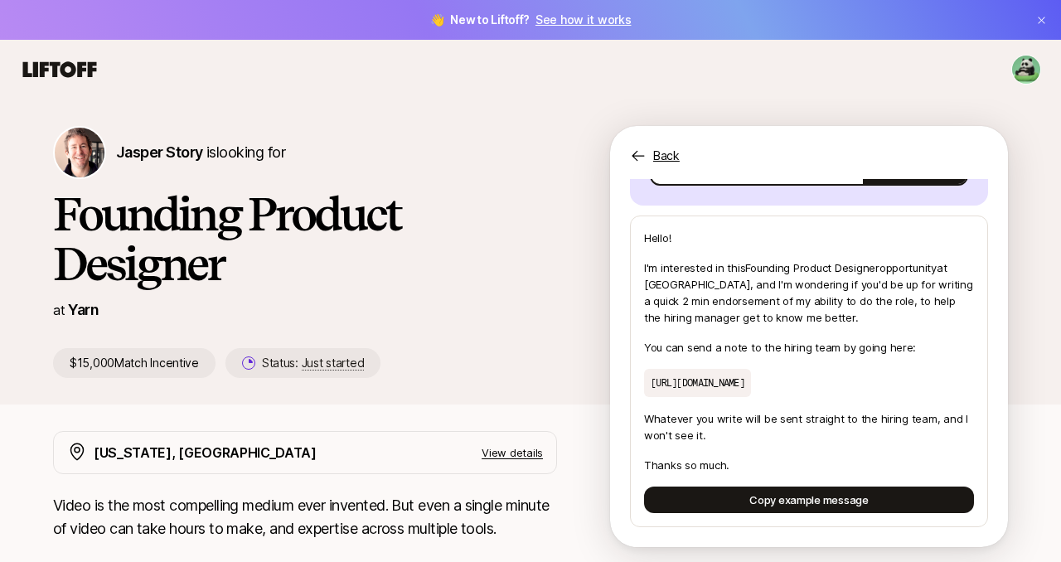
click at [54, 73] on icon at bounding box center [60, 69] width 74 height 16
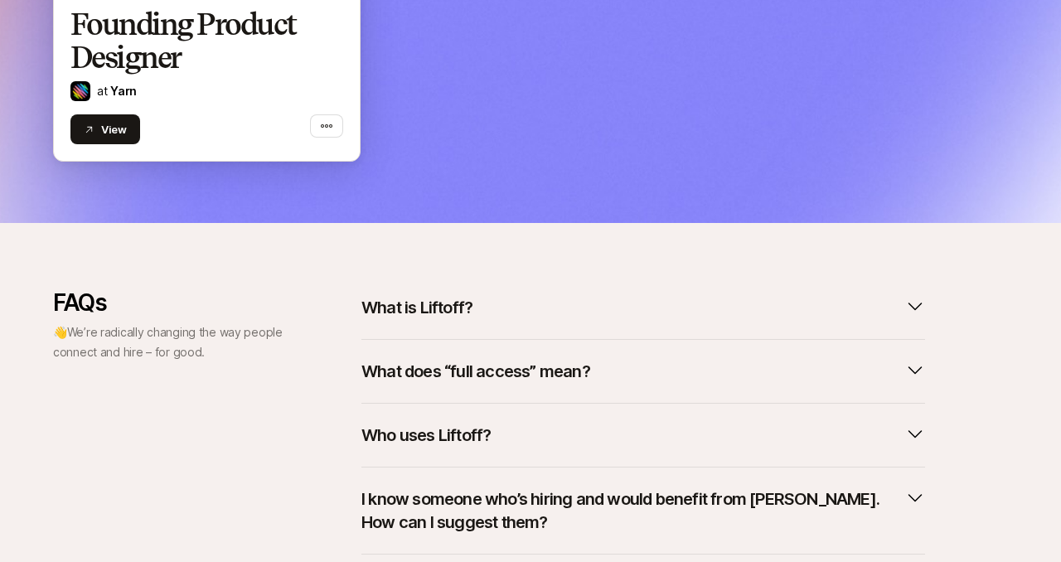
scroll to position [787, 0]
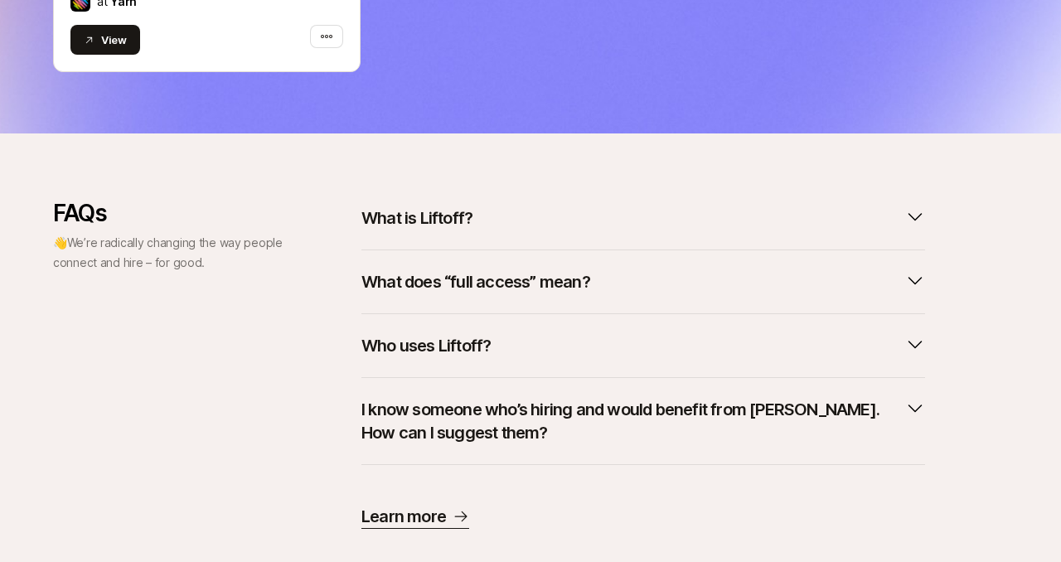
click at [475, 220] on button "What is Liftoff?" at bounding box center [643, 218] width 564 height 36
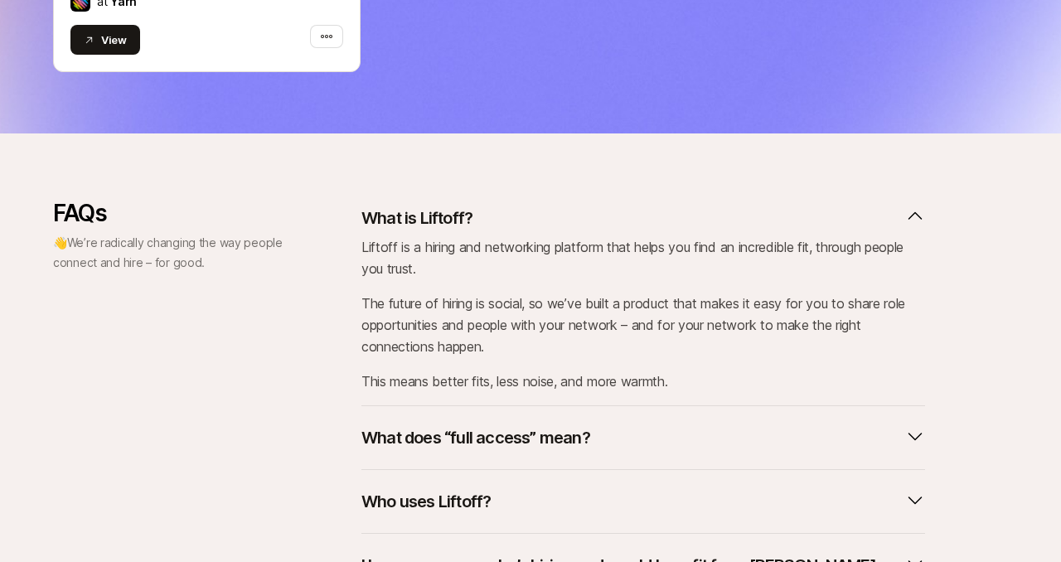
click at [475, 220] on button "What is Liftoff?" at bounding box center [643, 218] width 564 height 36
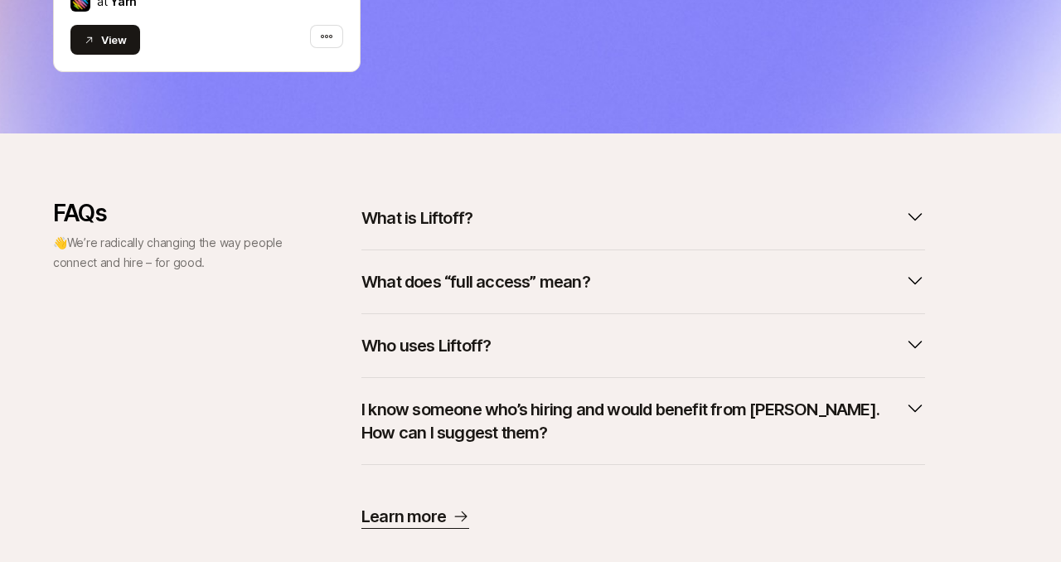
scroll to position [820, 0]
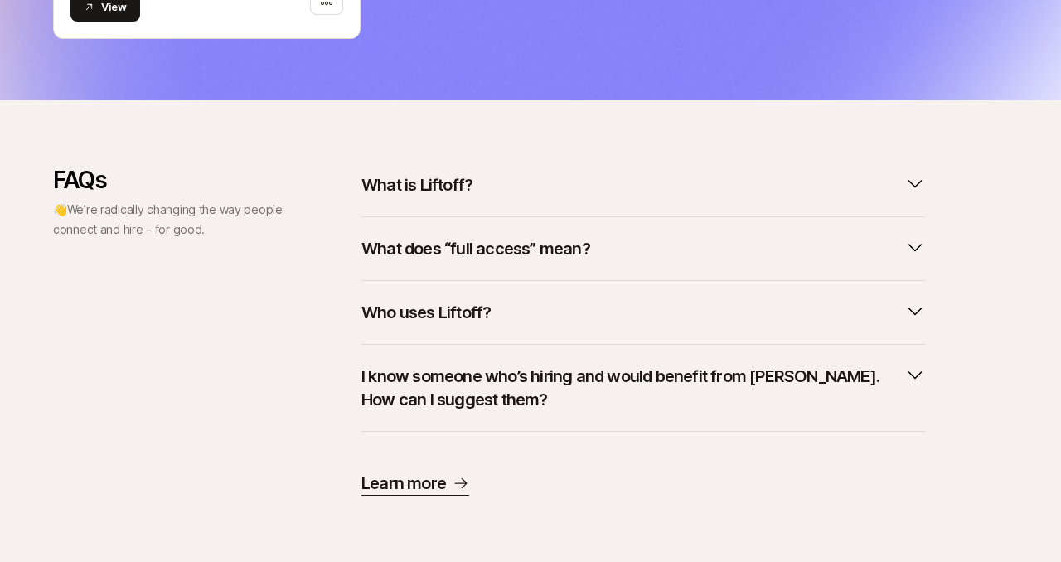
click at [482, 246] on p "What does “full access” mean?" at bounding box center [475, 248] width 229 height 23
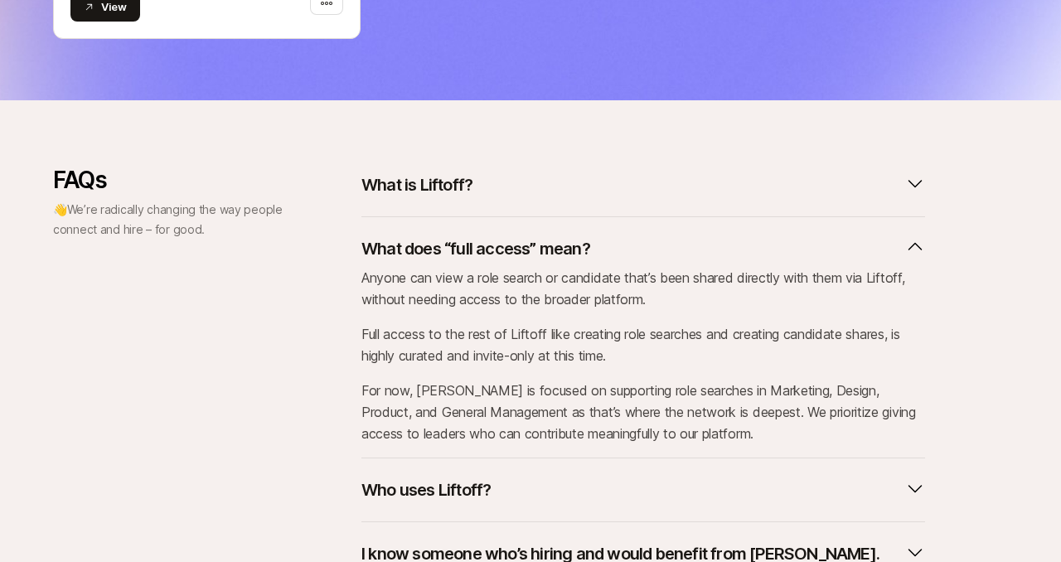
click at [482, 246] on p "What does “full access” mean?" at bounding box center [475, 248] width 229 height 23
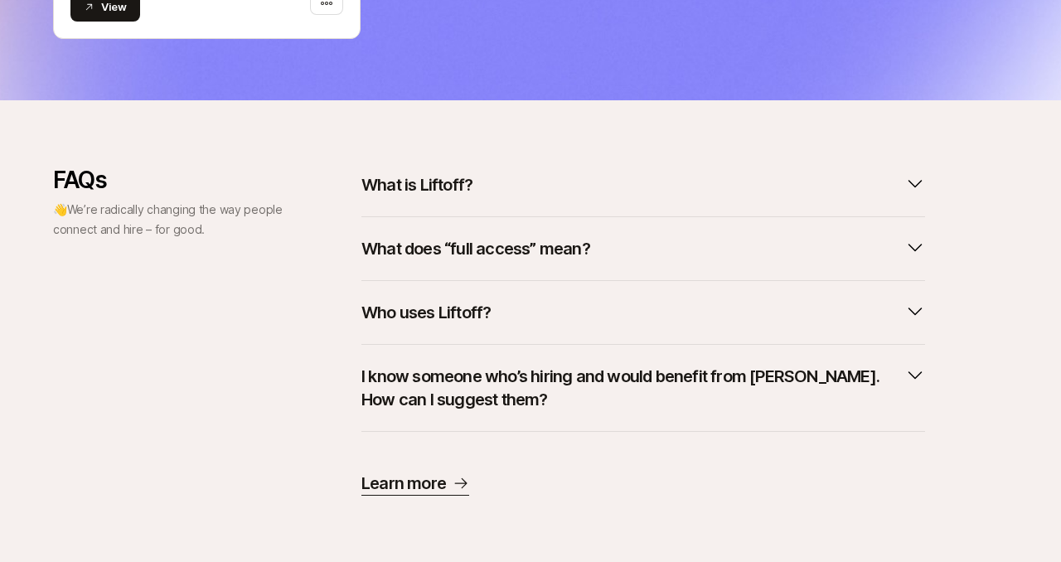
click at [498, 313] on button "Who uses Liftoff?" at bounding box center [643, 312] width 564 height 36
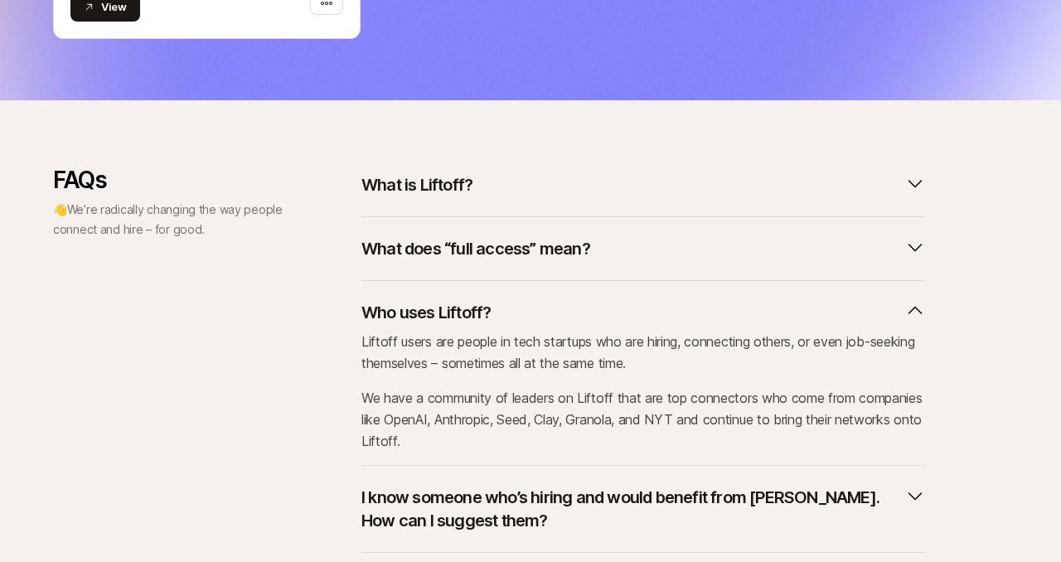
click at [498, 313] on button "Who uses Liftoff?" at bounding box center [643, 312] width 564 height 36
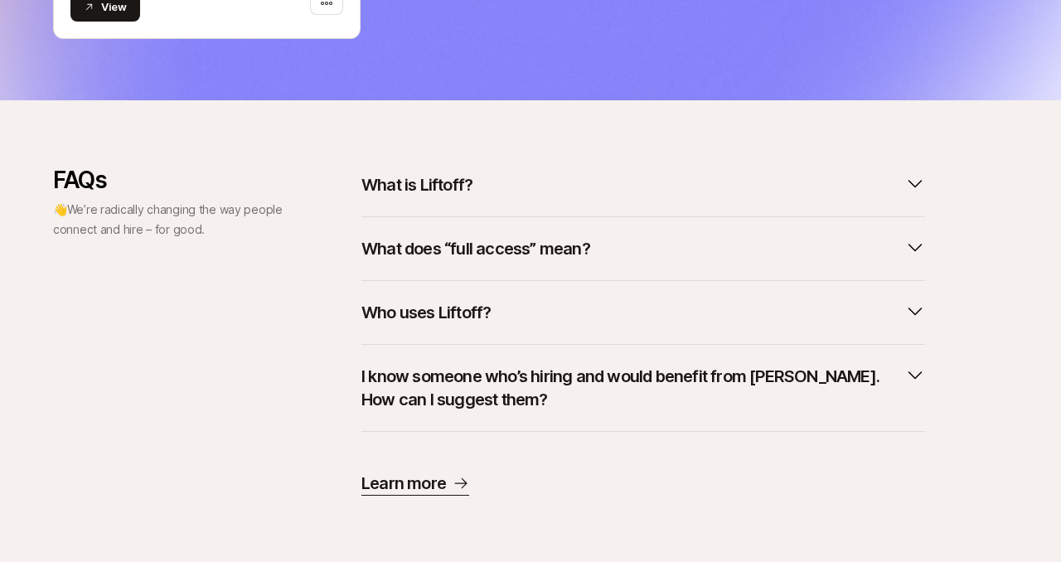
click at [515, 385] on p "I know someone who’s hiring and would benefit from [PERSON_NAME]. How can I sug…" at bounding box center [629, 388] width 537 height 46
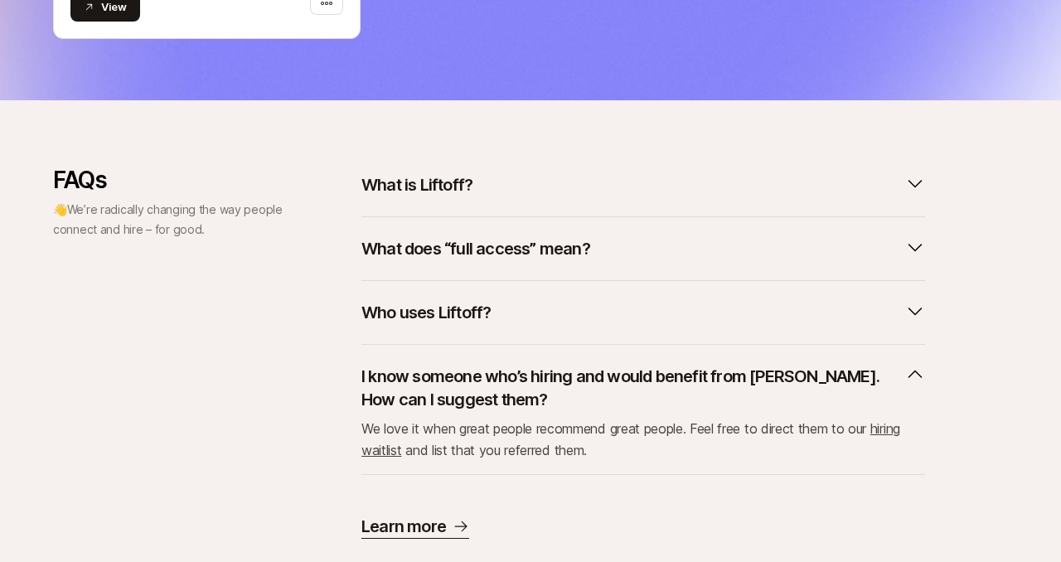
click at [514, 385] on p "I know someone who’s hiring and would benefit from [PERSON_NAME]. How can I sug…" at bounding box center [629, 388] width 537 height 46
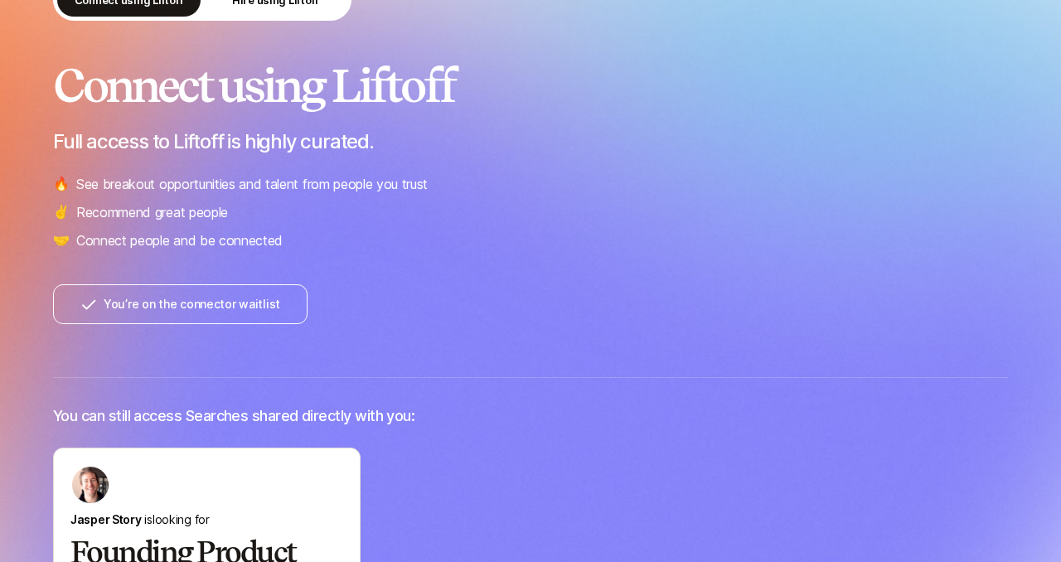
scroll to position [119, 0]
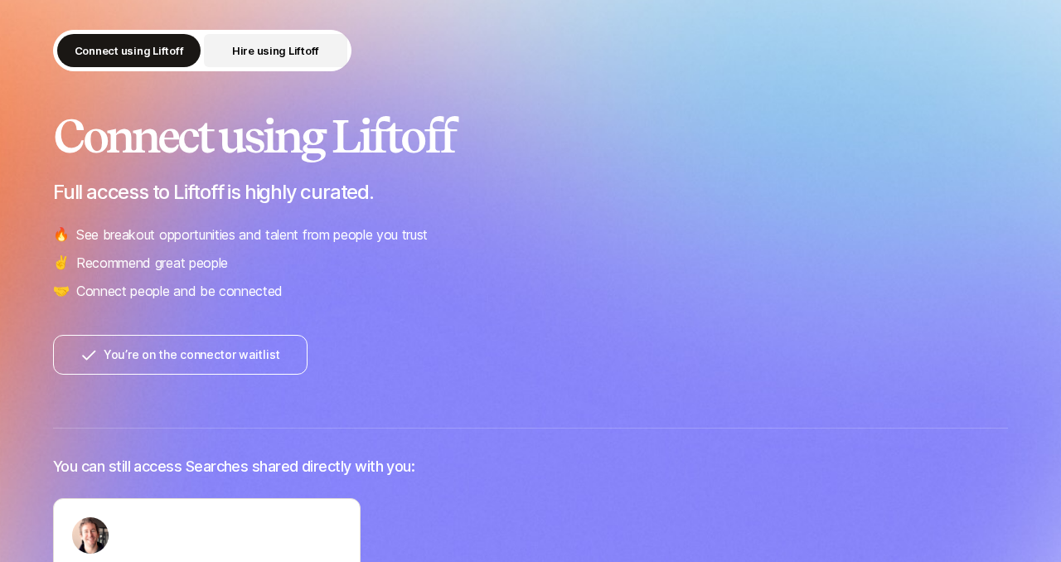
click at [283, 59] on button "Hire using Liftoff" at bounding box center [275, 50] width 143 height 33
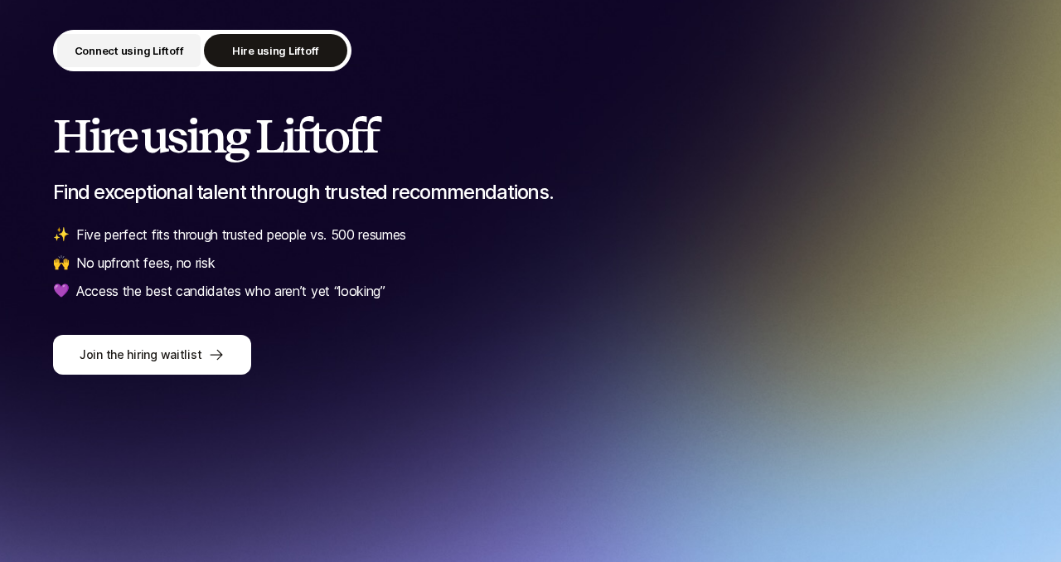
click at [134, 41] on button "Connect using Liftoff" at bounding box center [128, 50] width 143 height 33
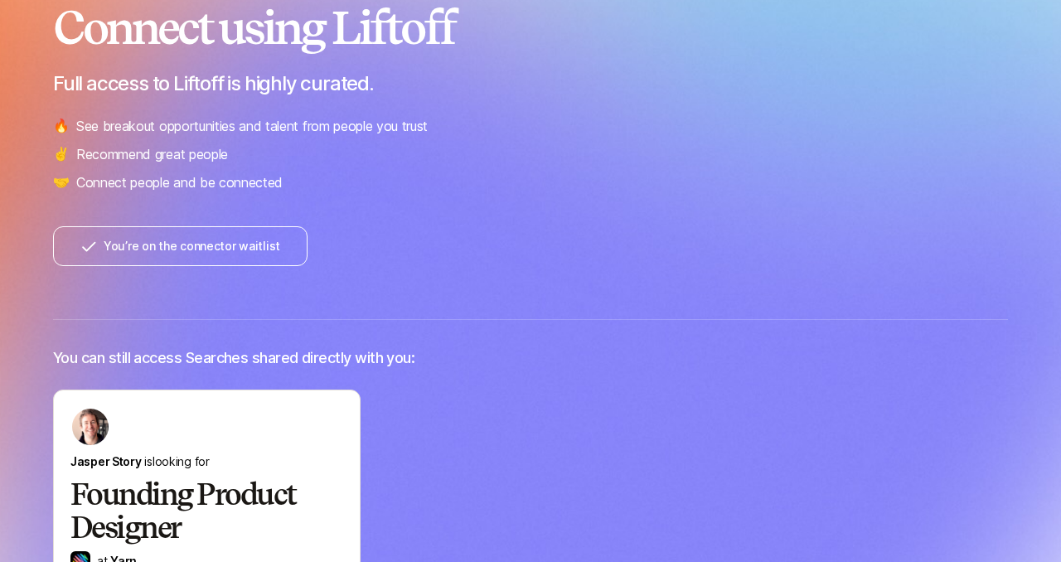
scroll to position [326, 0]
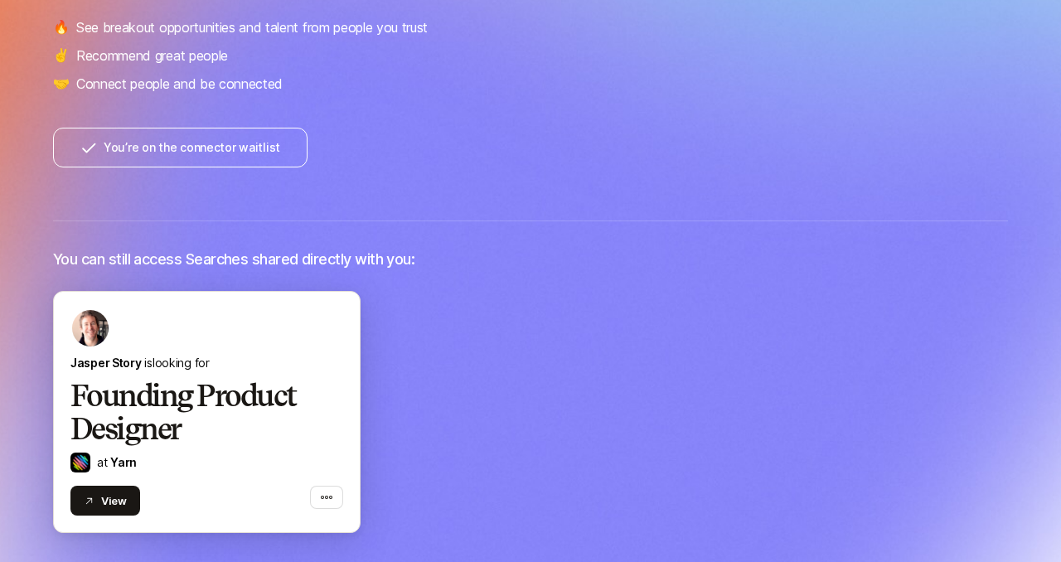
click at [211, 387] on h2 "Founding Product Designer" at bounding box center [206, 413] width 273 height 66
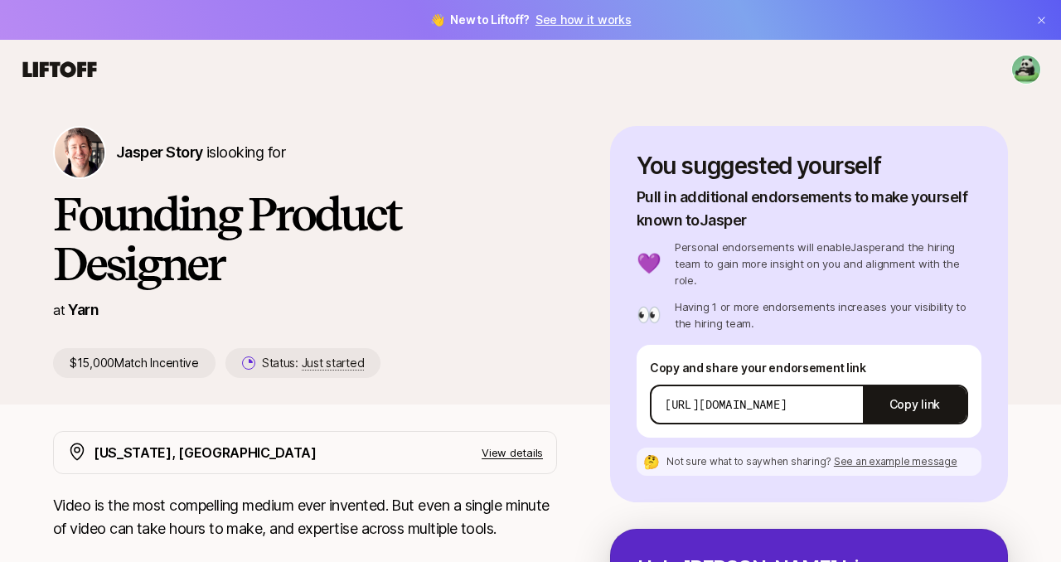
click at [777, 345] on div "Copy and share your endorsement link [URL][DOMAIN_NAME] Copy link" at bounding box center [808, 391] width 345 height 93
click at [913, 381] on button "Copy link" at bounding box center [915, 404] width 104 height 46
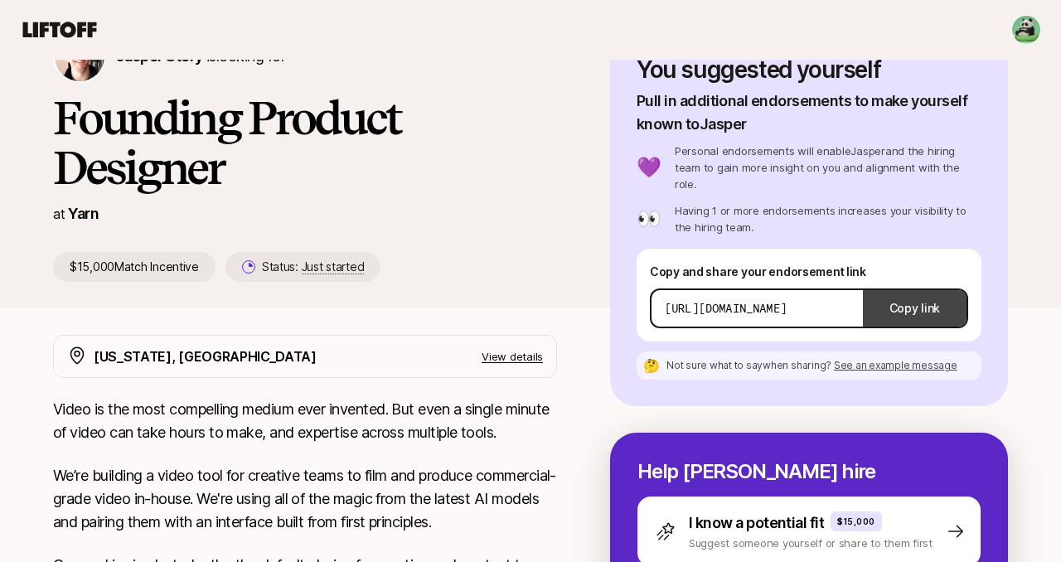
scroll to position [12, 0]
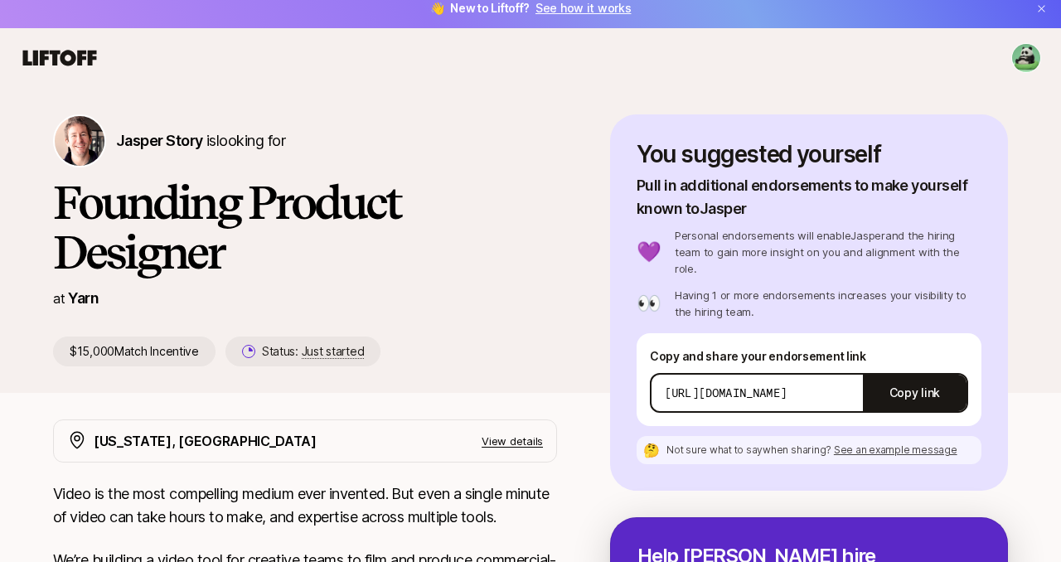
click at [773, 385] on p "[URL][DOMAIN_NAME]" at bounding box center [726, 393] width 122 height 17
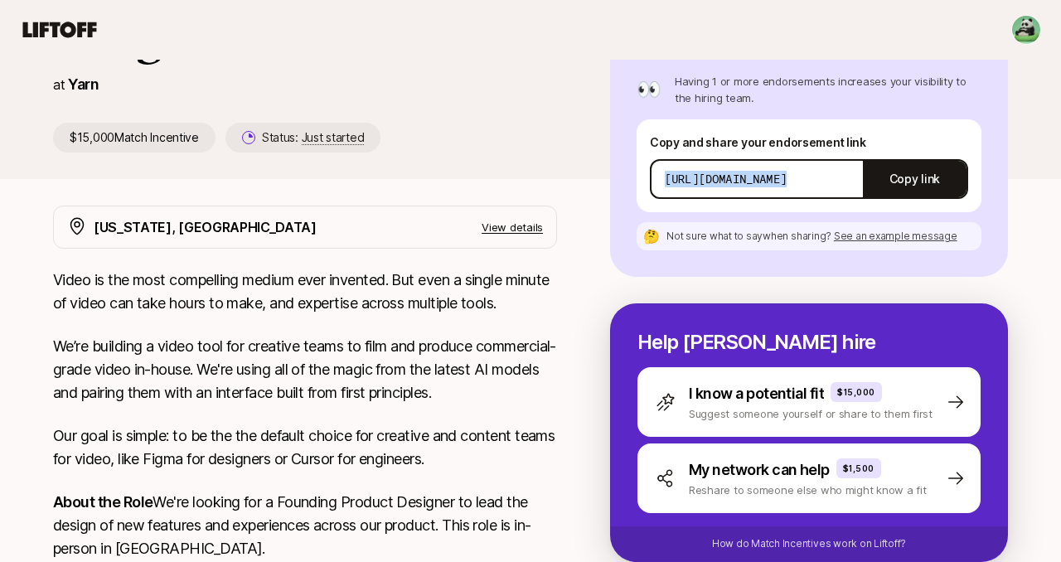
scroll to position [227, 0]
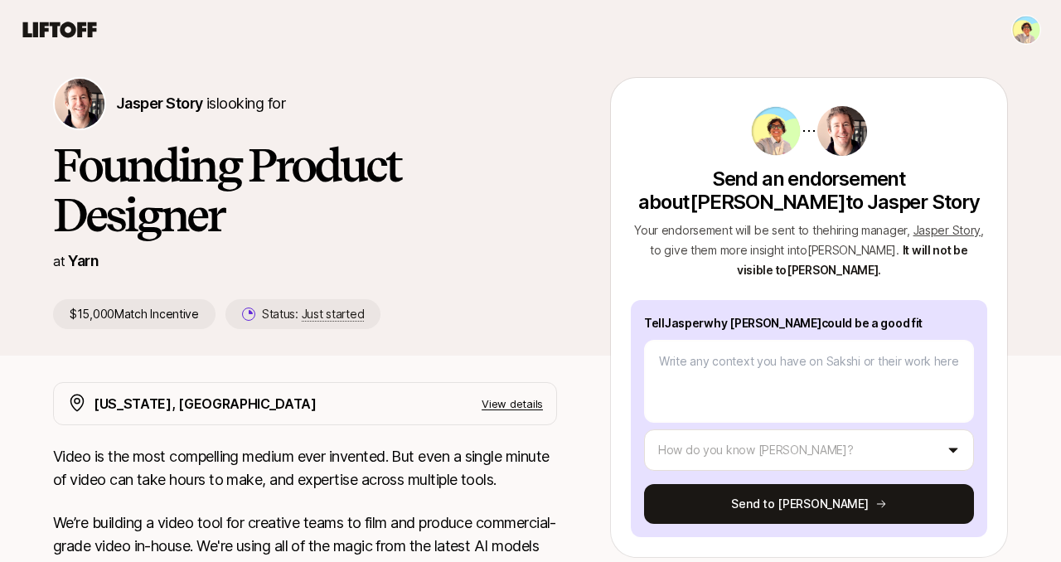
scroll to position [64, 0]
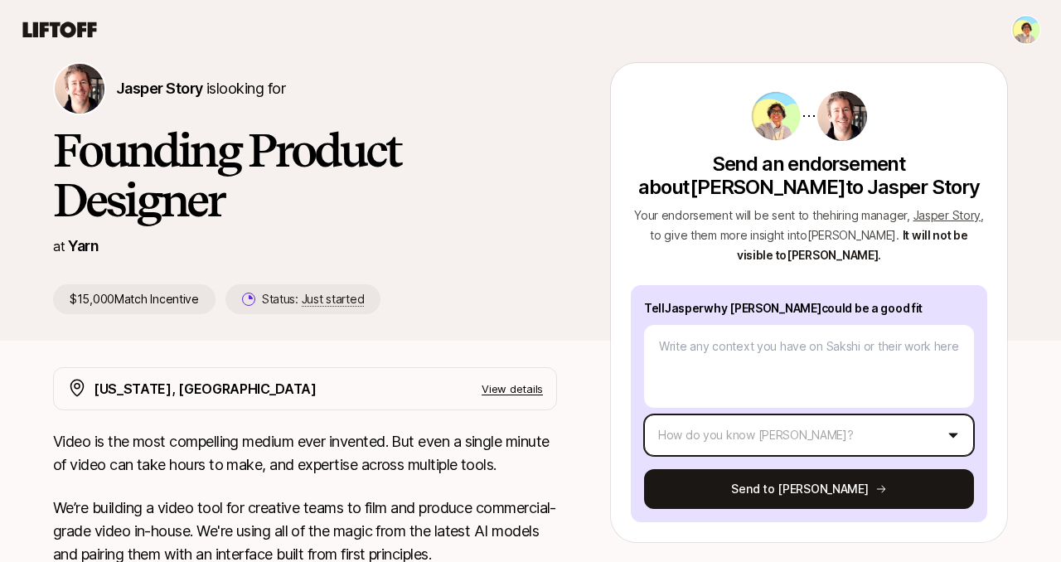
click at [960, 433] on html "👋 New to Liftoff? See how it works [PERSON_NAME] Story is looking for Founding …" at bounding box center [530, 217] width 1061 height 562
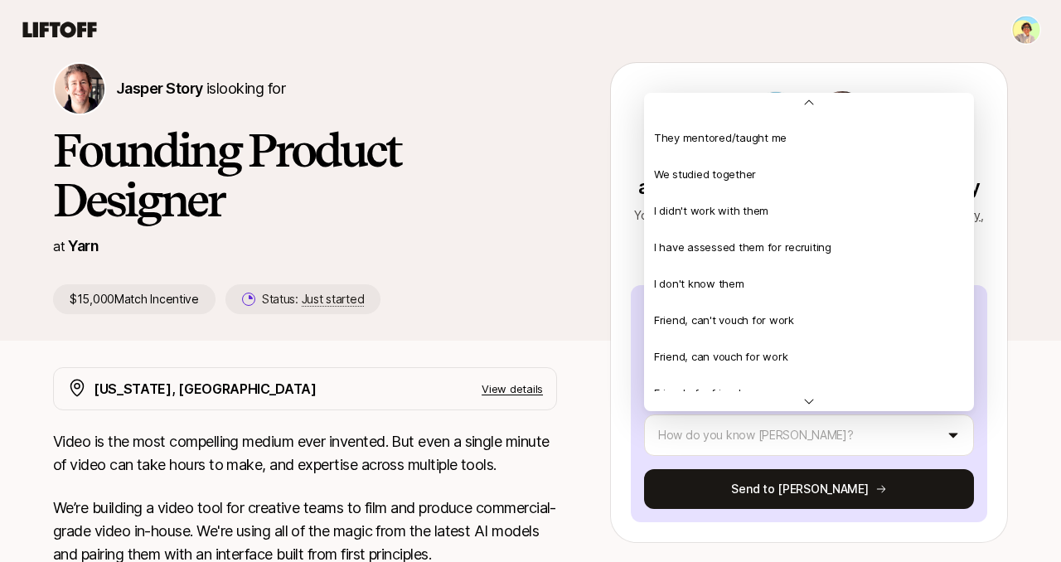
scroll to position [0, 0]
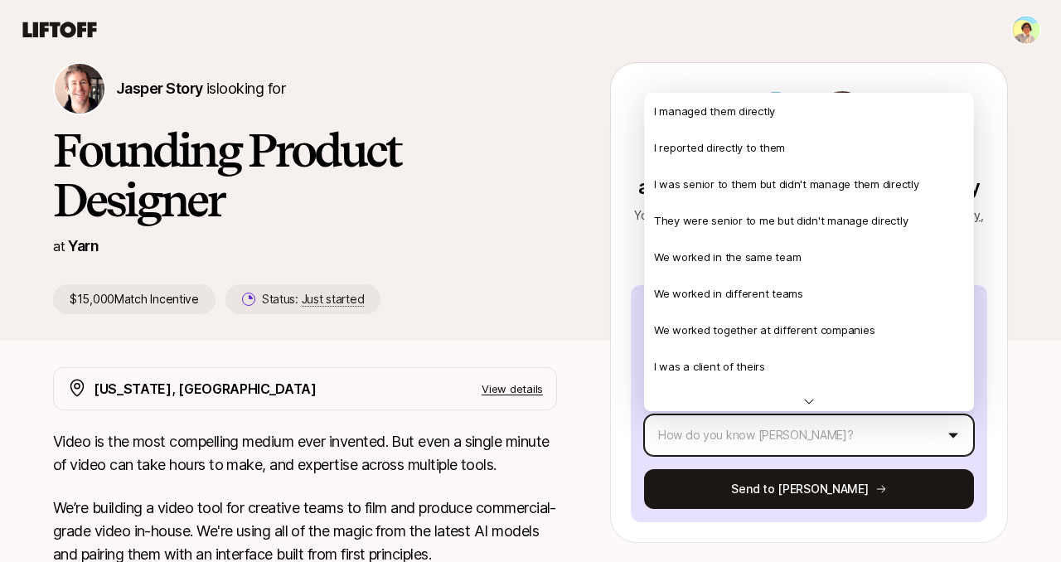
click at [469, 198] on html "👋 New to Liftoff? See how it works Jasper Story is looking for Founding Product…" at bounding box center [530, 217] width 1061 height 562
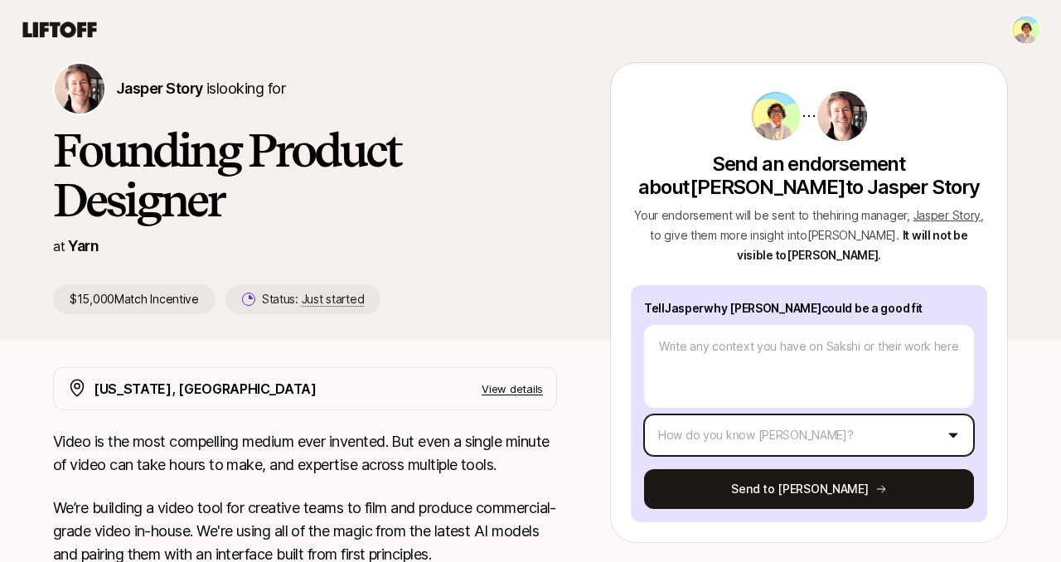
click at [803, 443] on html "👋 New to Liftoff? See how it works Jasper Story is looking for Founding Product…" at bounding box center [530, 217] width 1061 height 562
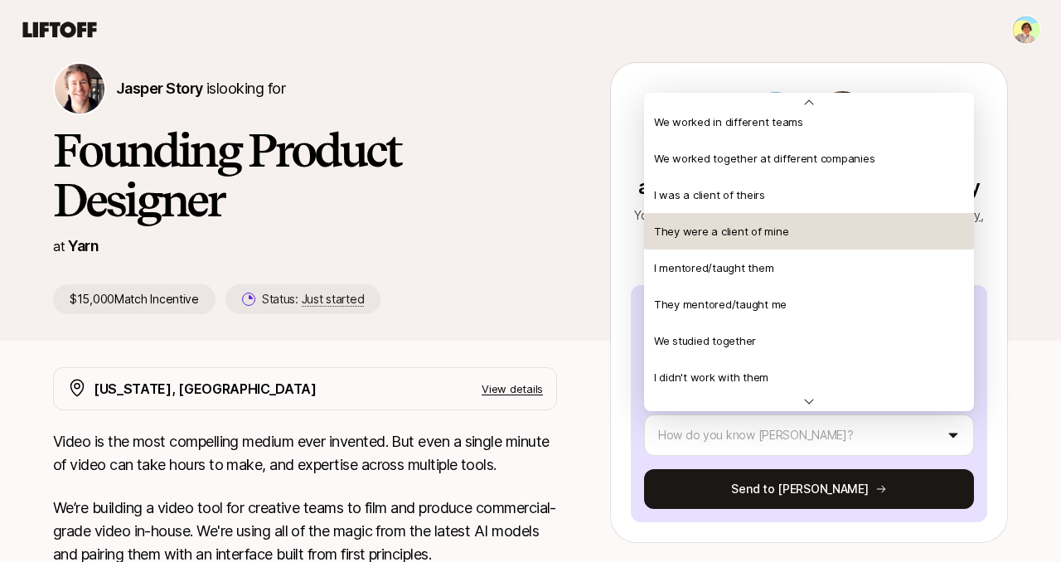
scroll to position [177, 0]
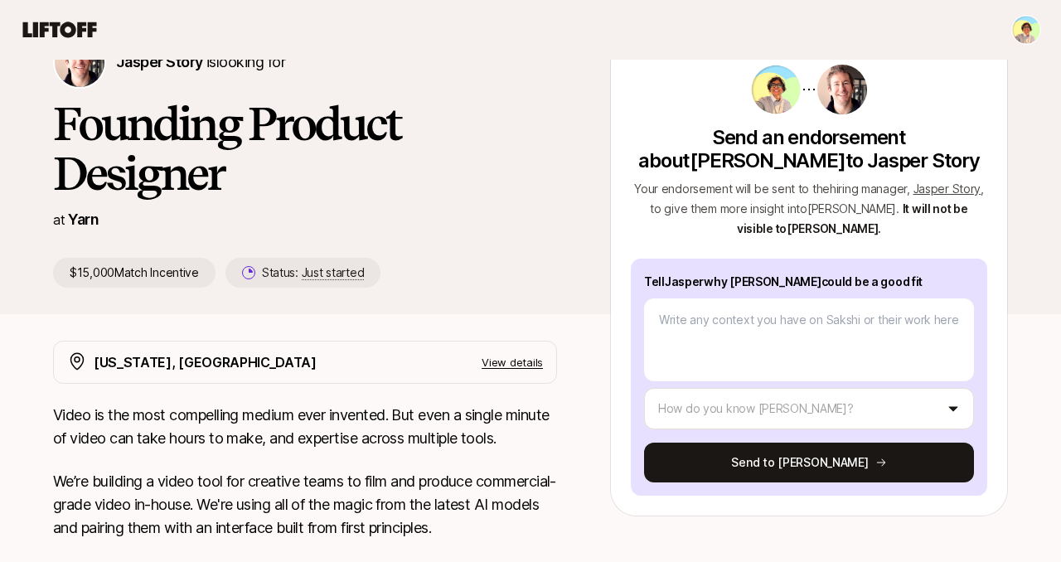
scroll to position [75, 0]
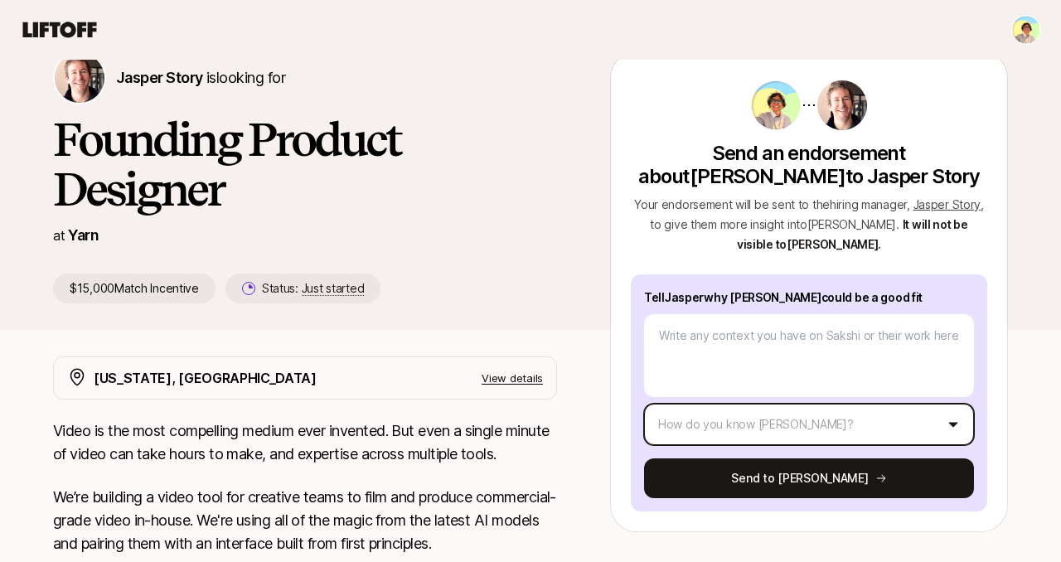
click at [946, 423] on html "👋 New to Liftoff? See how it works Jasper Story is looking for Founding Product…" at bounding box center [530, 206] width 1061 height 562
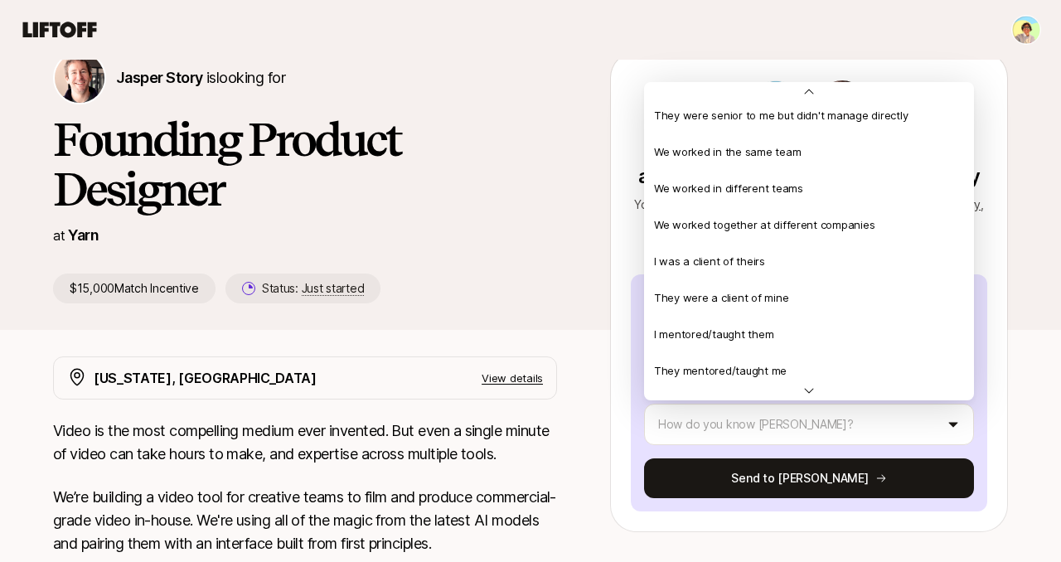
scroll to position [0, 0]
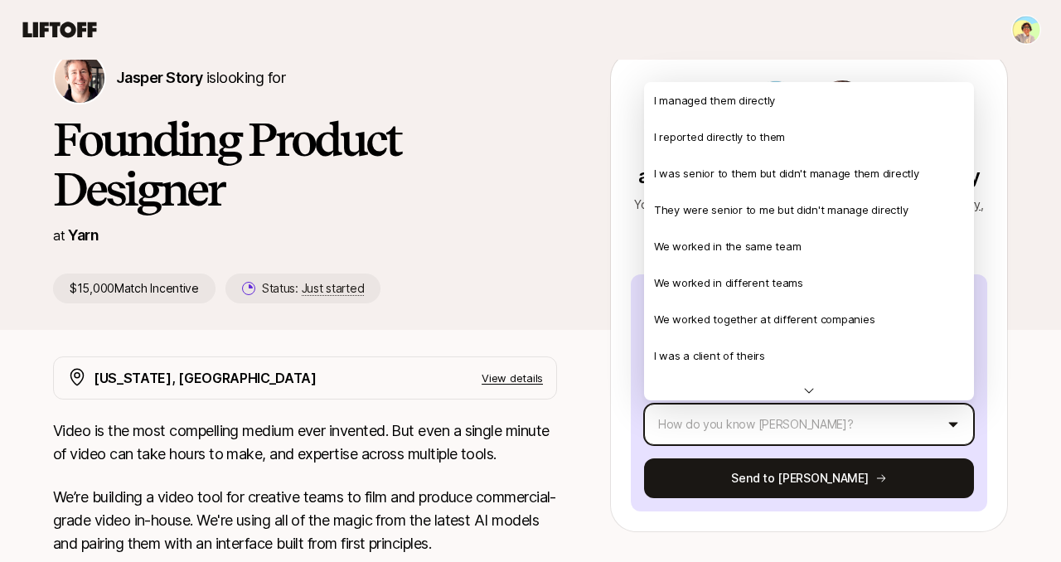
click at [803, 27] on html "👋 New to Liftoff? See how it works Jasper Story is looking for Founding Product…" at bounding box center [530, 206] width 1061 height 562
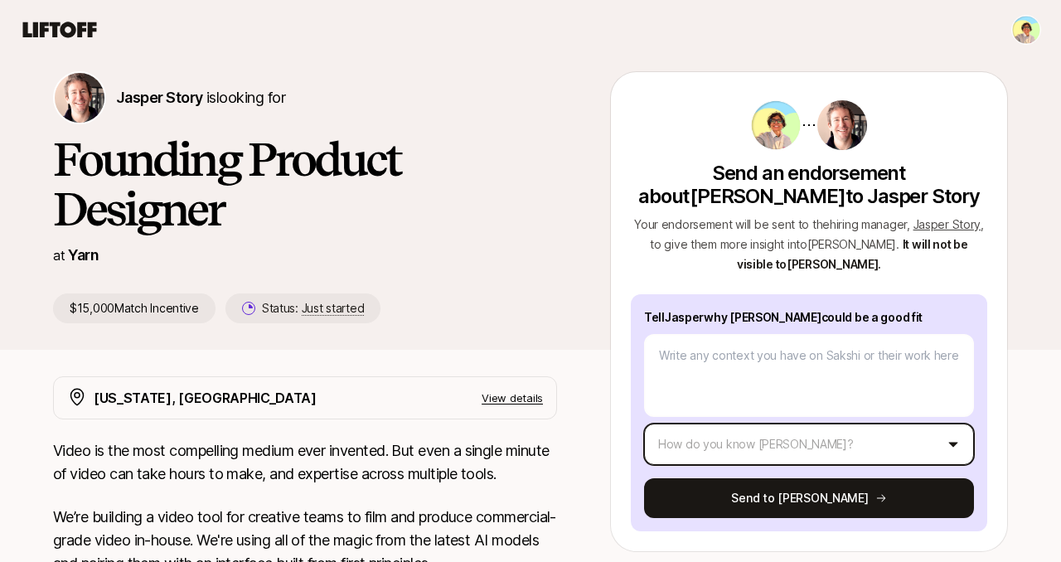
scroll to position [49, 0]
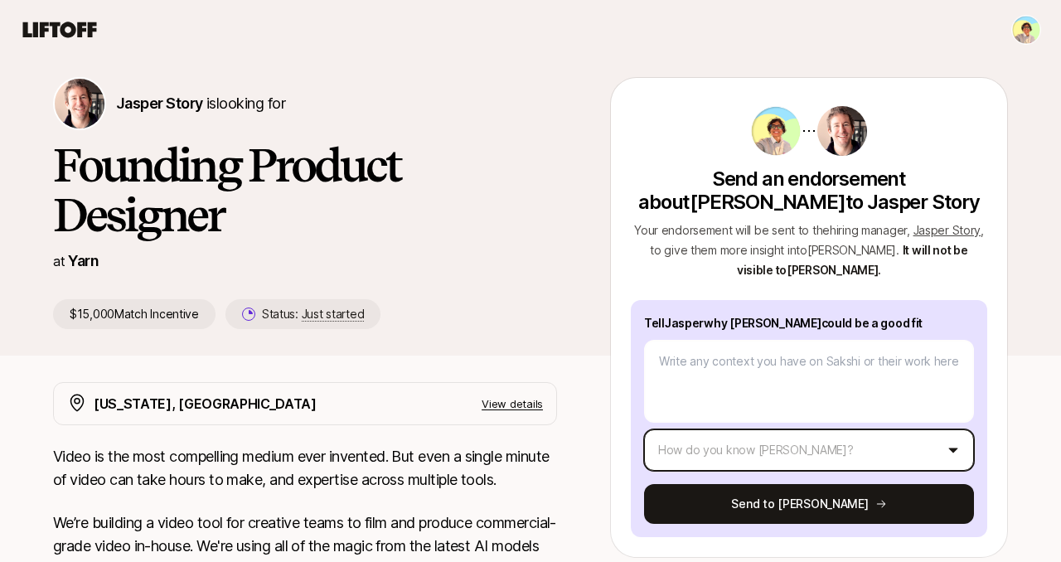
click at [879, 449] on html "👋 New to Liftoff? See how it works Jasper Story is looking for Founding Product…" at bounding box center [530, 232] width 1061 height 562
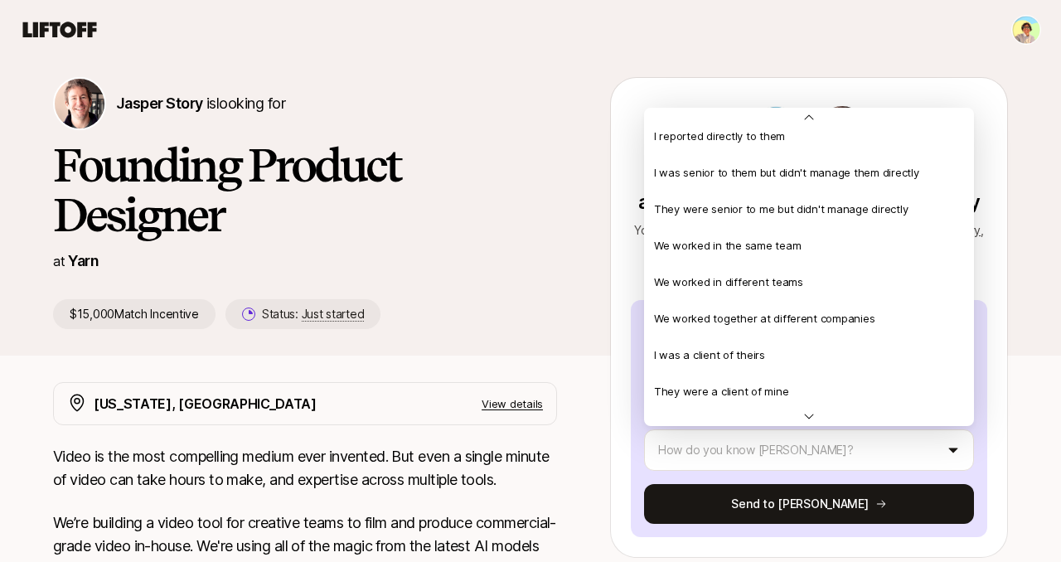
scroll to position [0, 0]
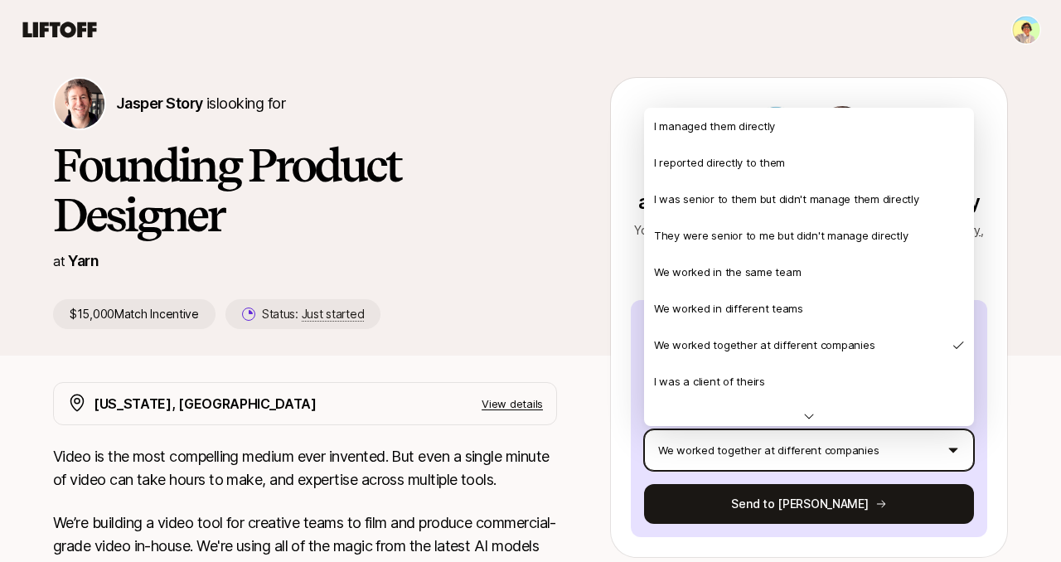
click at [810, 451] on html "👋 New to Liftoff? See how it works Jasper Story is looking for Founding Product…" at bounding box center [530, 232] width 1061 height 562
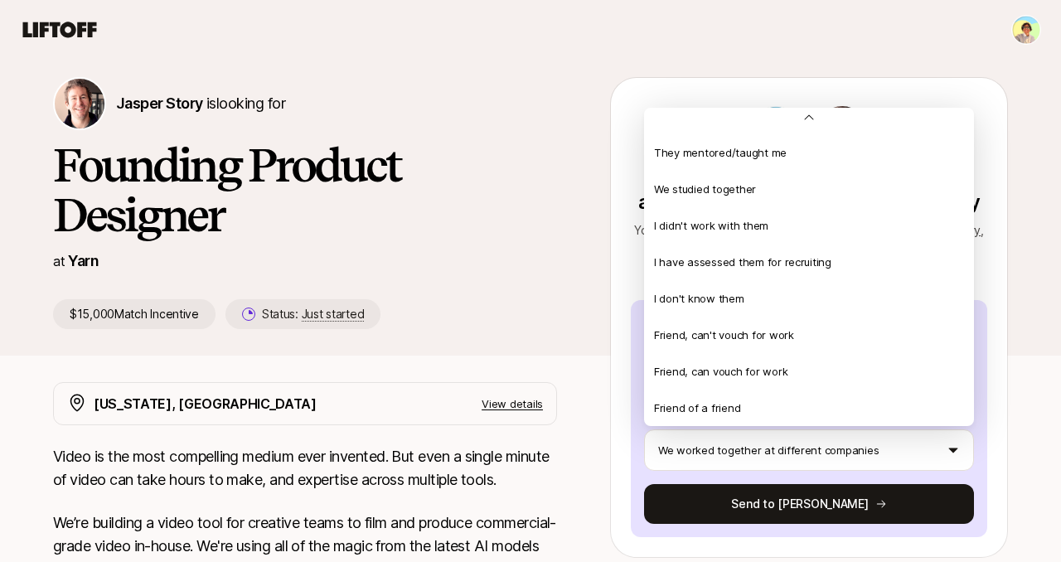
scroll to position [358, 0]
type textarea "x"
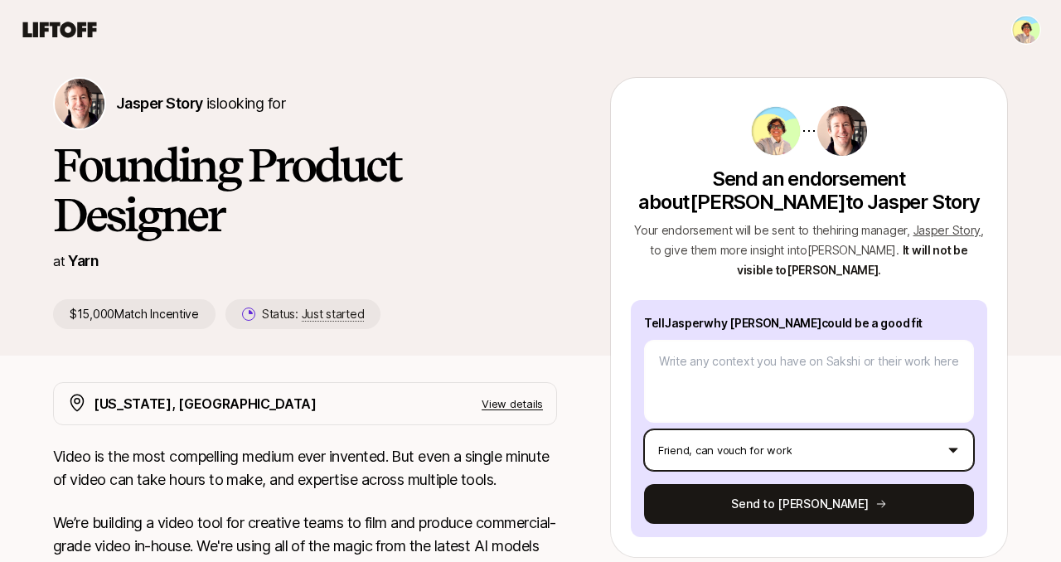
click at [758, 436] on html "👋 New to Liftoff? See how it works Jasper Story is looking for Founding Product…" at bounding box center [530, 232] width 1061 height 562
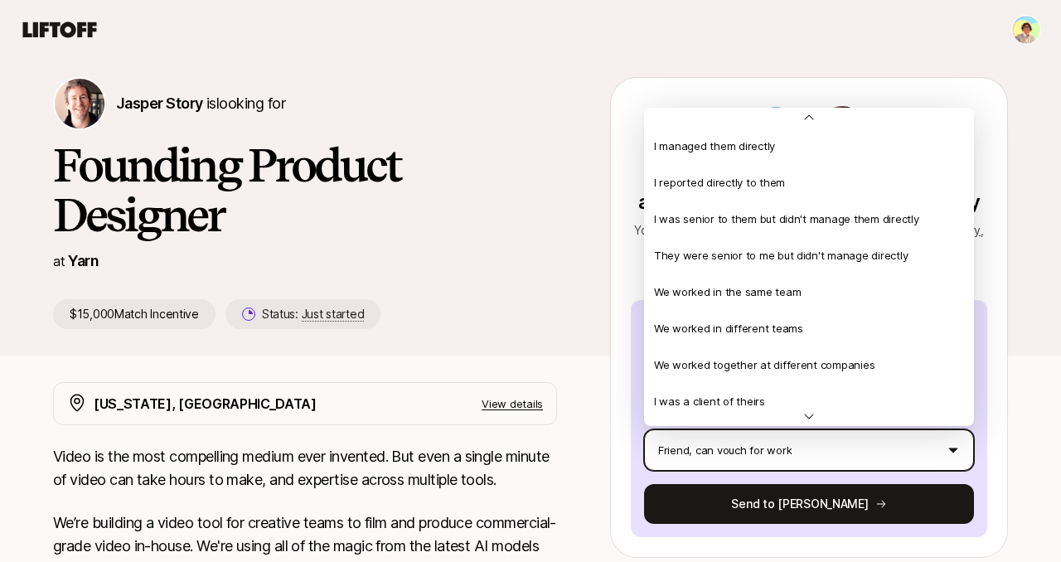
scroll to position [341, 0]
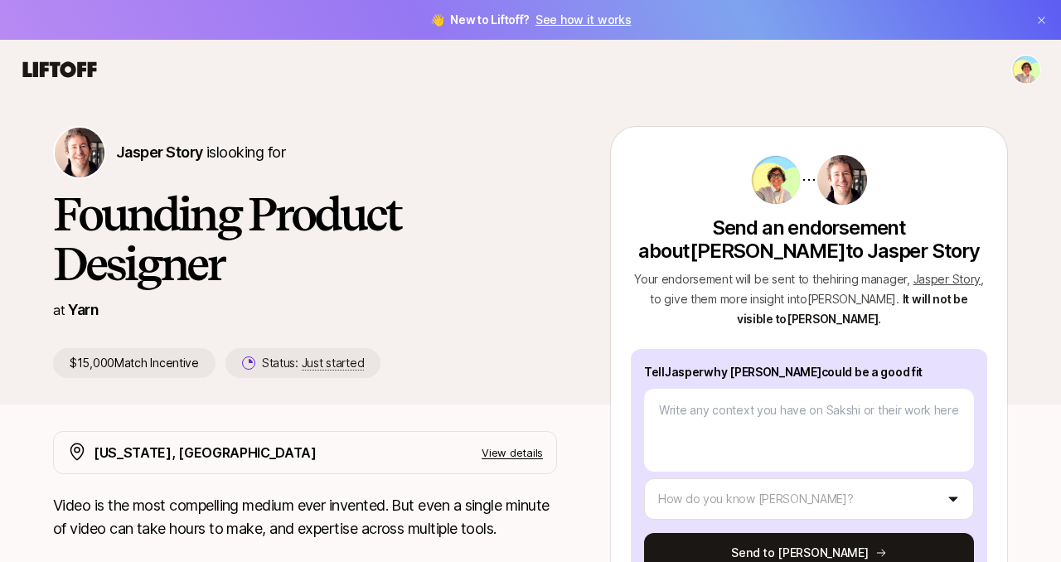
click at [77, 65] on icon at bounding box center [60, 69] width 74 height 16
type textarea "x"
